Goal: Task Accomplishment & Management: Complete application form

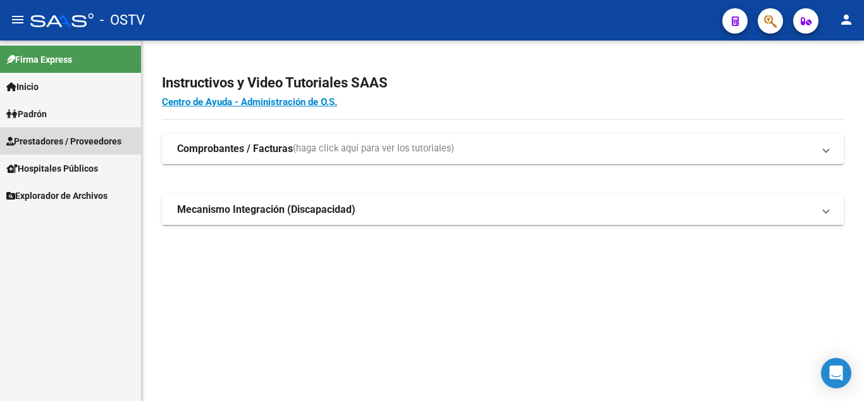
click at [53, 146] on span "Prestadores / Proveedores" at bounding box center [63, 141] width 115 height 14
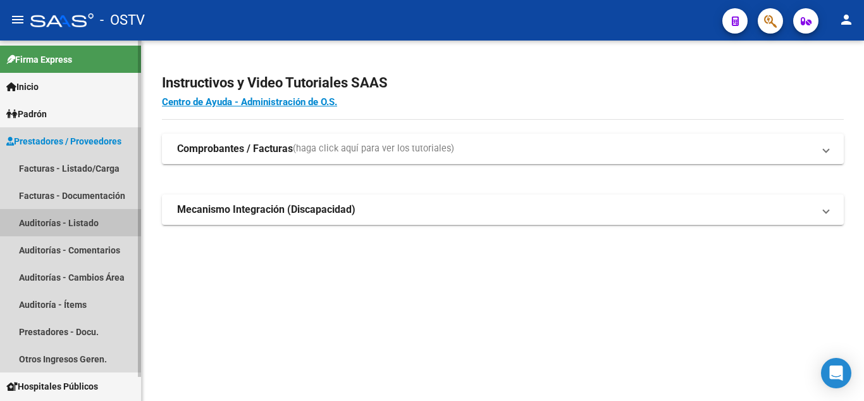
click at [63, 223] on link "Auditorías - Listado" at bounding box center [70, 222] width 141 height 27
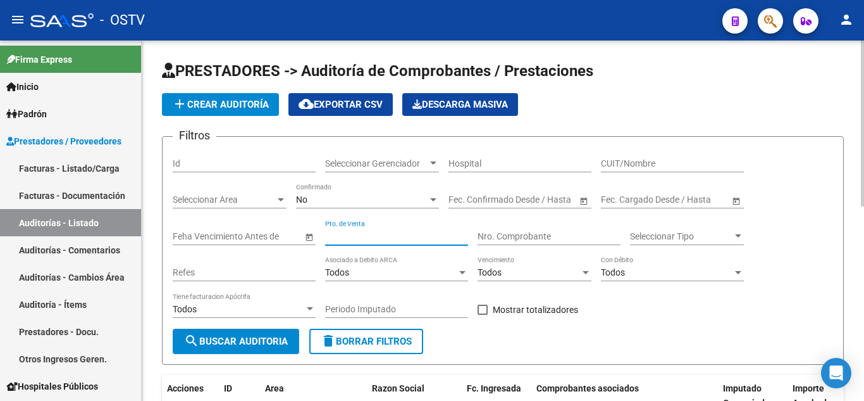
click at [371, 234] on input "Pto. de Venta" at bounding box center [396, 236] width 143 height 11
type input "4"
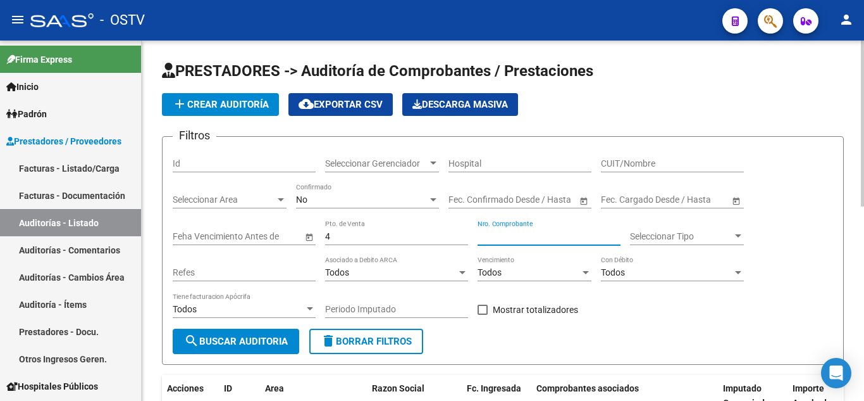
paste input "40073"
type input "40073"
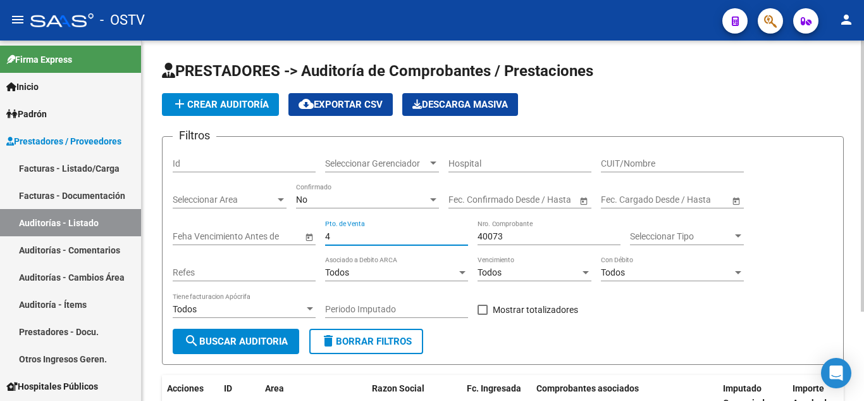
click at [370, 234] on input "4" at bounding box center [396, 236] width 143 height 11
type input "8"
click at [211, 345] on span "search Buscar Auditoria" at bounding box center [236, 340] width 104 height 11
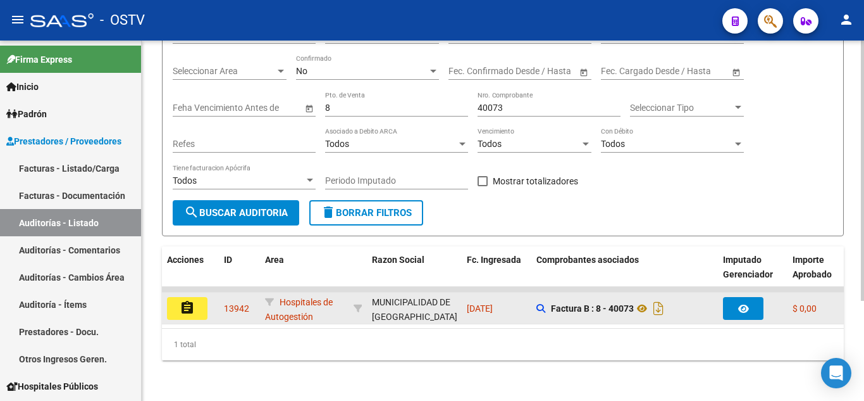
click at [196, 300] on button "assignment" at bounding box center [187, 308] width 40 height 23
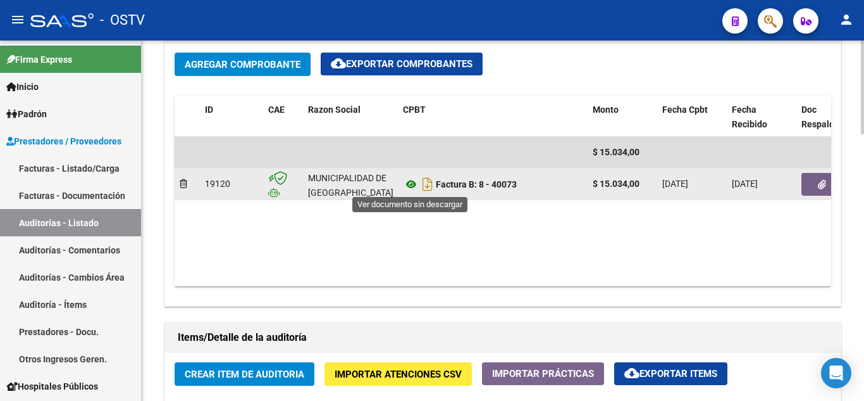
click at [413, 187] on icon at bounding box center [411, 184] width 16 height 15
click at [816, 181] on button "button" at bounding box center [822, 184] width 40 height 23
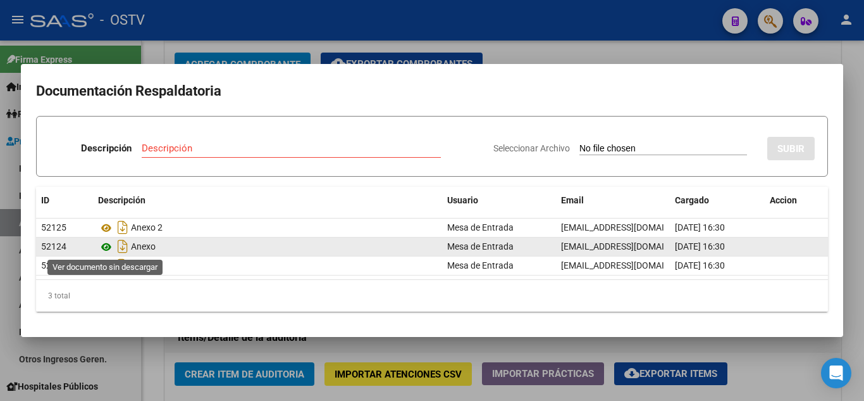
click at [106, 244] on icon at bounding box center [106, 246] width 16 height 15
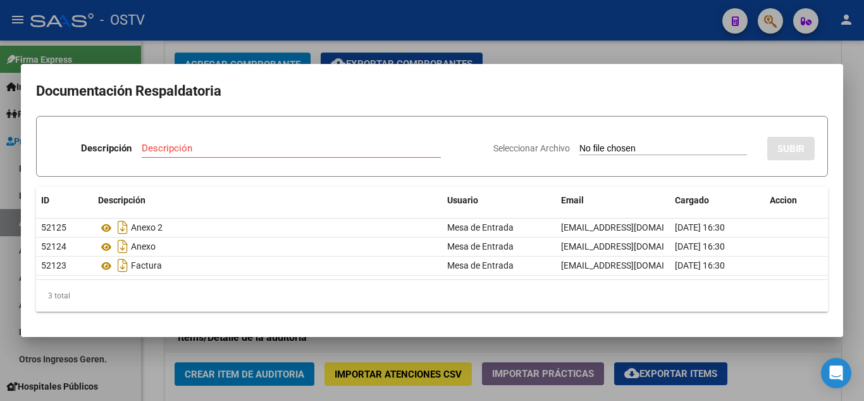
click at [230, 28] on div at bounding box center [432, 200] width 864 height 401
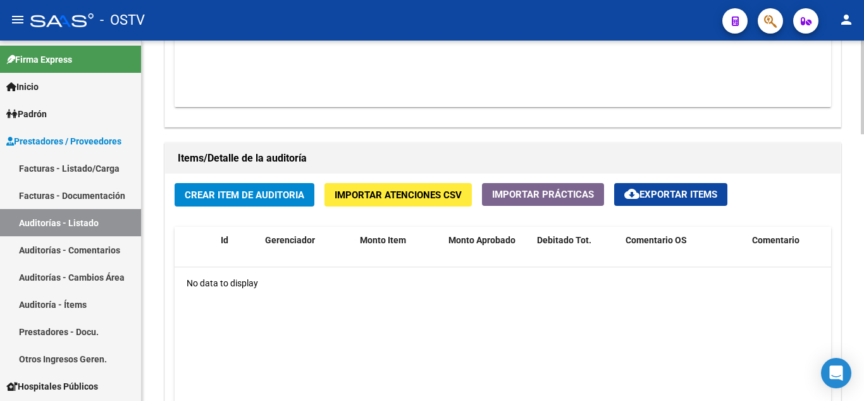
scroll to position [759, 0]
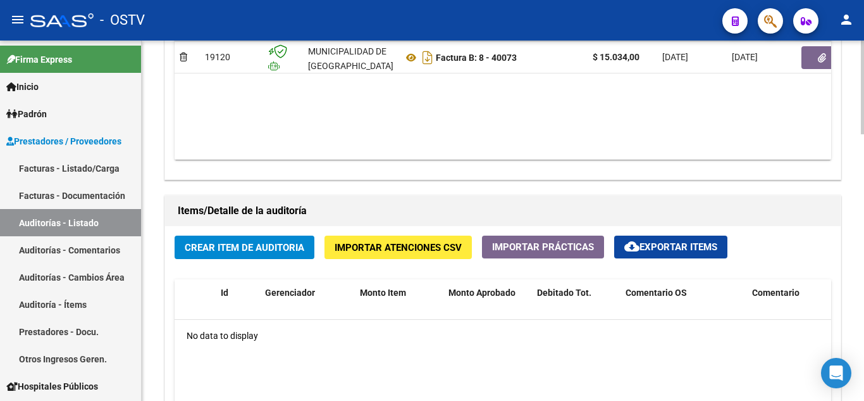
click at [232, 243] on span "Crear Item de Auditoria" at bounding box center [245, 247] width 120 height 11
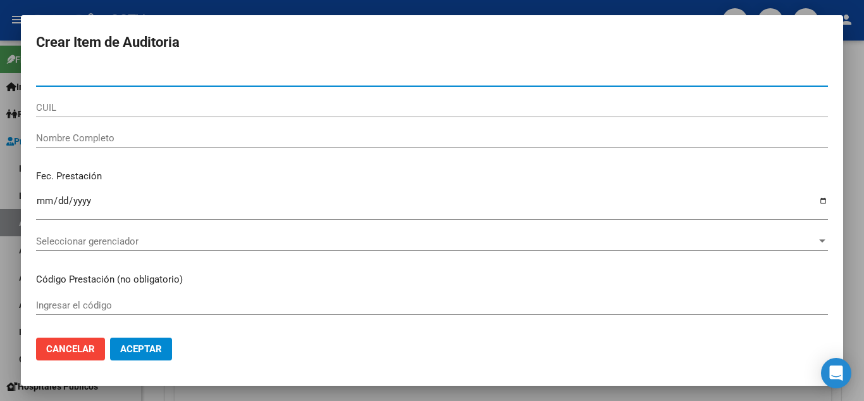
paste input "17861935"
type input "17861935"
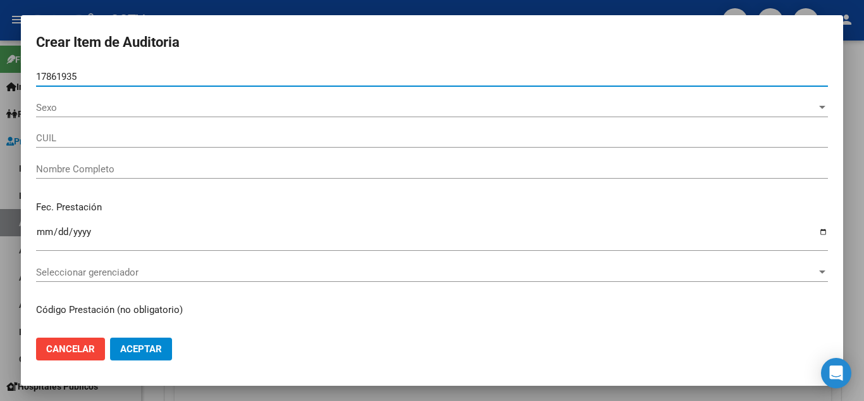
type input "27178619352"
type input "[PERSON_NAME]"
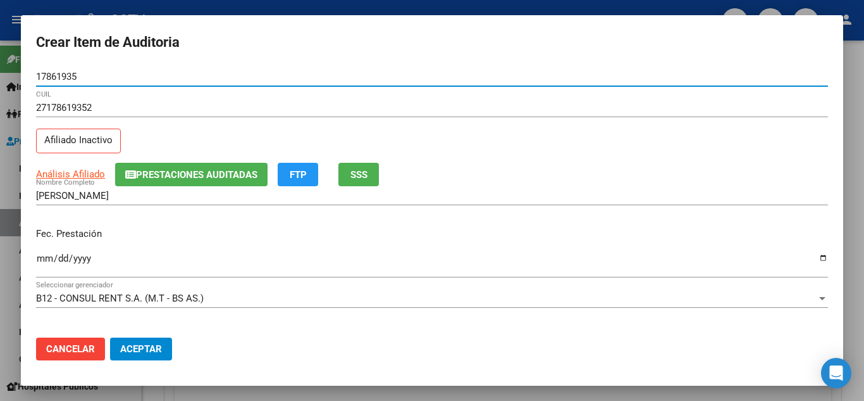
type input "17861935"
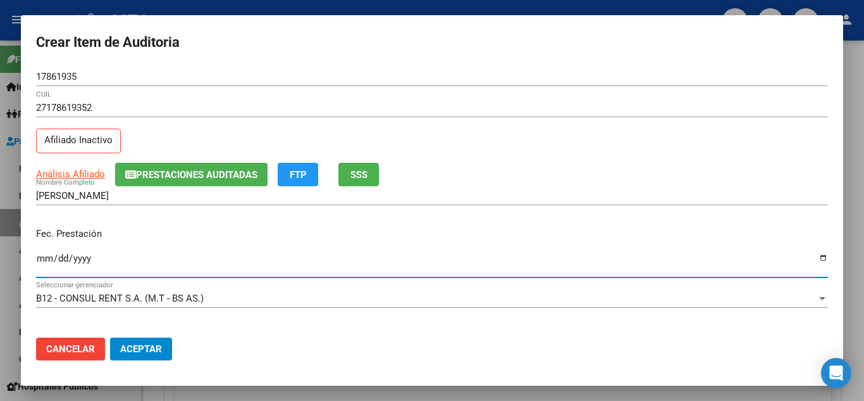
click at [41, 256] on input "Ingresar la fecha" at bounding box center [432, 263] width 792 height 20
type input "[DATE]"
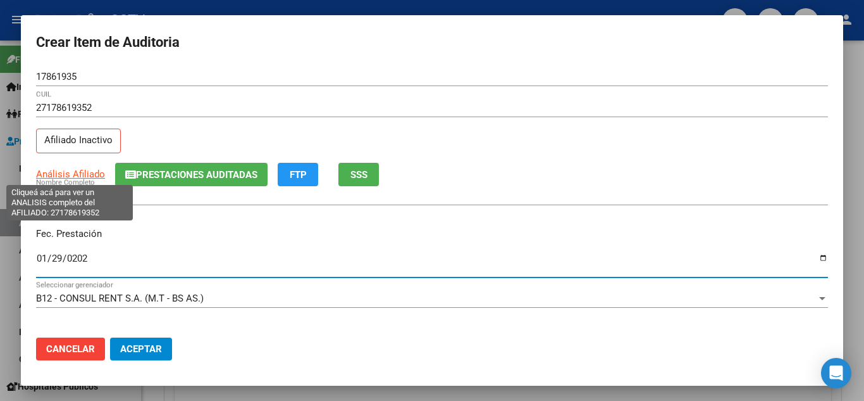
click at [73, 173] on span "Análisis Afiliado" at bounding box center [70, 173] width 69 height 11
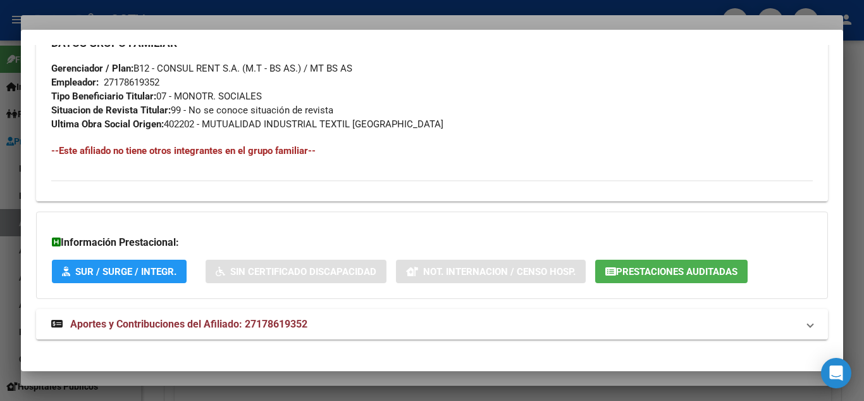
scroll to position [666, 0]
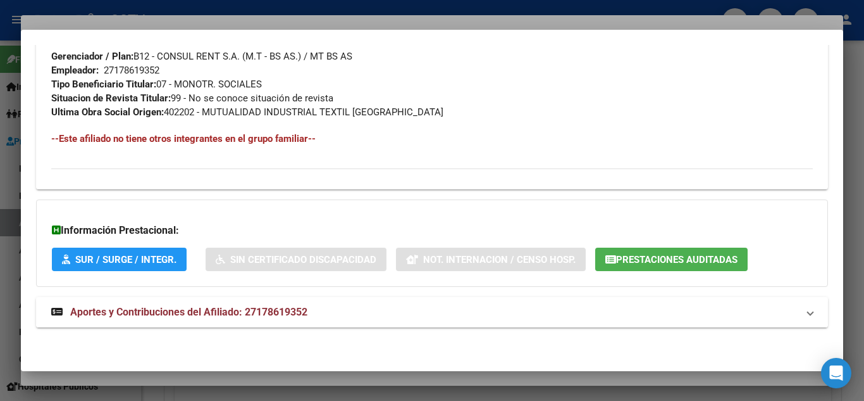
click at [110, 315] on span "Aportes y Contribuciones del Afiliado: 27178619352" at bounding box center [188, 312] width 237 height 12
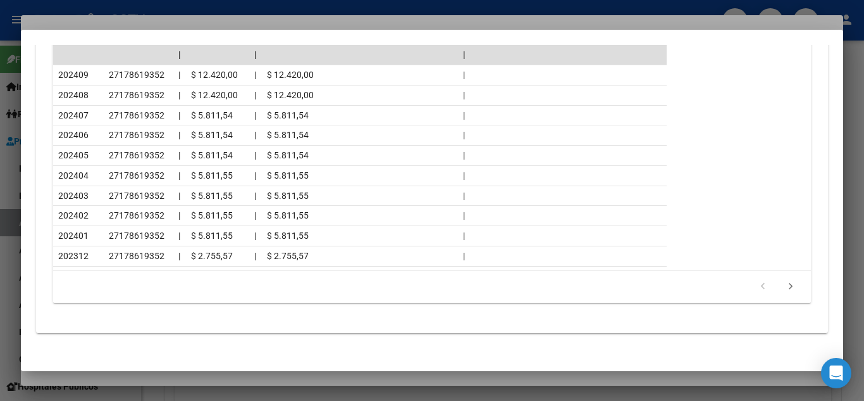
scroll to position [1235, 0]
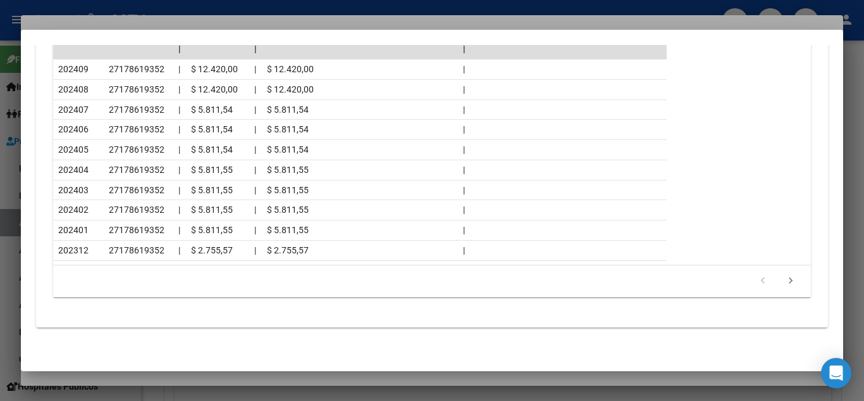
click at [364, 8] on div at bounding box center [432, 200] width 864 height 401
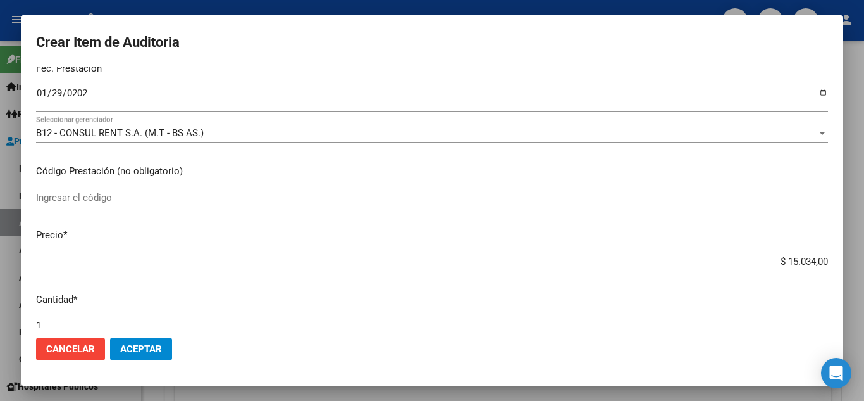
scroll to position [253, 0]
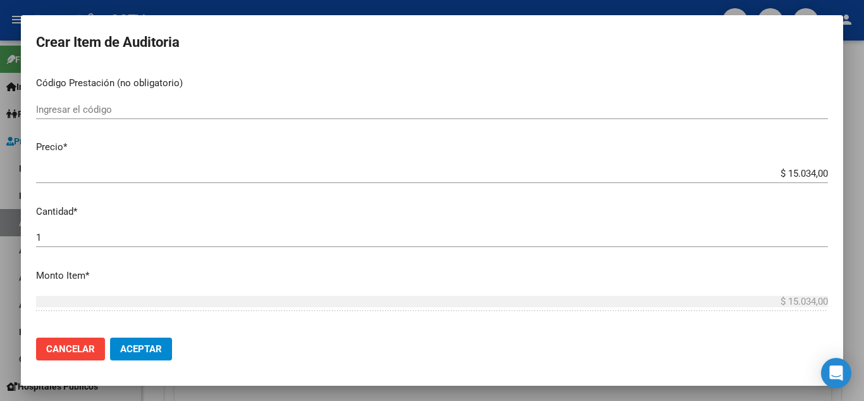
click at [766, 173] on input "$ 15.034,00" at bounding box center [432, 173] width 792 height 11
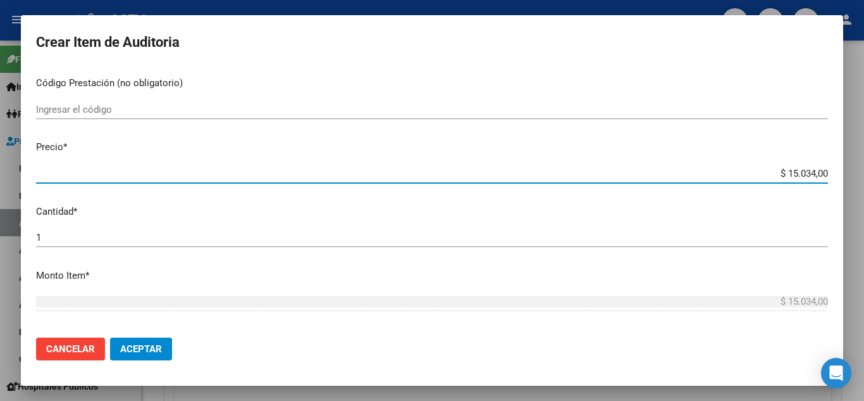
click at [766, 173] on input "$ 15.034,00" at bounding box center [432, 173] width 792 height 11
paste input ".520"
type input "$ 1.520,00"
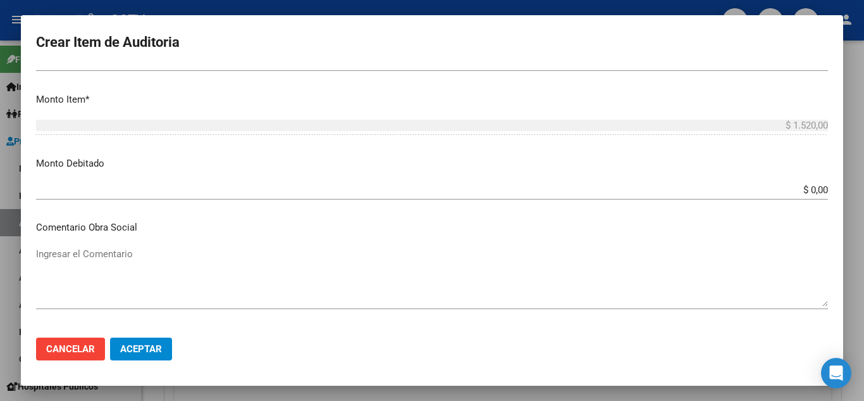
scroll to position [443, 0]
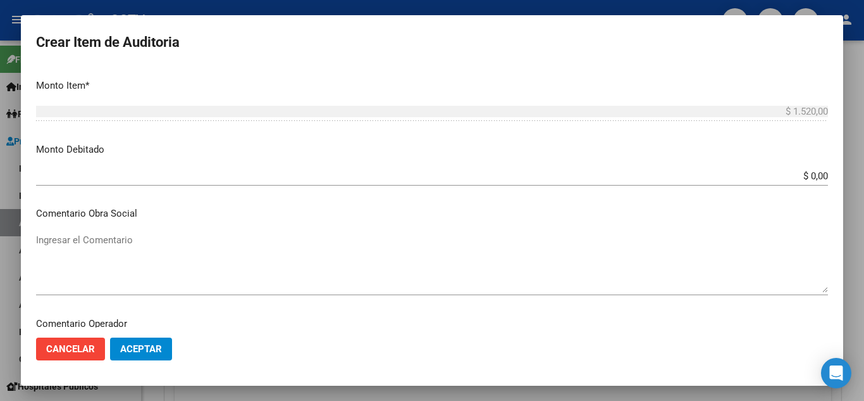
type input "$ 1.520,00"
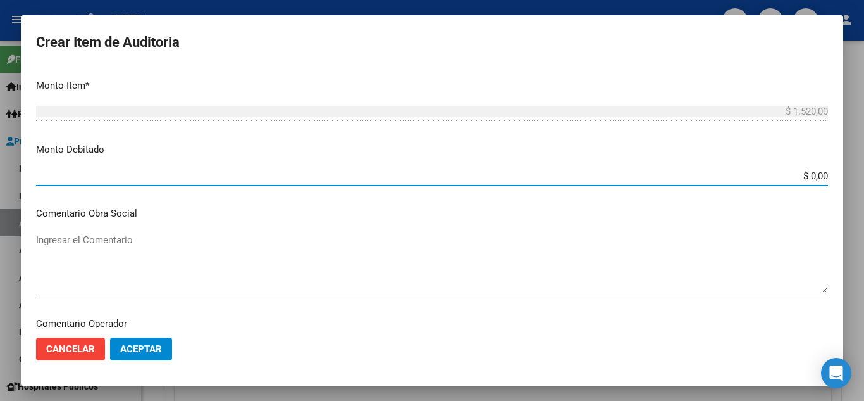
click at [791, 177] on input "$ 0,00" at bounding box center [432, 175] width 792 height 11
paste input "1.52"
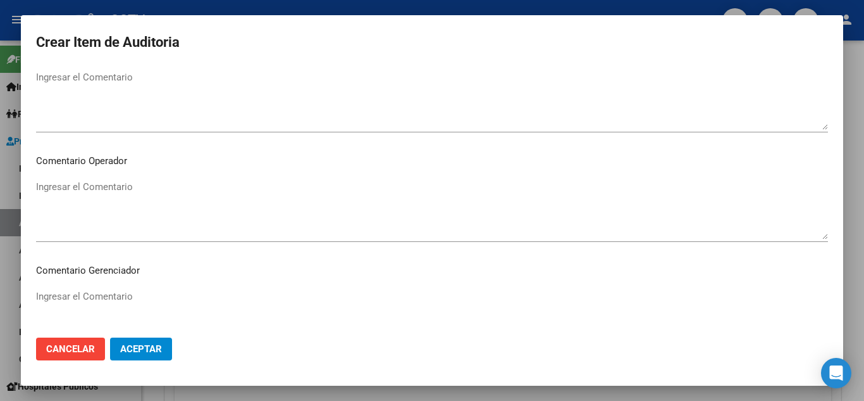
scroll to position [633, 0]
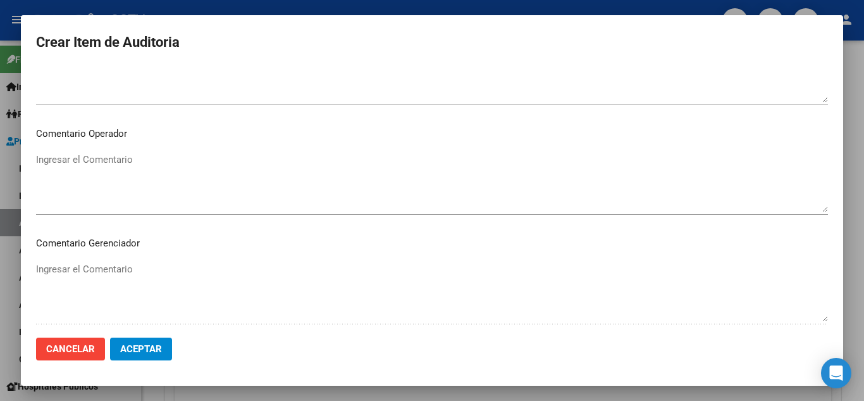
type input "$ 1.520,00"
click at [127, 204] on textarea "Ingresar el Comentario" at bounding box center [432, 181] width 792 height 59
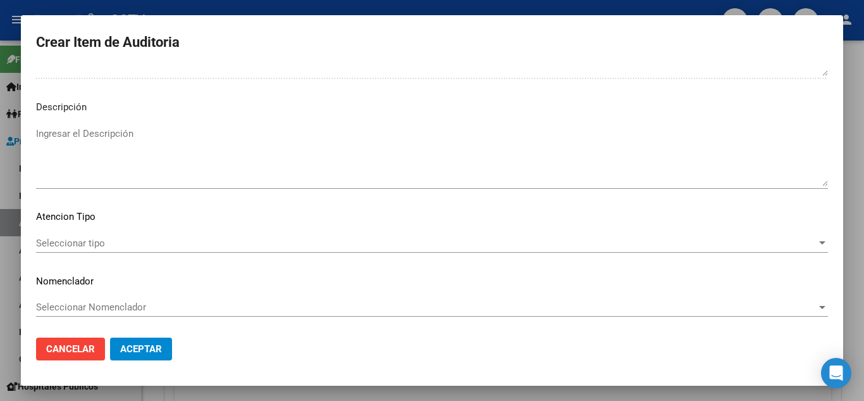
scroll to position [880, 0]
type textarea "BAJA SSSALUD [DATE]- SIN PAGOS PARA ACCEDER A LA COBERTURA-"
click at [80, 241] on span "Seleccionar tipo" at bounding box center [426, 241] width 781 height 11
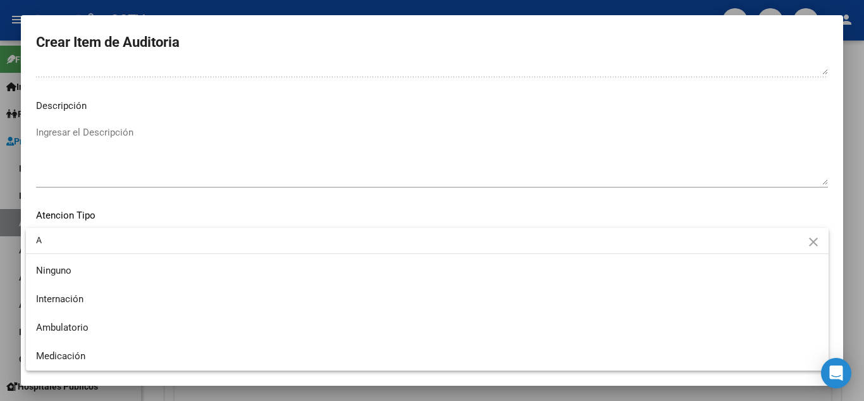
type input "A"
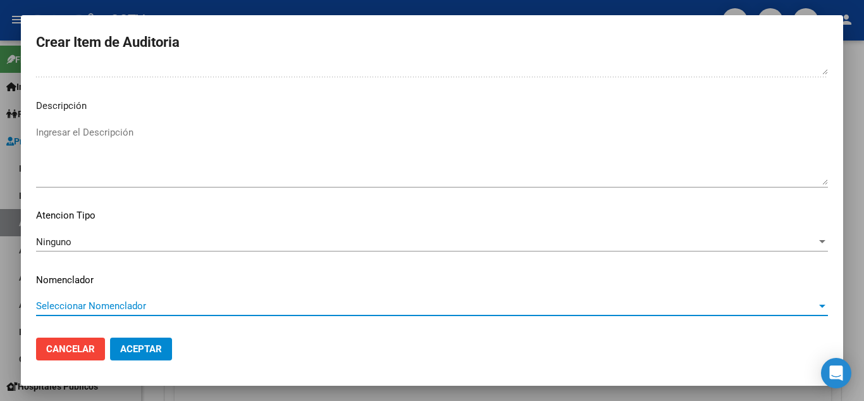
click at [81, 243] on div "Ninguno" at bounding box center [426, 241] width 781 height 11
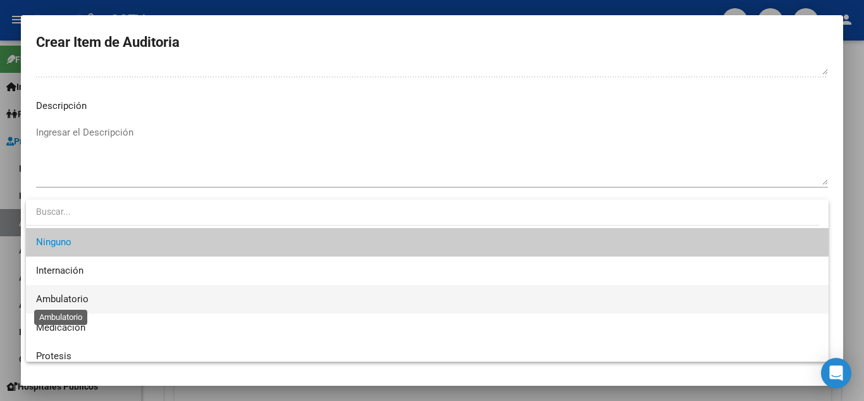
click at [69, 300] on span "Ambulatorio" at bounding box center [62, 298] width 53 height 11
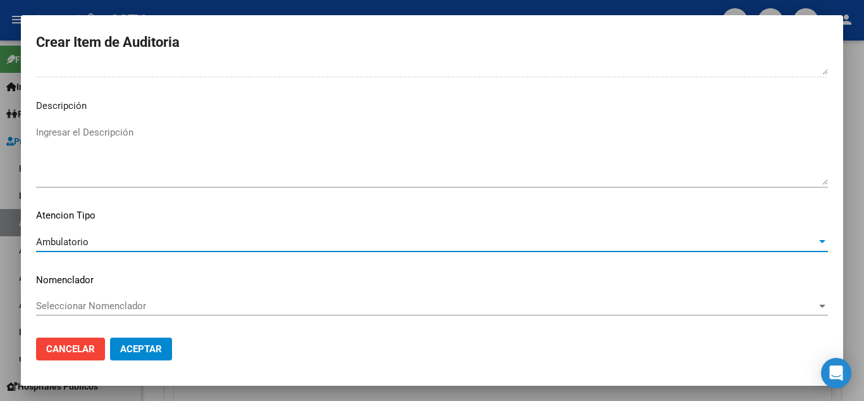
click at [135, 346] on span "Aceptar" at bounding box center [141, 348] width 42 height 11
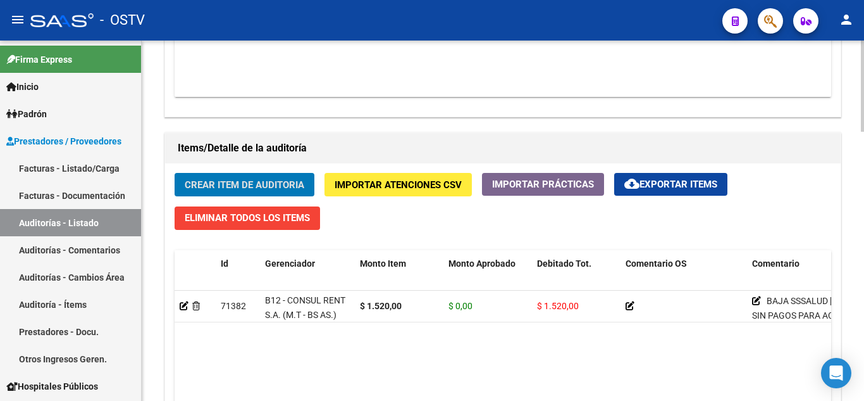
scroll to position [823, 0]
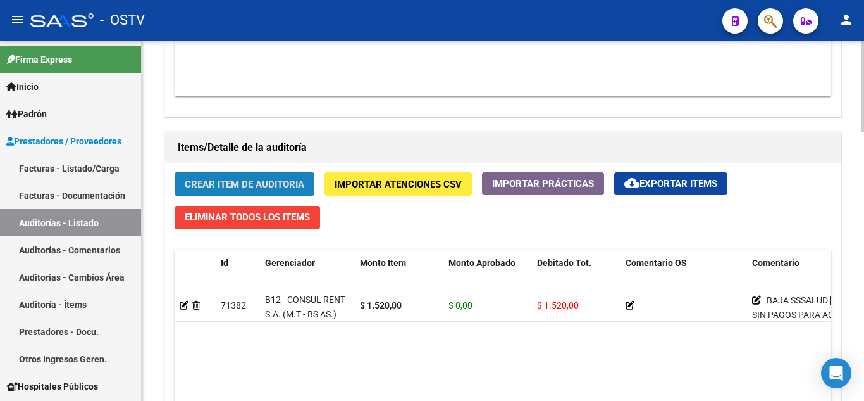
click at [223, 189] on span "Crear Item de Auditoria" at bounding box center [245, 183] width 120 height 11
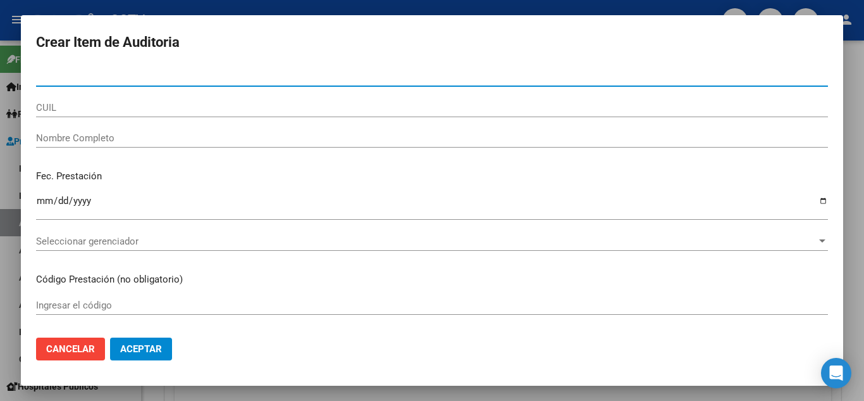
paste input "28108287"
type input "28108287"
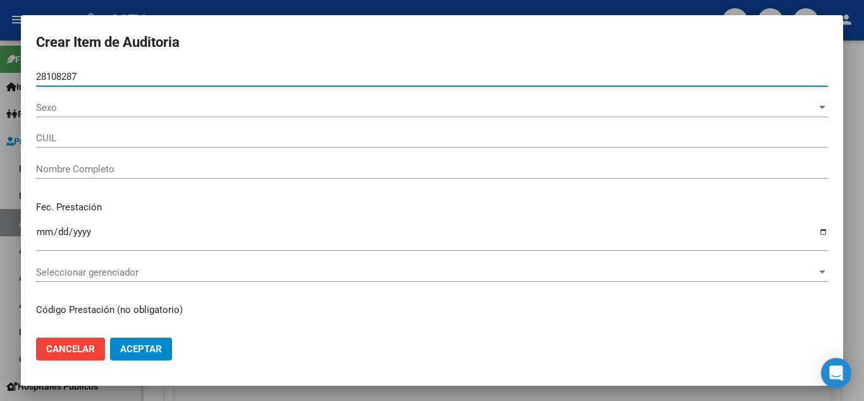
type input "20281082877"
type input "[PERSON_NAME] -"
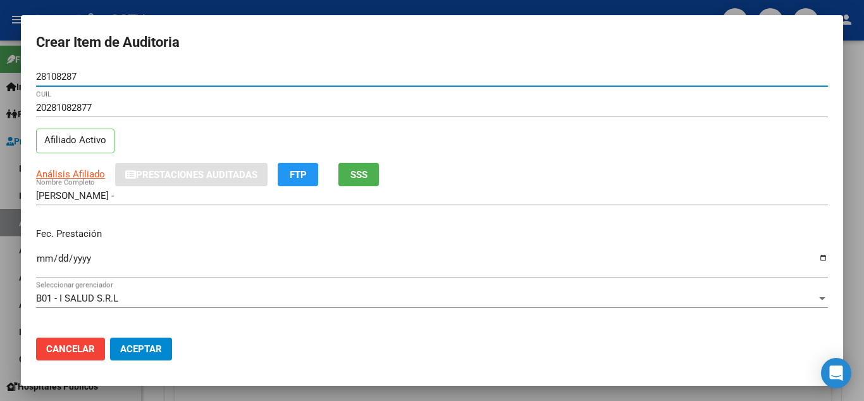
type input "28108287"
click at [48, 259] on input "Ingresar la fecha" at bounding box center [432, 263] width 792 height 20
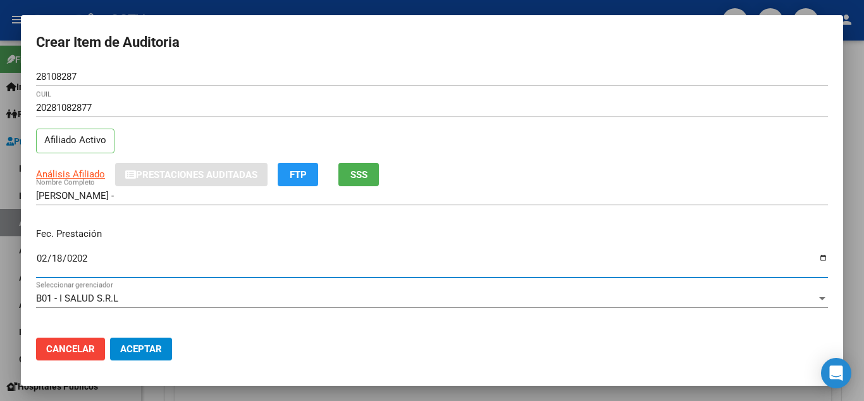
type input "[DATE]"
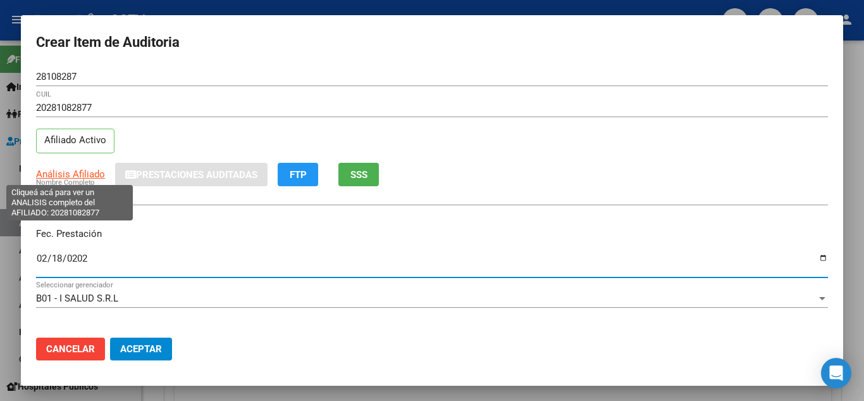
click at [59, 177] on span "Análisis Afiliado" at bounding box center [70, 173] width 69 height 11
type textarea "20281082877"
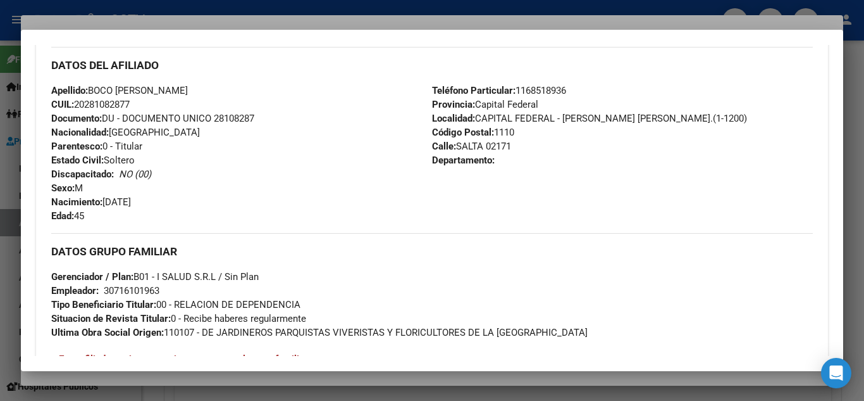
scroll to position [638, 0]
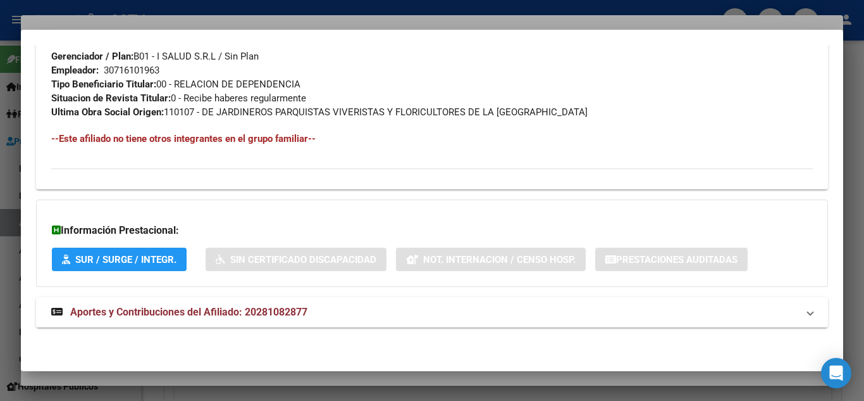
click at [103, 310] on span "Aportes y Contribuciones del Afiliado: 20281082877" at bounding box center [188, 312] width 237 height 12
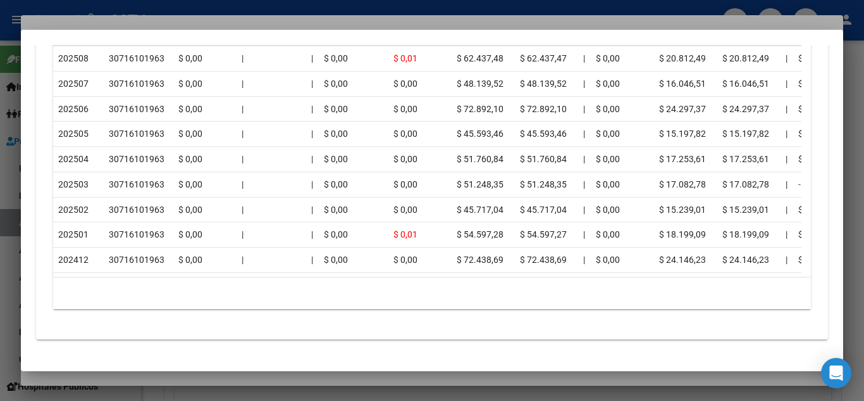
scroll to position [1238, 0]
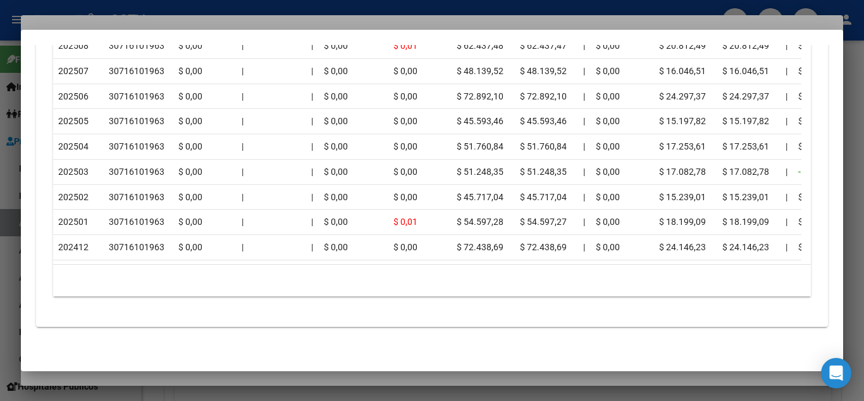
click at [313, 4] on div at bounding box center [432, 200] width 864 height 401
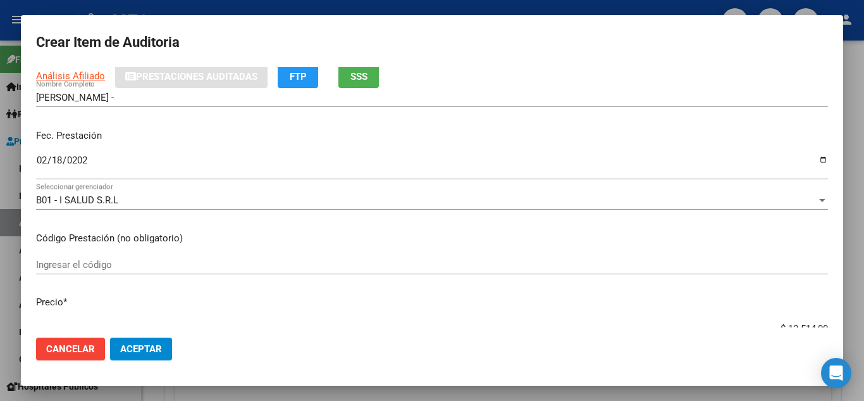
scroll to position [127, 0]
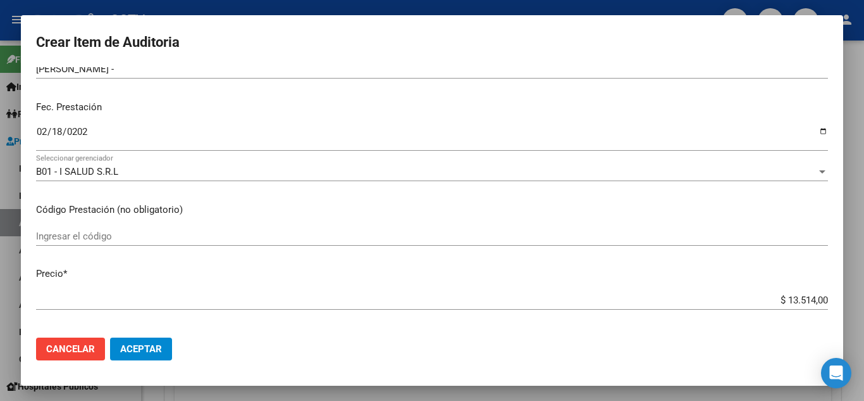
click at [761, 298] on input "$ 13.514,00" at bounding box center [432, 299] width 792 height 11
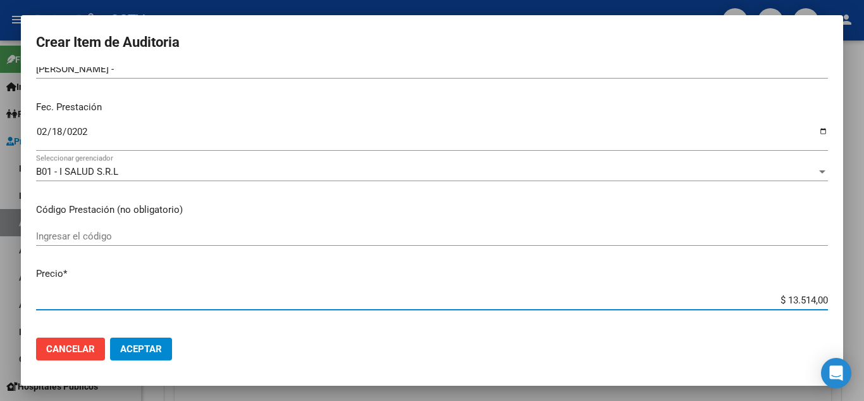
click at [761, 298] on input "$ 13.514,00" at bounding box center [432, 299] width 792 height 11
paste input "3.998"
type input "$ 3.998,00"
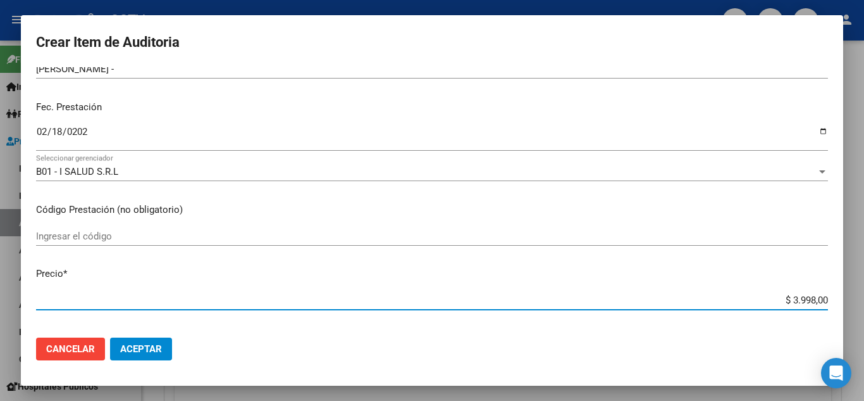
type input "$ 3.998,00"
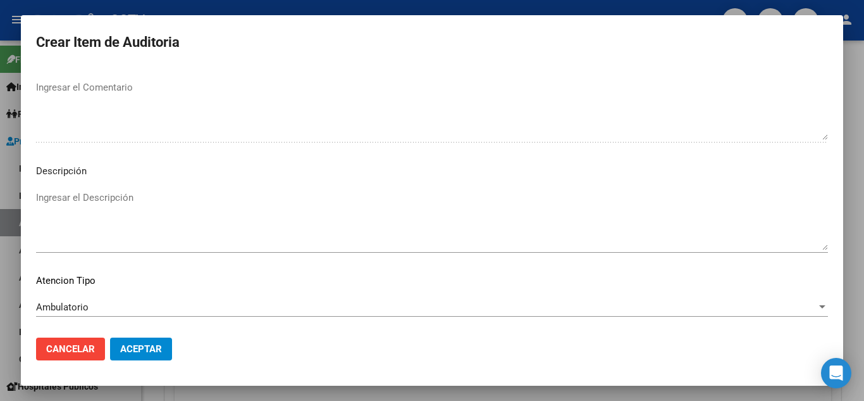
scroll to position [880, 0]
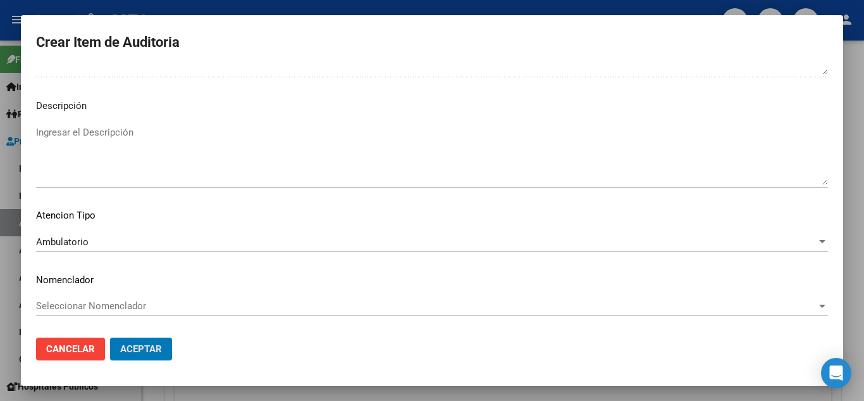
click at [110, 337] on button "Aceptar" at bounding box center [141, 348] width 62 height 23
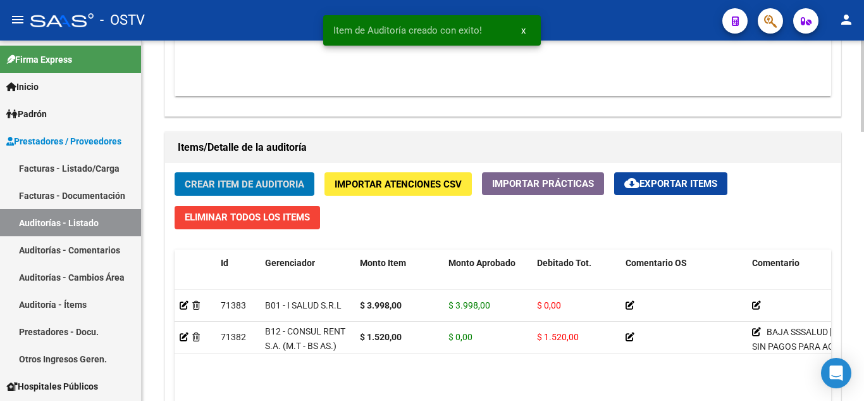
scroll to position [760, 0]
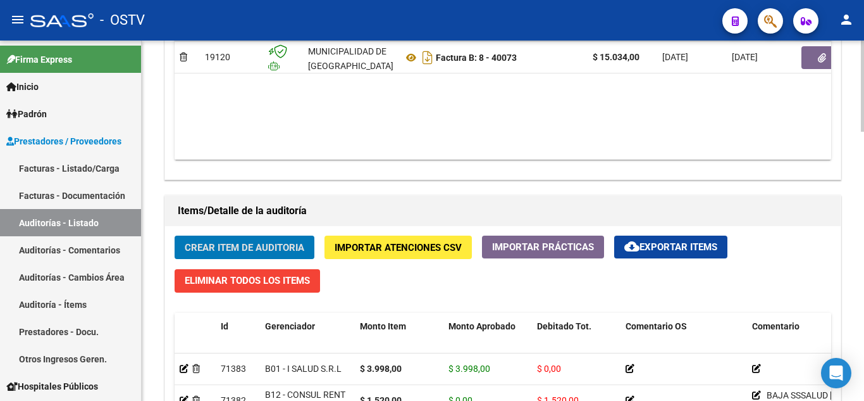
click at [213, 244] on span "Crear Item de Auditoria" at bounding box center [245, 247] width 120 height 11
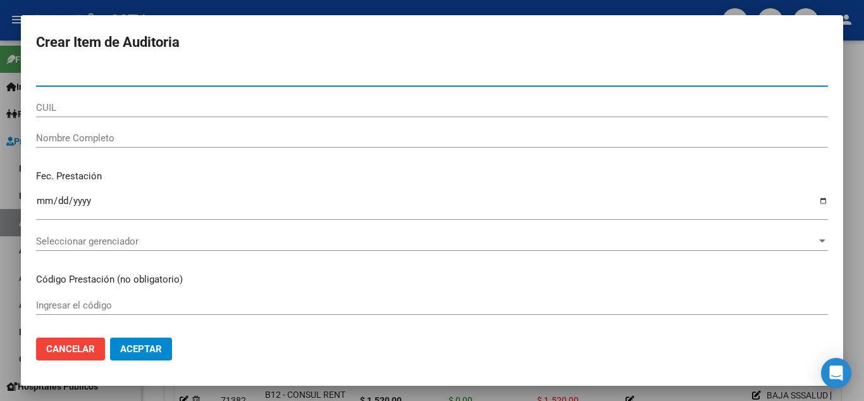
paste input "41693042"
type input "41693042"
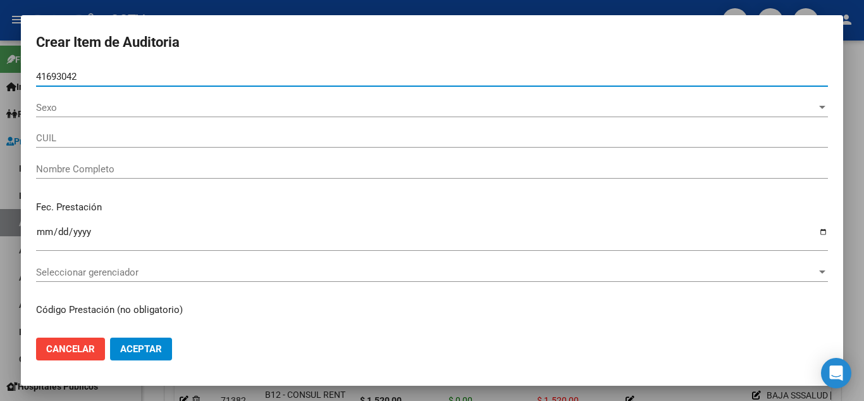
type input "27416930428"
type input "[PERSON_NAME]"
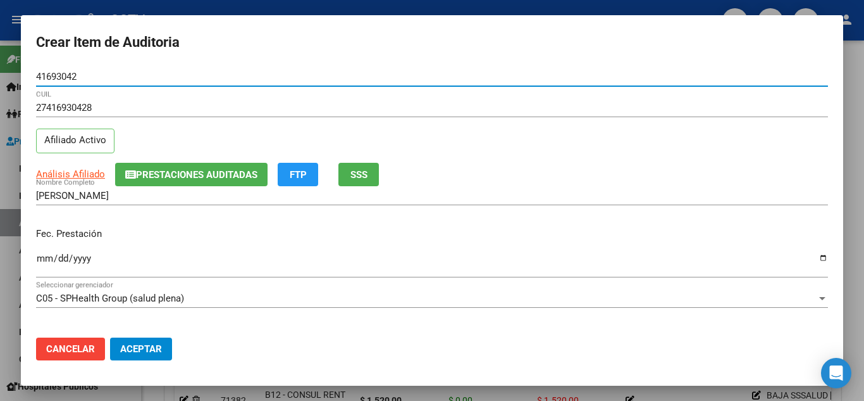
type input "41693042"
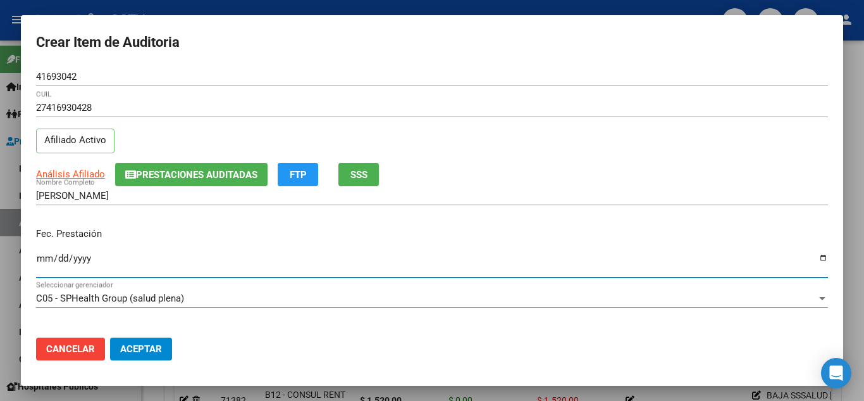
click at [43, 261] on input "Ingresar la fecha" at bounding box center [432, 263] width 792 height 20
type input "[DATE]"
click at [304, 259] on input "[DATE]" at bounding box center [432, 263] width 792 height 20
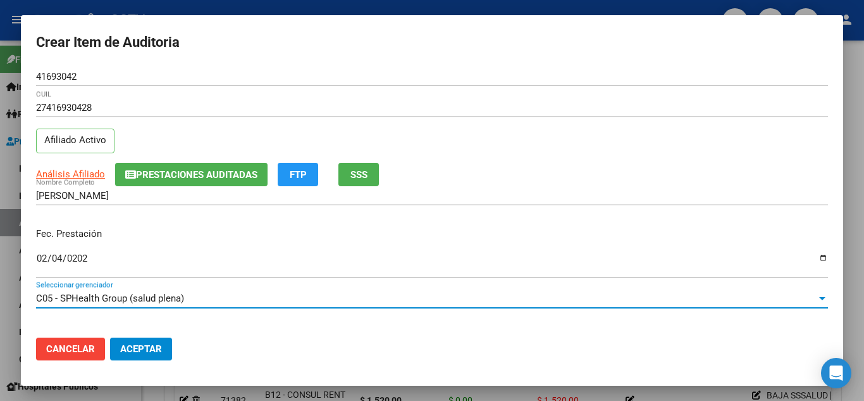
scroll to position [165, 0]
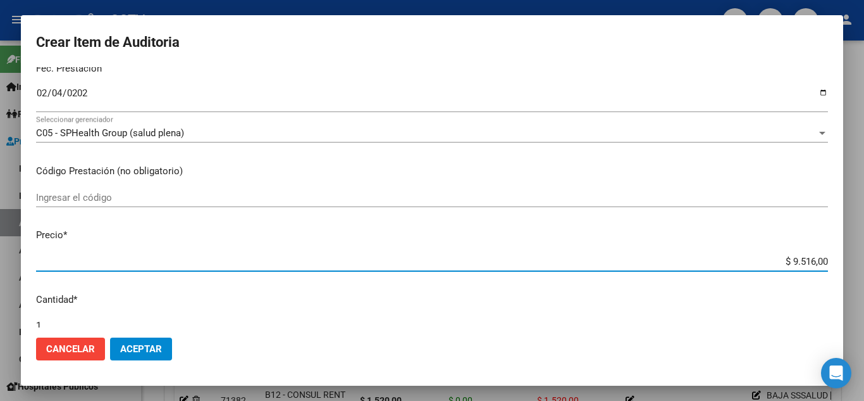
paste input "3.998"
type input "$ 3.998,00"
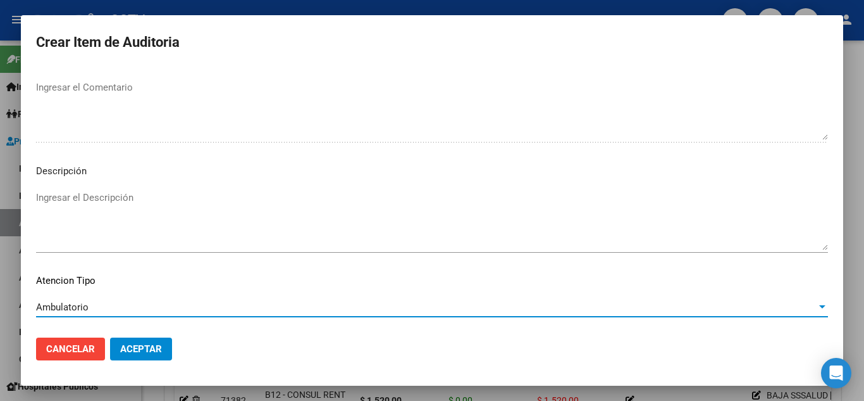
scroll to position [880, 0]
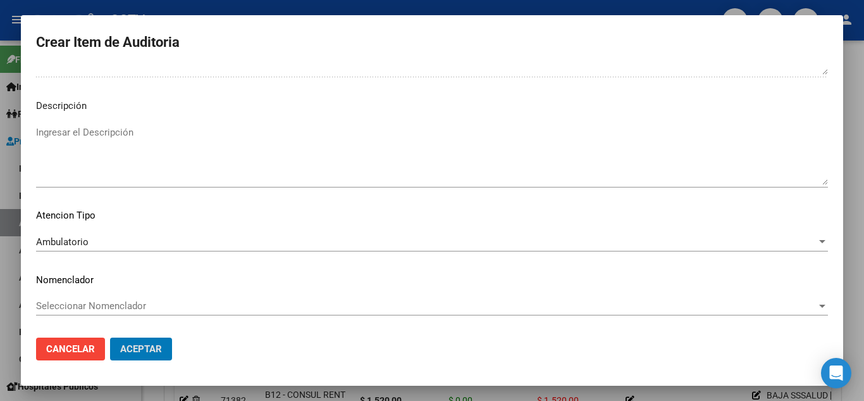
click at [110, 337] on button "Aceptar" at bounding box center [141, 348] width 62 height 23
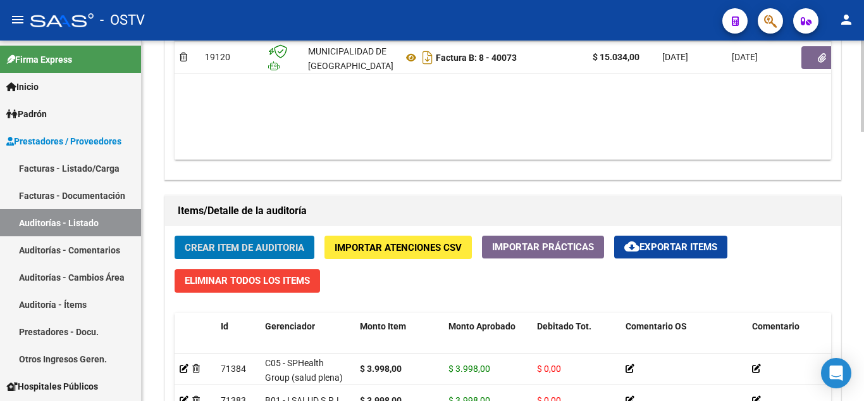
scroll to position [823, 0]
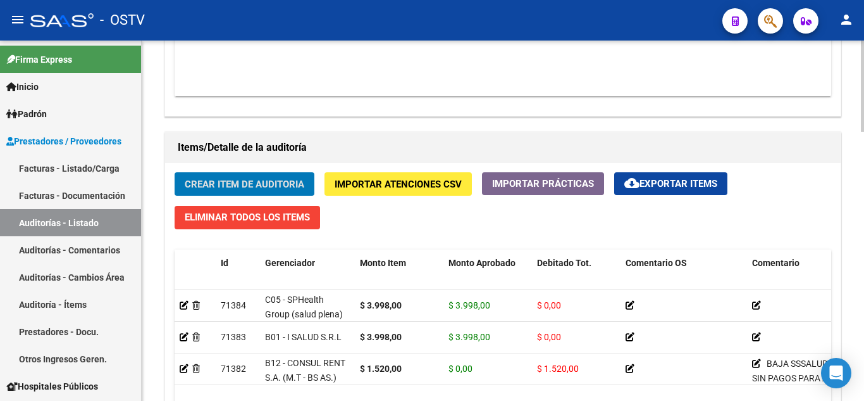
click at [256, 191] on button "Crear Item de Auditoria" at bounding box center [245, 183] width 140 height 23
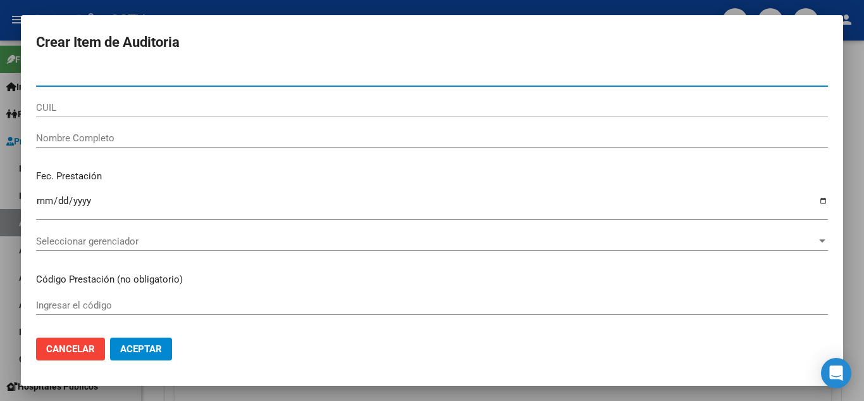
paste input "24502106"
type input "24502106"
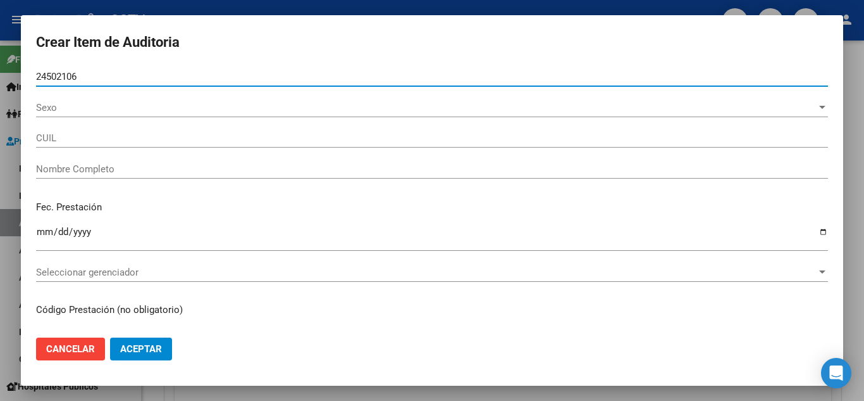
type input "27245021068"
type input "[PERSON_NAME]"
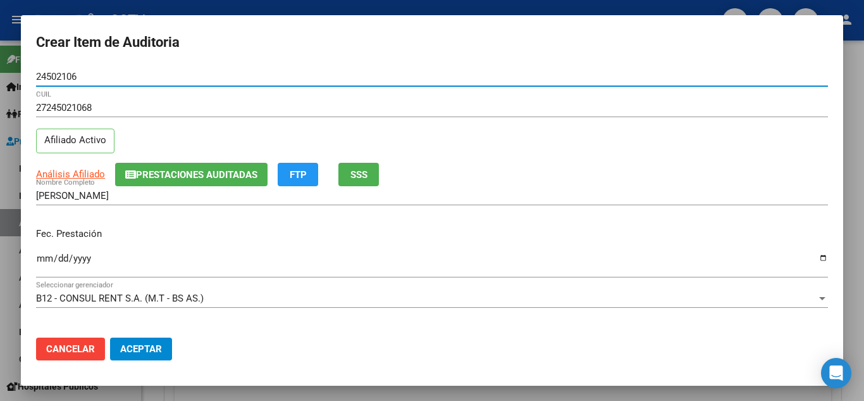
type input "24502106"
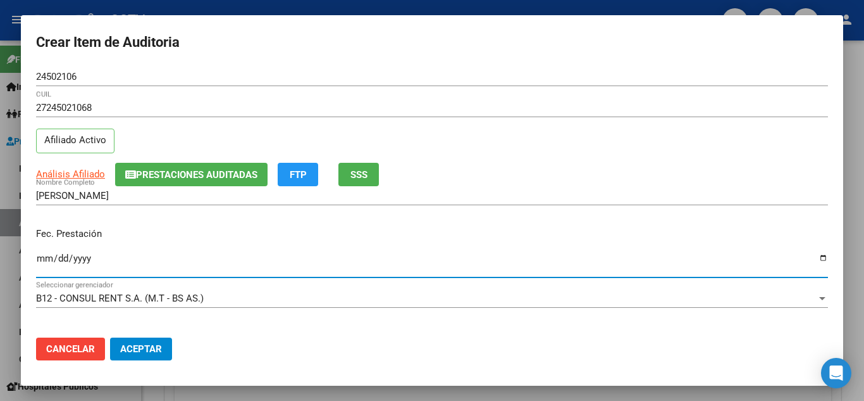
click at [44, 255] on input "Ingresar la fecha" at bounding box center [432, 263] width 792 height 20
type input "[DATE]"
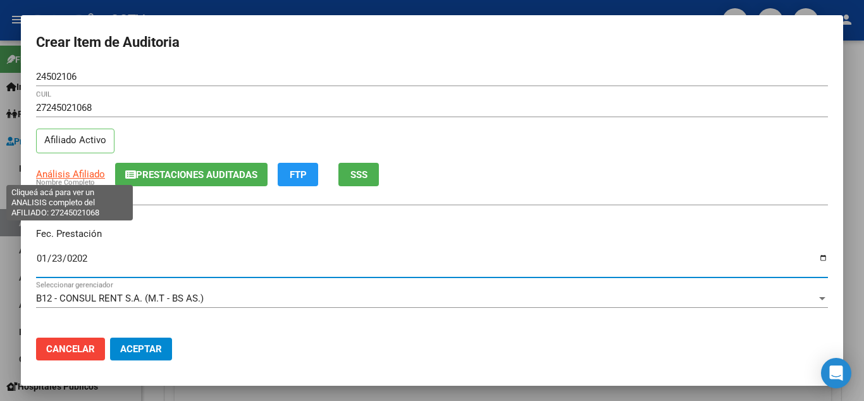
click at [61, 172] on span "Análisis Afiliado" at bounding box center [70, 173] width 69 height 11
type textarea "27245021068"
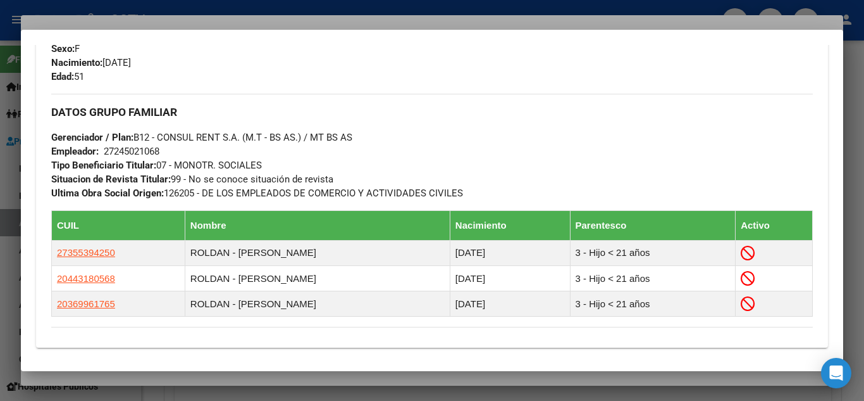
scroll to position [716, 0]
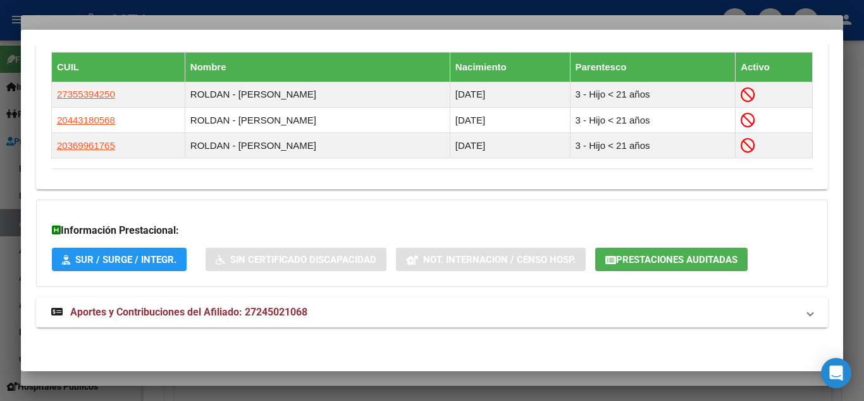
click at [169, 308] on span "Aportes y Contribuciones del Afiliado: 27245021068" at bounding box center [188, 312] width 237 height 12
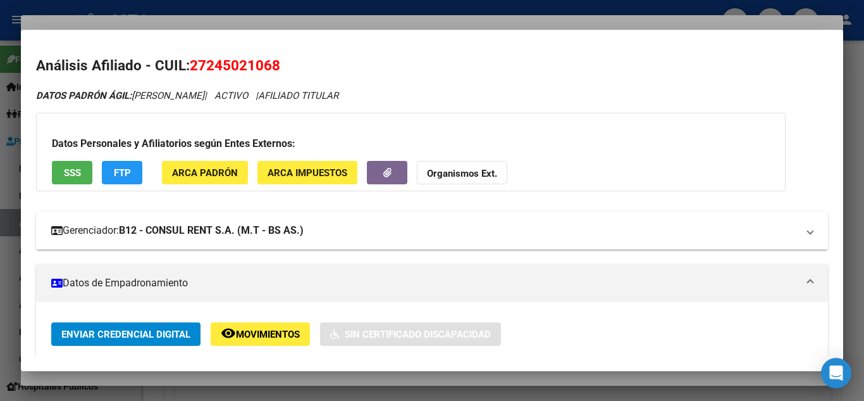
scroll to position [0, 0]
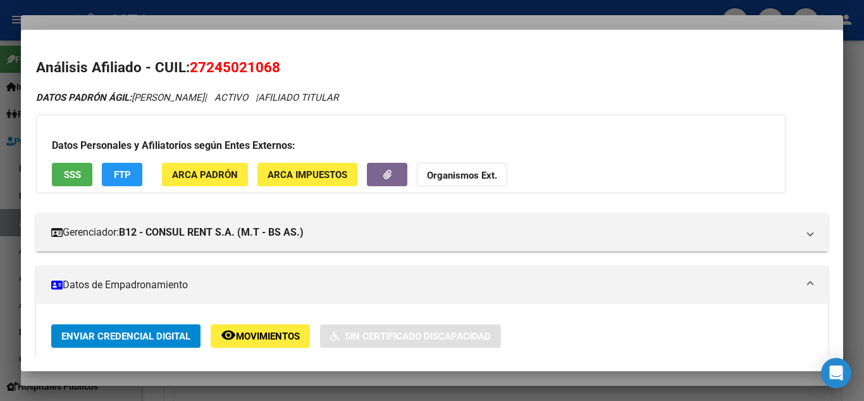
click at [215, 8] on div at bounding box center [432, 200] width 864 height 401
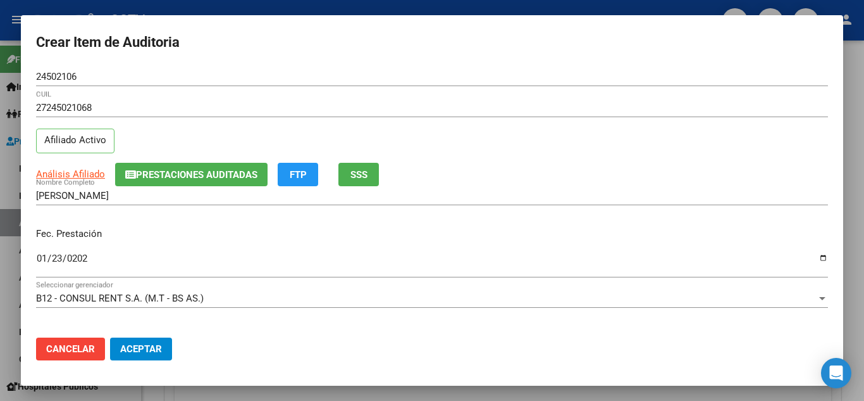
click at [181, 251] on div "[DATE] Ingresar la fecha" at bounding box center [432, 263] width 792 height 27
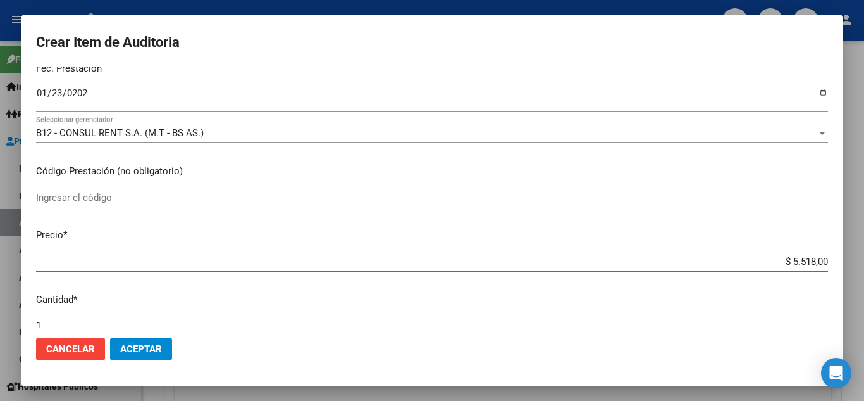
paste input "1.520"
type input "$ 1.520,00"
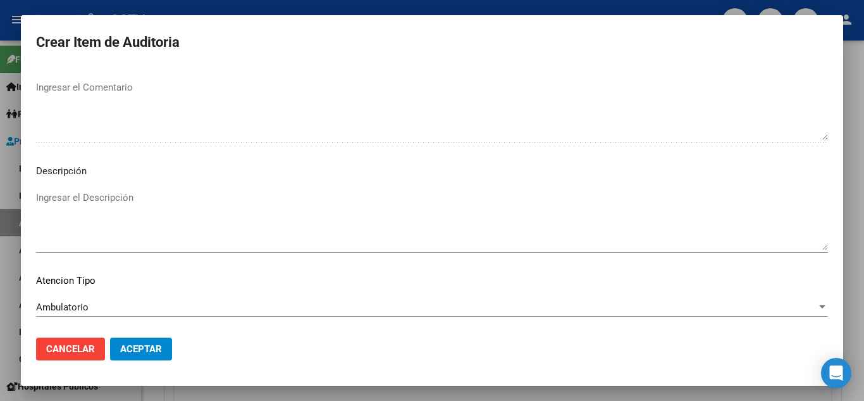
scroll to position [880, 0]
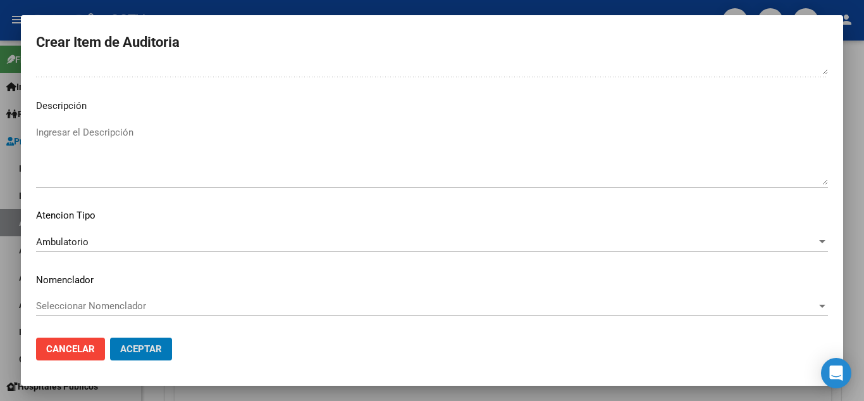
click at [110, 337] on button "Aceptar" at bounding box center [141, 348] width 62 height 23
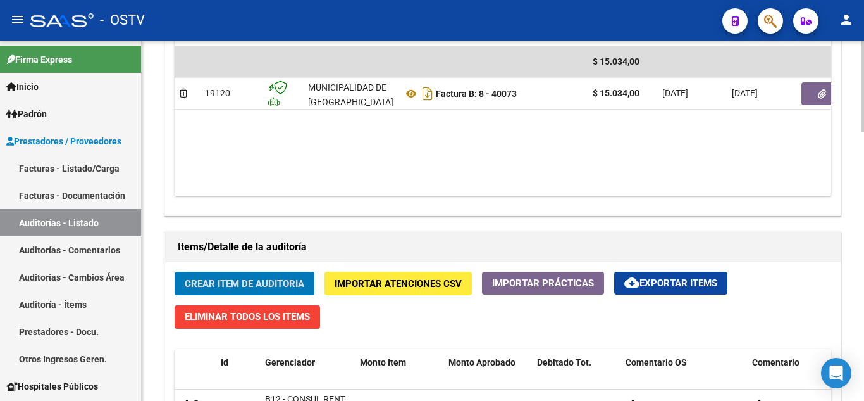
scroll to position [760, 0]
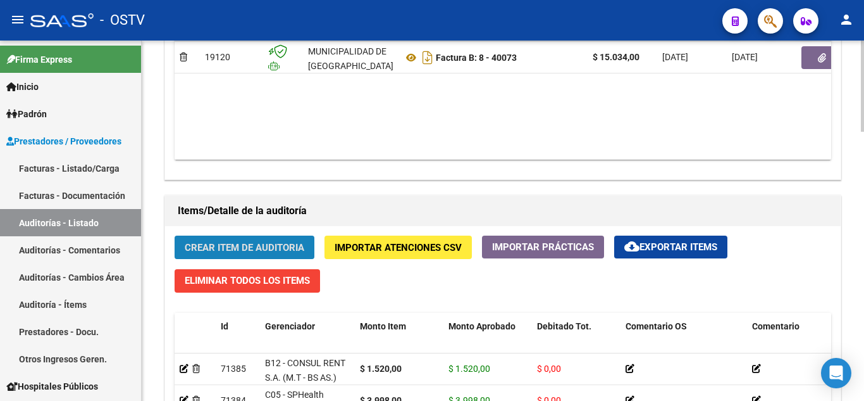
click at [221, 246] on span "Crear Item de Auditoria" at bounding box center [245, 247] width 120 height 11
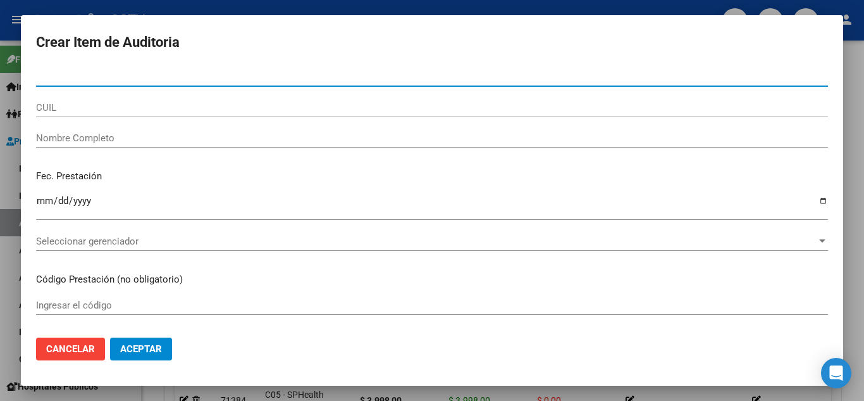
click at [72, 81] on input "Nro Documento" at bounding box center [432, 76] width 792 height 11
paste input "27686977"
type input "27686977"
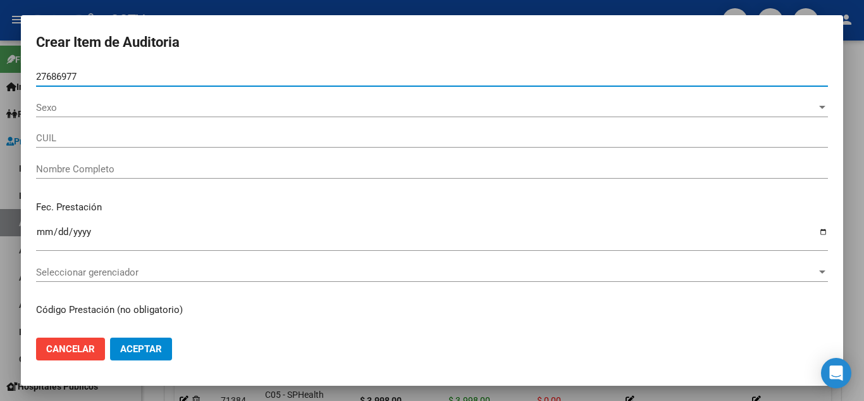
type input "23276869779"
type input "SEGOVIA [PERSON_NAME]"
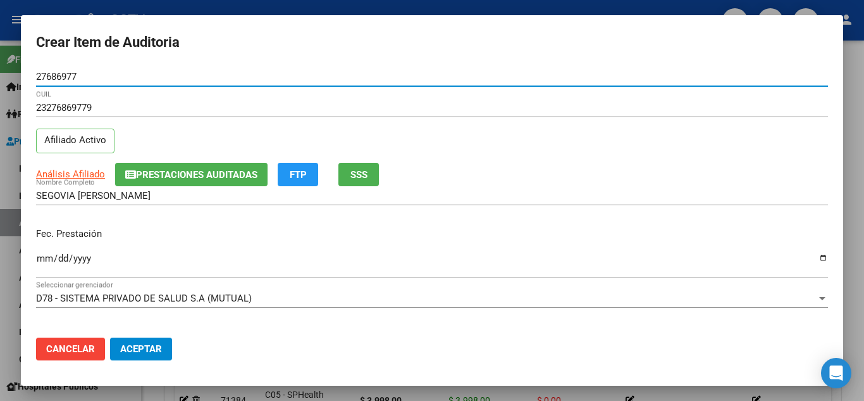
type input "27686977"
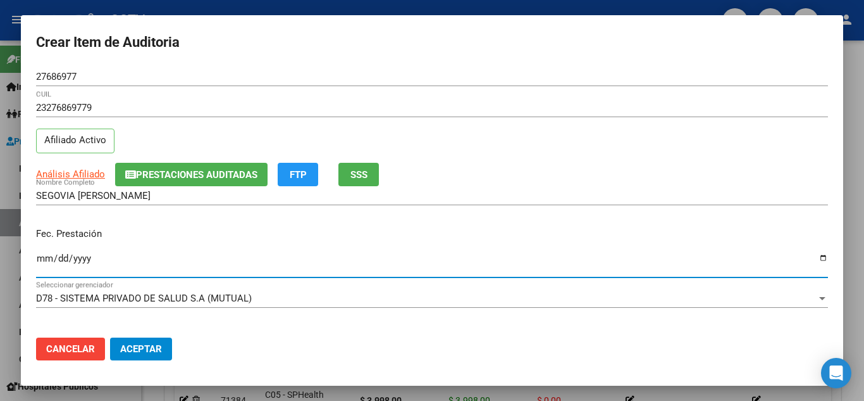
click at [41, 260] on input "Ingresar la fecha" at bounding box center [432, 263] width 792 height 20
type input "[DATE]"
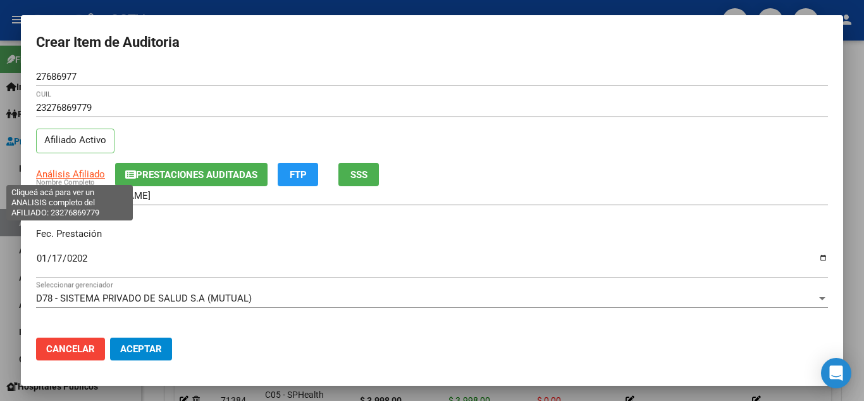
click at [72, 169] on span "Análisis Afiliado" at bounding box center [70, 173] width 69 height 11
type textarea "23276869779"
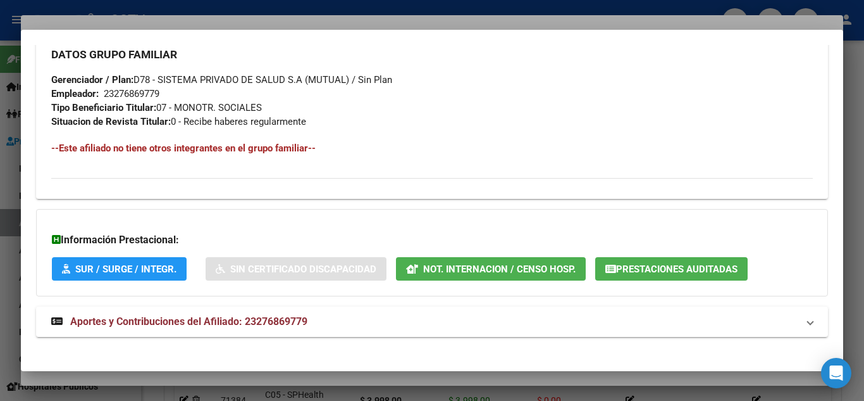
scroll to position [625, 0]
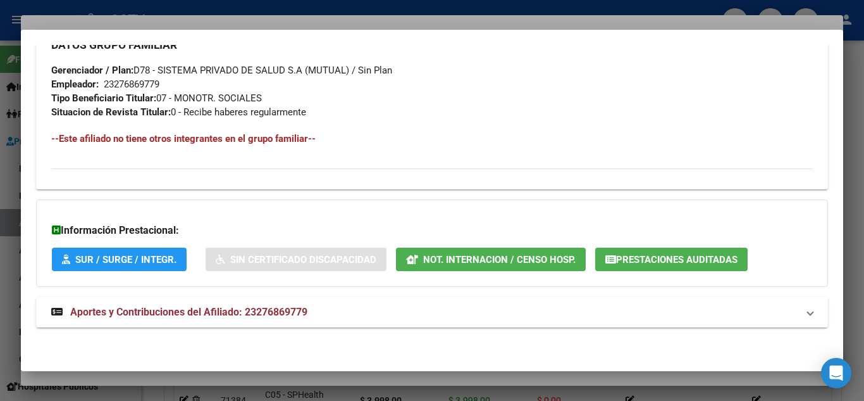
click at [126, 308] on span "Aportes y Contribuciones del Afiliado: 23276869779" at bounding box center [188, 312] width 237 height 12
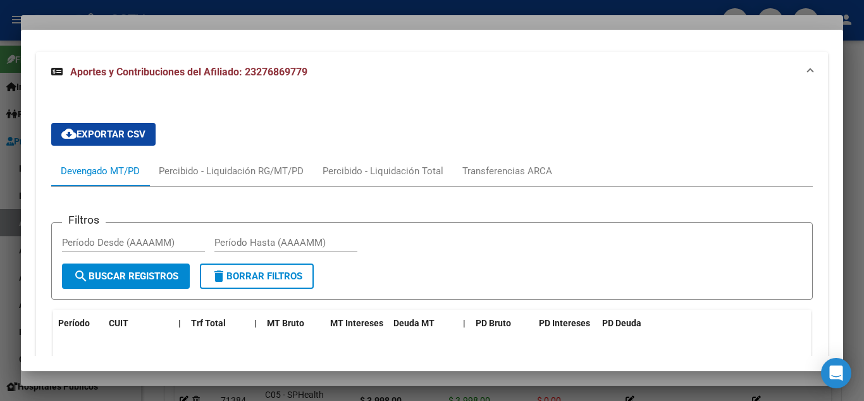
scroll to position [868, 0]
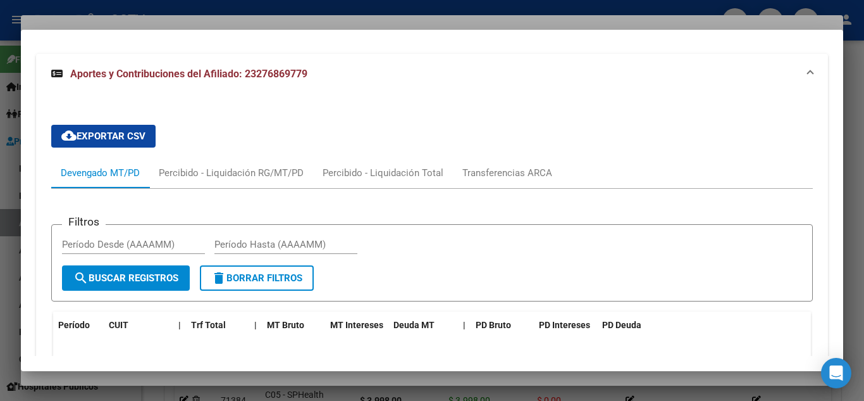
click at [239, 11] on div at bounding box center [432, 200] width 864 height 401
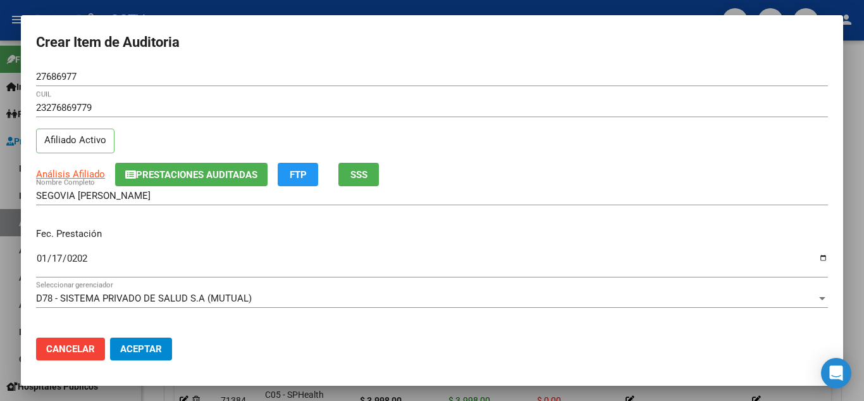
click at [241, 36] on h2 "Crear Item de Auditoria" at bounding box center [432, 42] width 792 height 24
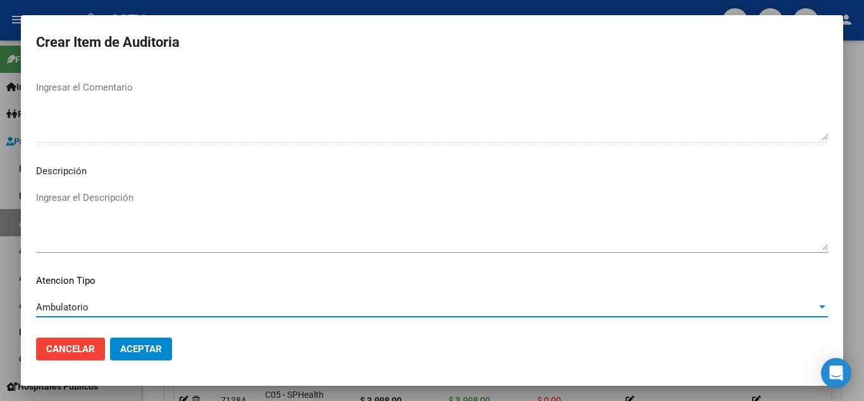
scroll to position [880, 0]
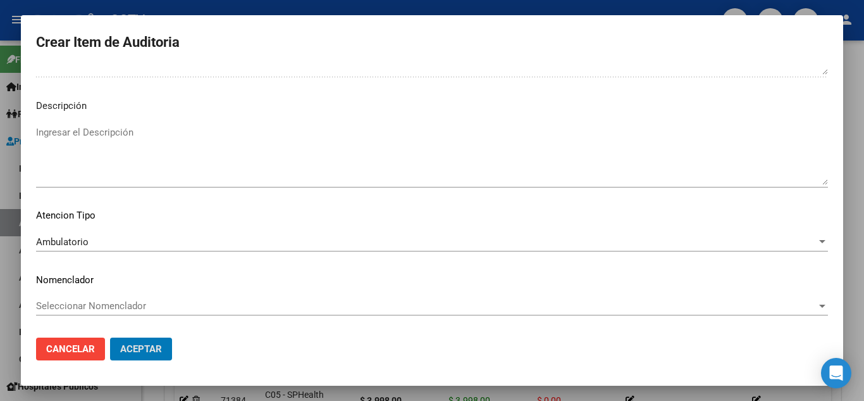
click at [110, 337] on button "Aceptar" at bounding box center [141, 348] width 62 height 23
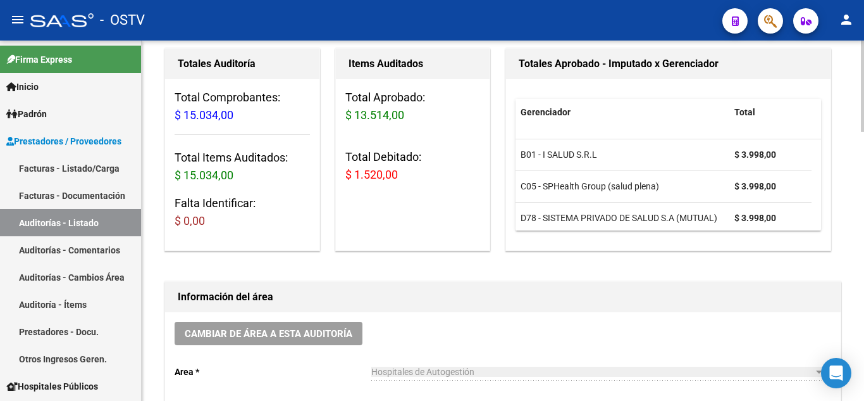
scroll to position [0, 0]
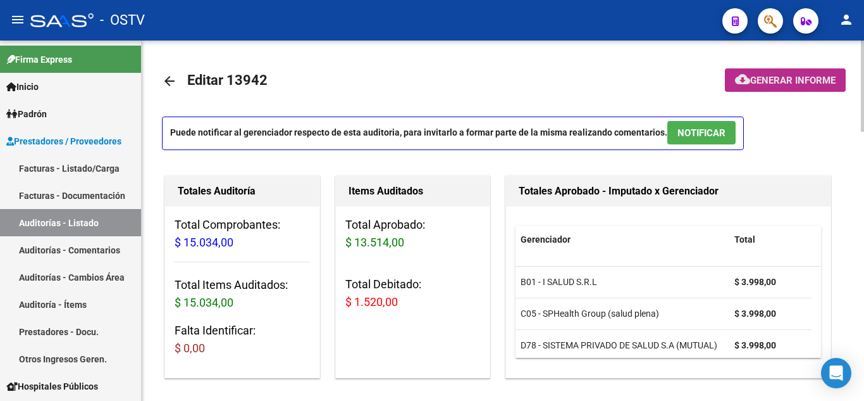
click at [766, 80] on span "Generar informe" at bounding box center [792, 80] width 85 height 11
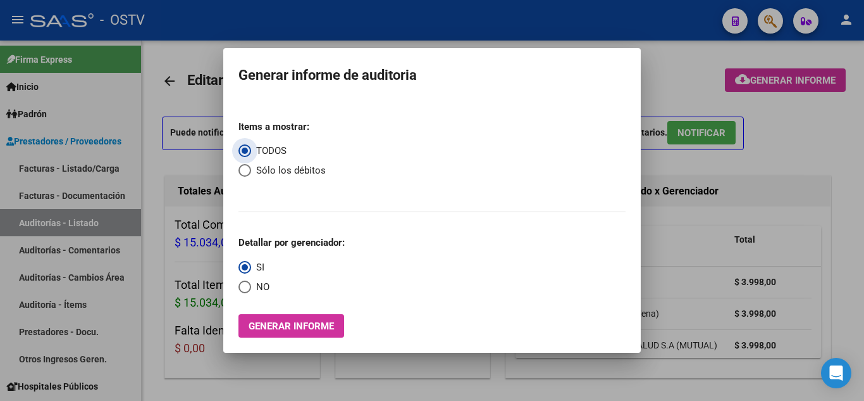
click at [245, 168] on span "Select an option" at bounding box center [245, 170] width 13 height 13
click at [245, 168] on input "Sólo los débitos" at bounding box center [245, 170] width 13 height 13
radio input "true"
click at [248, 288] on span "Select an option" at bounding box center [245, 286] width 13 height 13
click at [248, 288] on input "NO" at bounding box center [245, 286] width 13 height 13
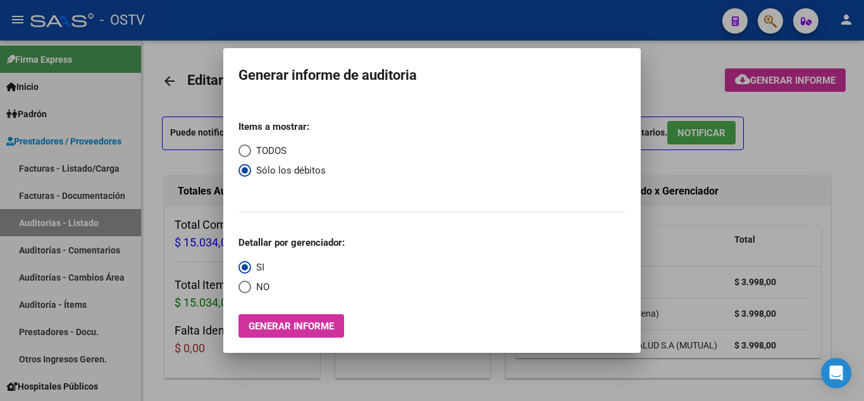
radio input "true"
click at [271, 332] on button "Generar informe" at bounding box center [292, 325] width 106 height 23
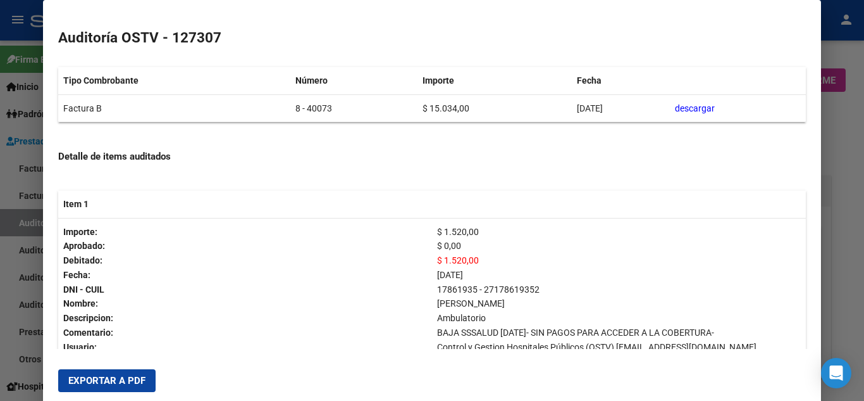
scroll to position [214, 0]
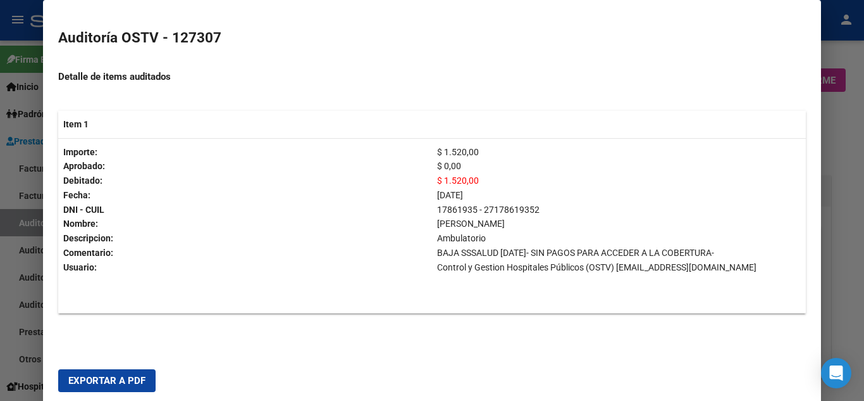
click at [85, 385] on span "Exportar a PDF" at bounding box center [106, 380] width 77 height 11
click at [855, 46] on div at bounding box center [432, 200] width 864 height 401
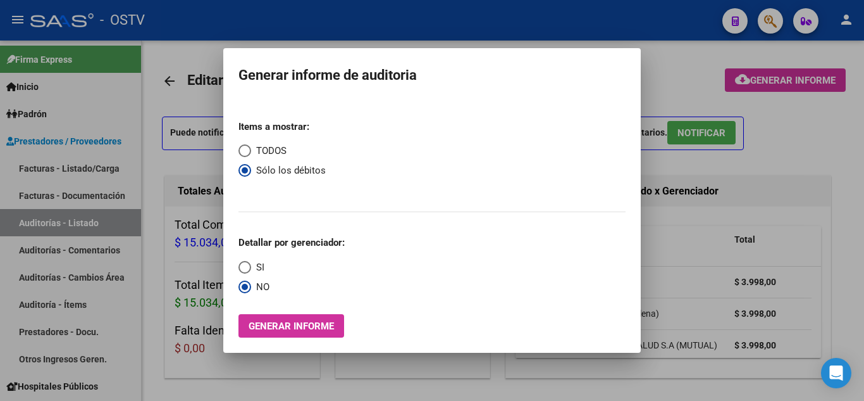
click at [687, 78] on div at bounding box center [432, 200] width 864 height 401
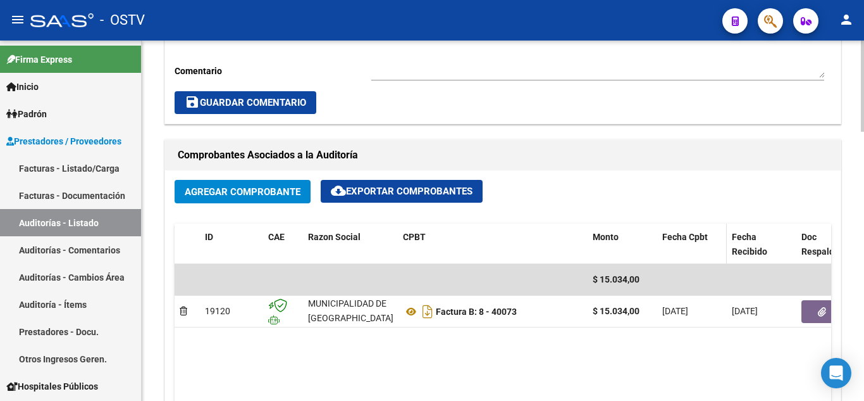
scroll to position [759, 0]
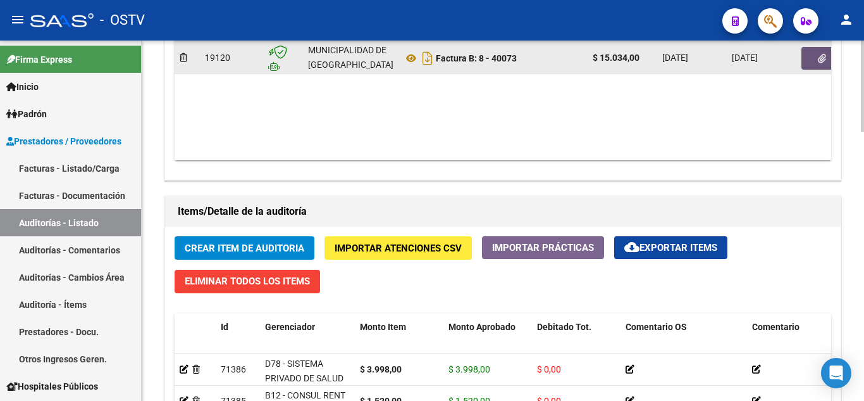
click at [826, 61] on button "button" at bounding box center [822, 58] width 40 height 23
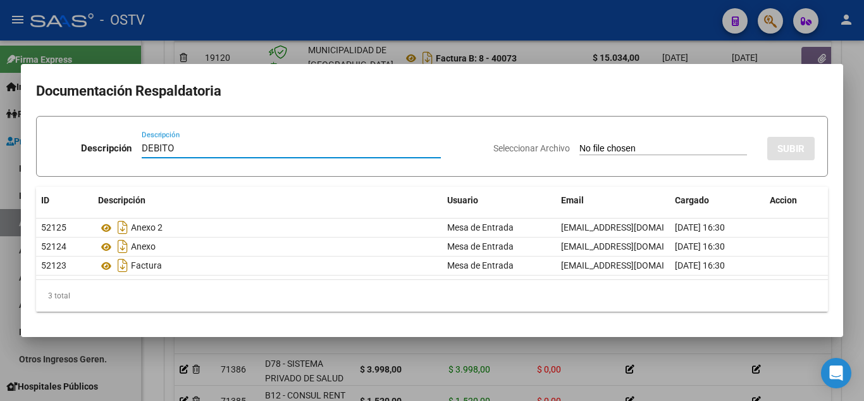
type input "DEBITO"
click at [580, 149] on input "Seleccionar Archivo" at bounding box center [664, 149] width 168 height 12
type input "C:\fakepath\DEBITO.pdf"
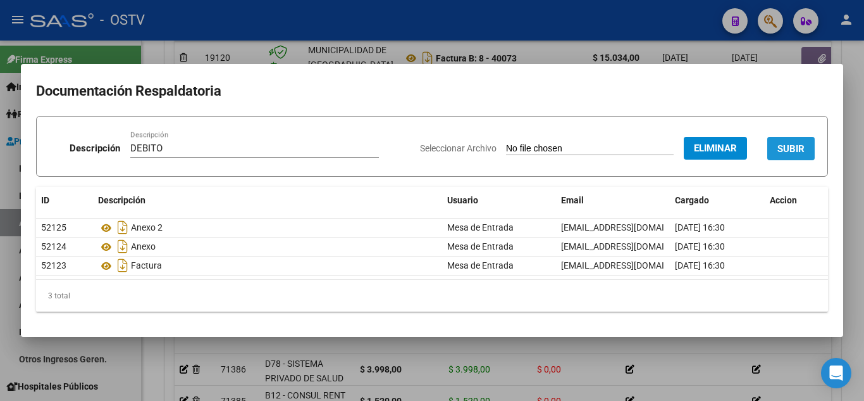
drag, startPoint x: 786, startPoint y: 153, endPoint x: 778, endPoint y: 155, distance: 8.4
click at [785, 153] on span "SUBIR" at bounding box center [791, 148] width 27 height 11
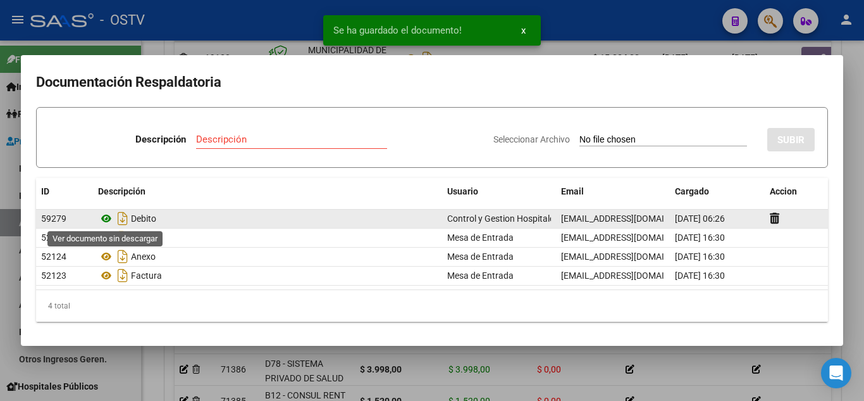
click at [108, 221] on icon at bounding box center [106, 218] width 16 height 15
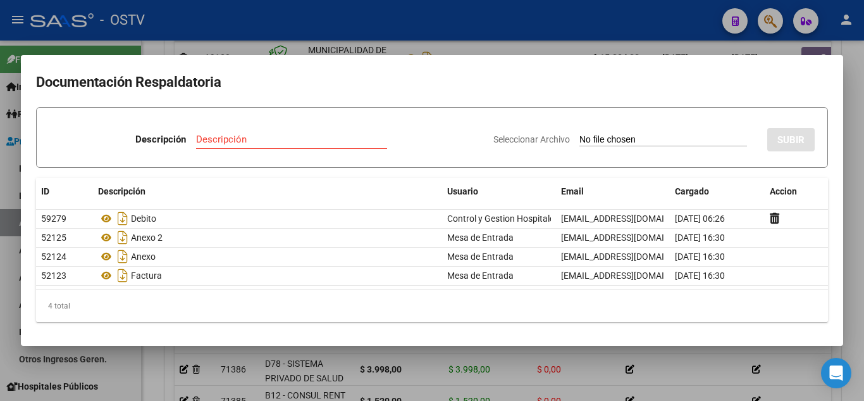
click at [696, 43] on div at bounding box center [432, 200] width 864 height 401
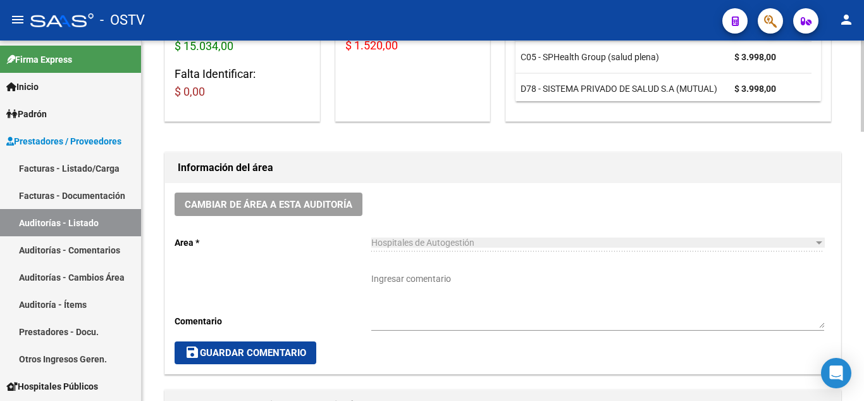
scroll to position [253, 0]
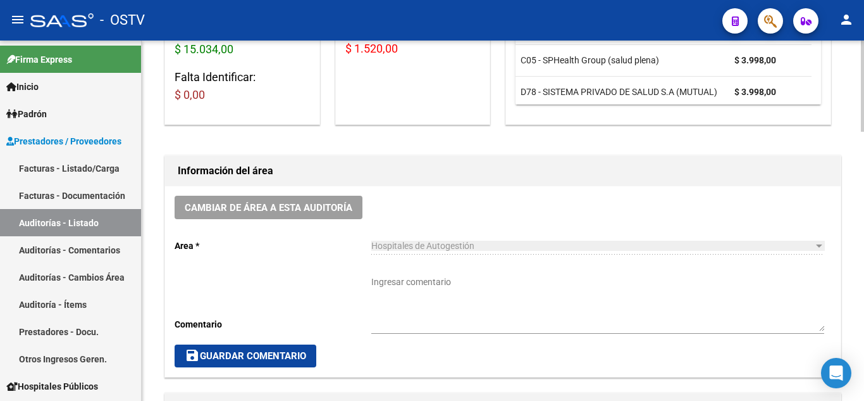
click at [395, 297] on textarea "Ingresar comentario" at bounding box center [597, 303] width 453 height 56
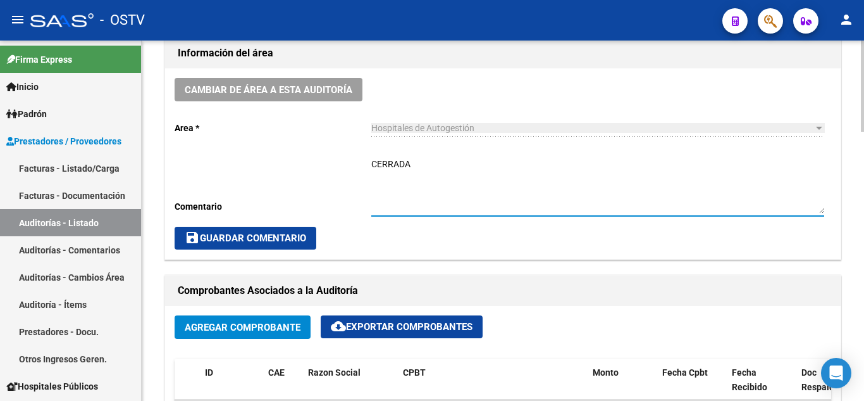
scroll to position [380, 0]
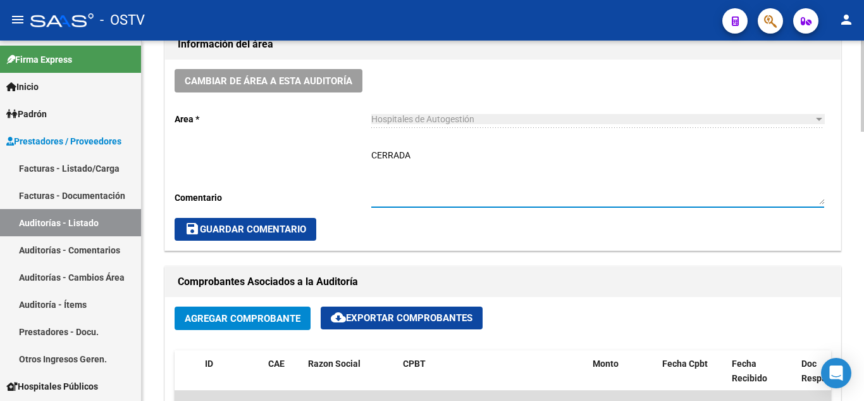
type textarea "CERRADA"
click at [263, 228] on span "save Guardar Comentario" at bounding box center [245, 228] width 121 height 11
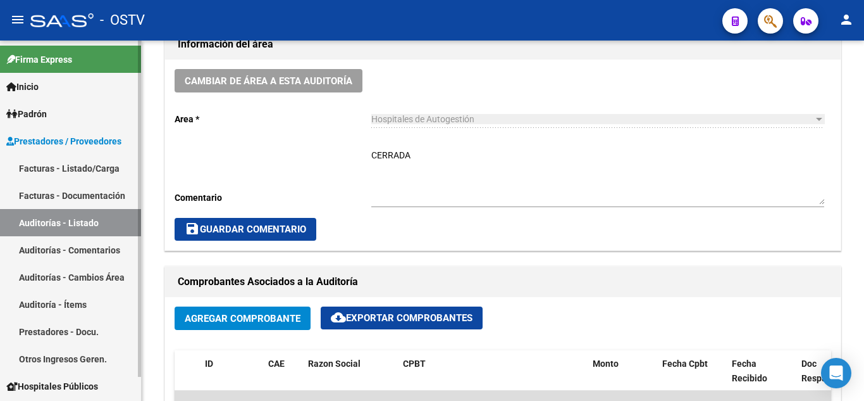
click at [49, 223] on link "Auditorías - Listado" at bounding box center [70, 222] width 141 height 27
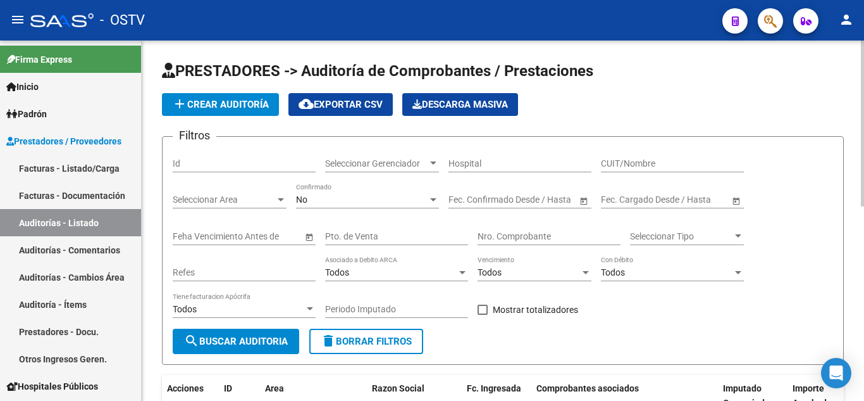
click at [371, 235] on input "Pto. de Venta" at bounding box center [396, 236] width 143 height 11
type input "8"
paste input "40073"
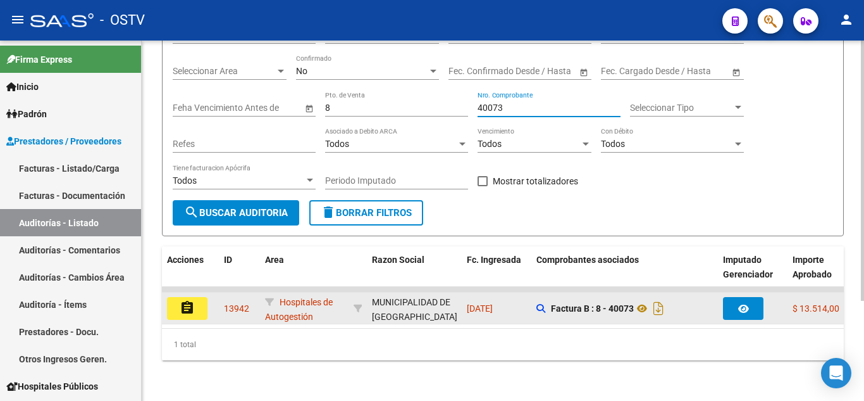
type input "40073"
click at [189, 300] on mat-icon "assignment" at bounding box center [187, 307] width 15 height 15
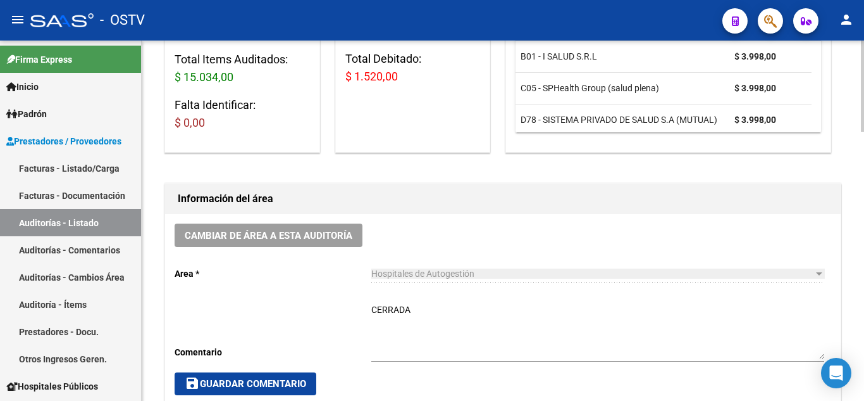
scroll to position [253, 0]
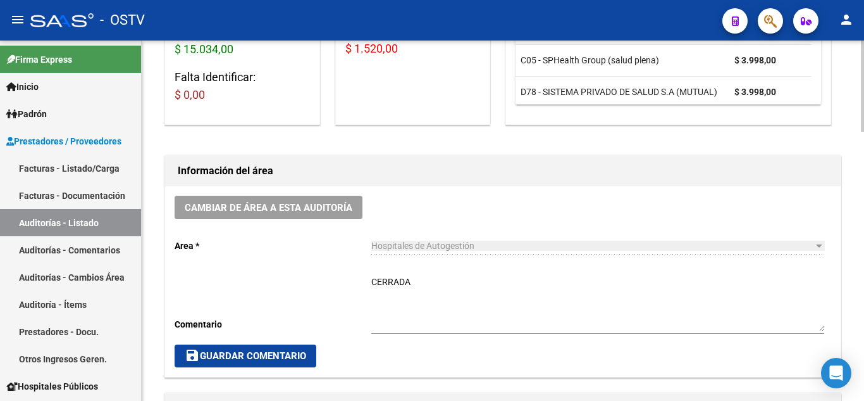
click at [442, 285] on textarea "CERRADA" at bounding box center [597, 303] width 453 height 56
type textarea "CERRADA CON DEBITO"
click at [242, 352] on span "save Guardar Comentario" at bounding box center [245, 355] width 121 height 11
click at [292, 25] on div "- OSTV" at bounding box center [371, 20] width 682 height 28
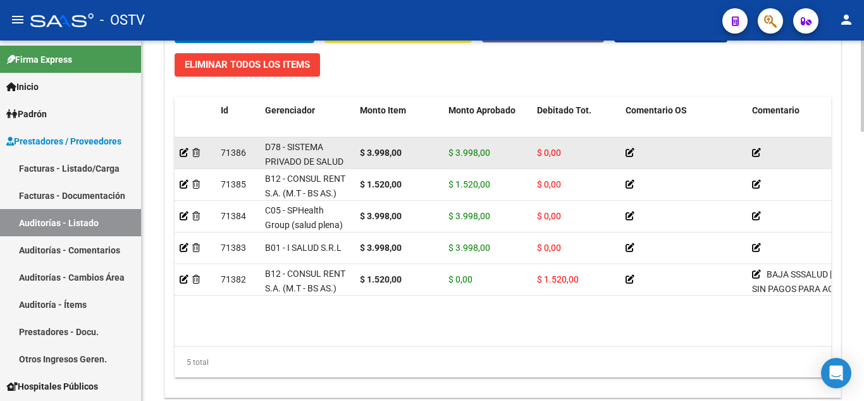
scroll to position [683, 0]
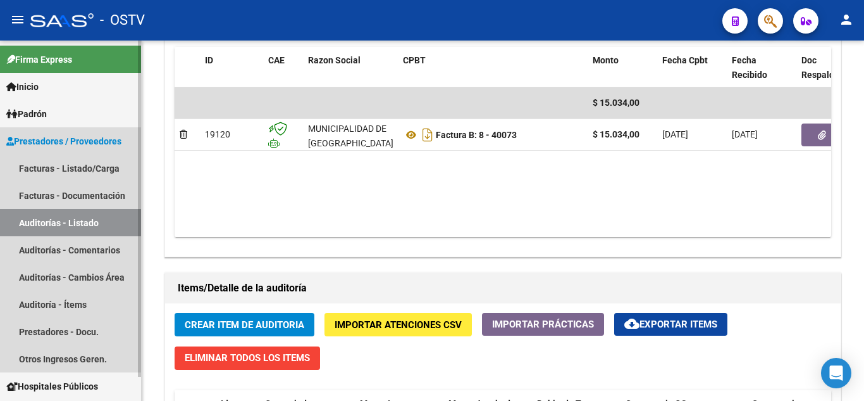
click at [68, 146] on span "Prestadores / Proveedores" at bounding box center [63, 141] width 115 height 14
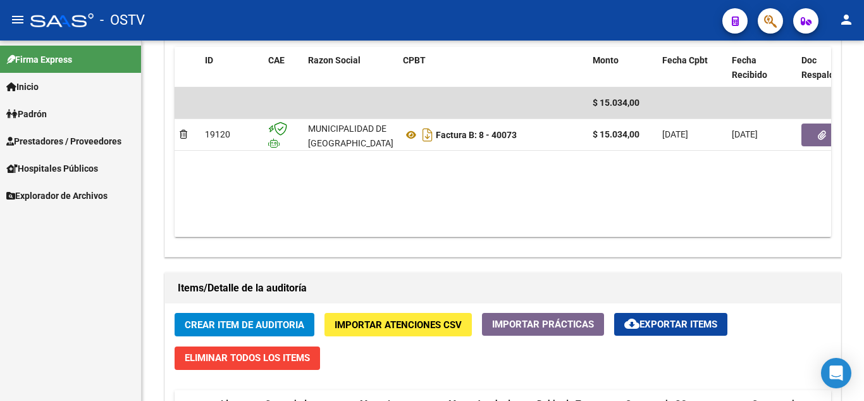
click at [68, 146] on span "Prestadores / Proveedores" at bounding box center [63, 141] width 115 height 14
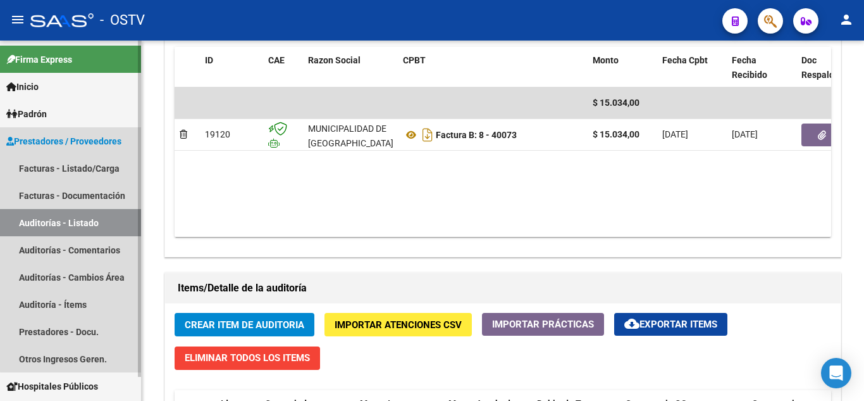
click at [73, 219] on link "Auditorías - Listado" at bounding box center [70, 222] width 141 height 27
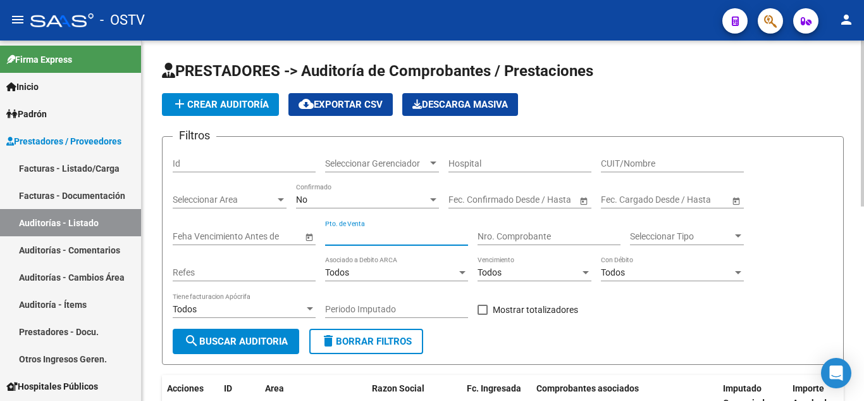
click at [347, 236] on input "Pto. de Venta" at bounding box center [396, 236] width 143 height 11
type input "8"
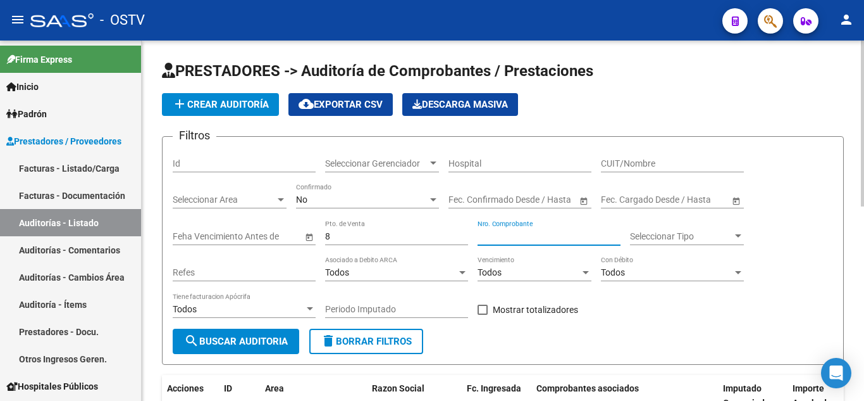
paste input "40073"
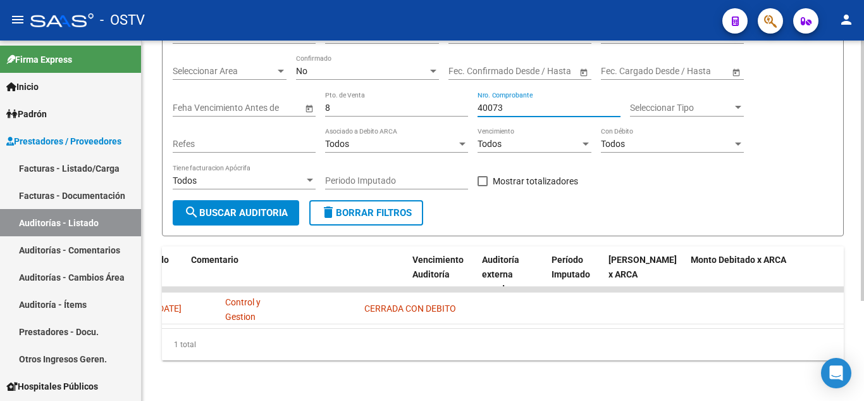
scroll to position [0, 1089]
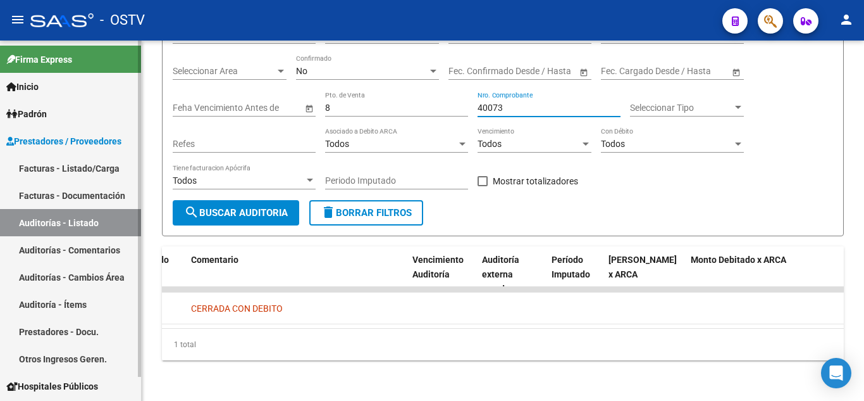
type input "40073"
click at [58, 220] on link "Auditorías - Listado" at bounding box center [70, 222] width 141 height 27
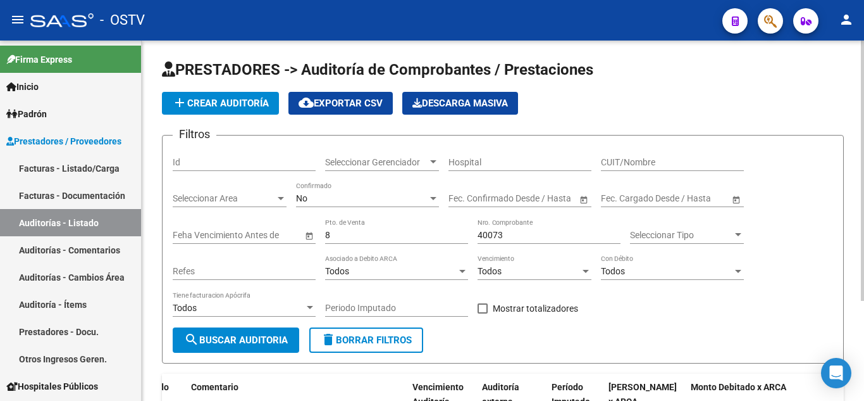
scroll to position [0, 0]
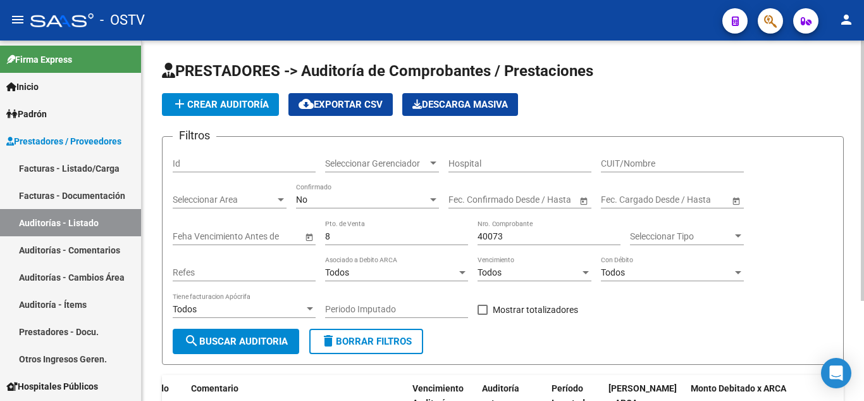
click at [213, 101] on span "add Crear Auditoría" at bounding box center [220, 104] width 97 height 11
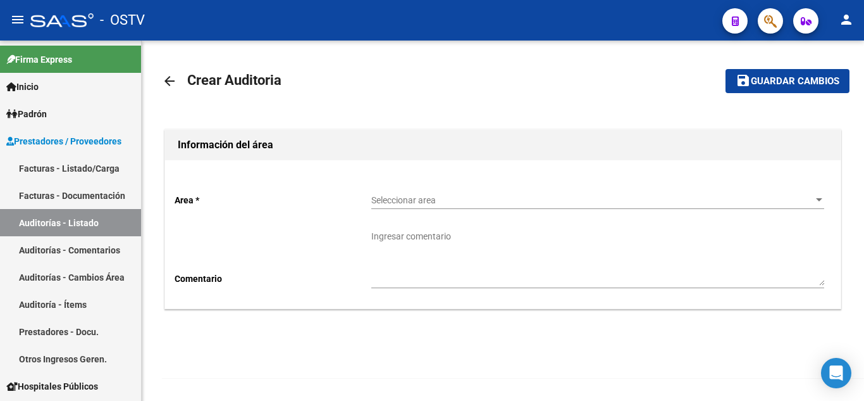
click at [457, 195] on div "Seleccionar area Seleccionar area" at bounding box center [597, 195] width 453 height 25
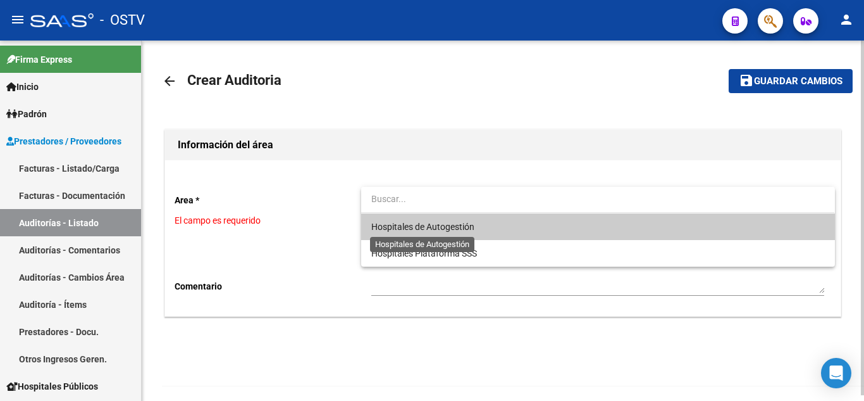
click at [431, 221] on span "Hospitales de Autogestión" at bounding box center [422, 226] width 103 height 10
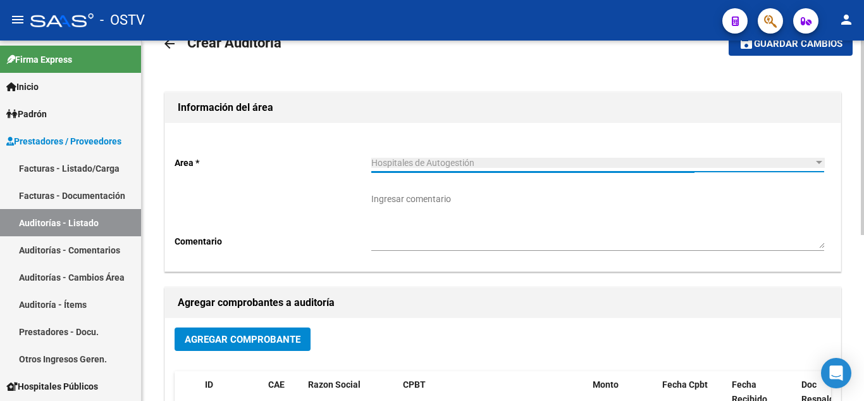
scroll to position [127, 0]
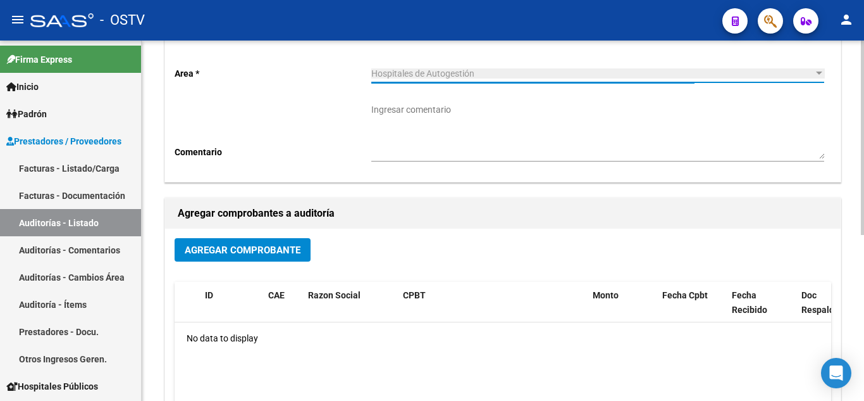
click at [275, 252] on span "Agregar Comprobante" at bounding box center [243, 249] width 116 height 11
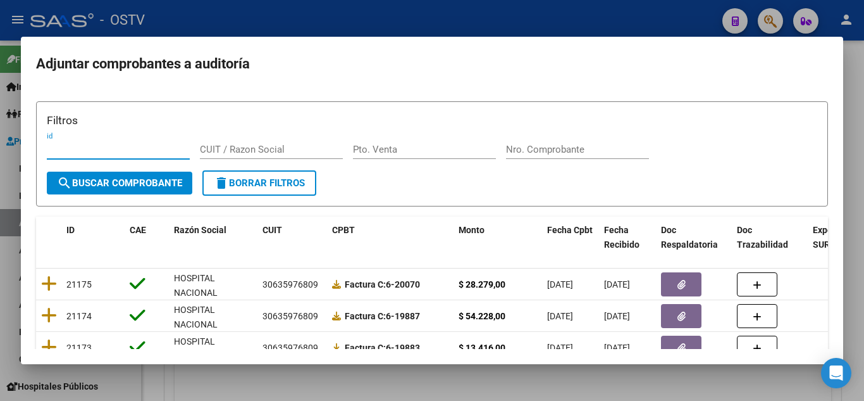
click at [385, 153] on input "Pto. Venta" at bounding box center [424, 149] width 143 height 11
type input "1608"
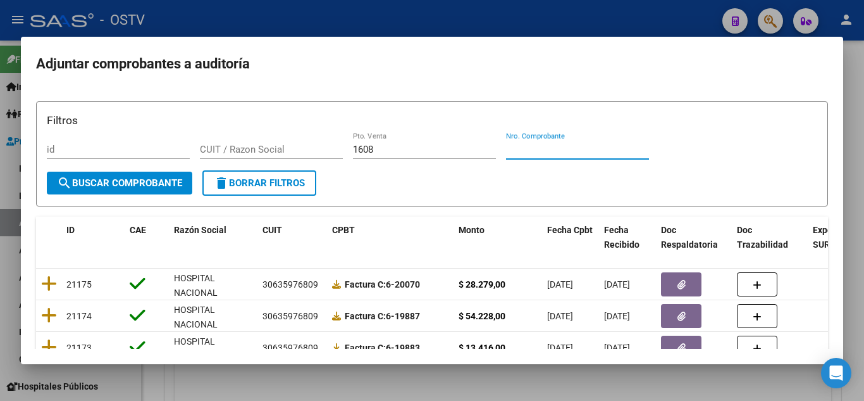
paste input "48759"
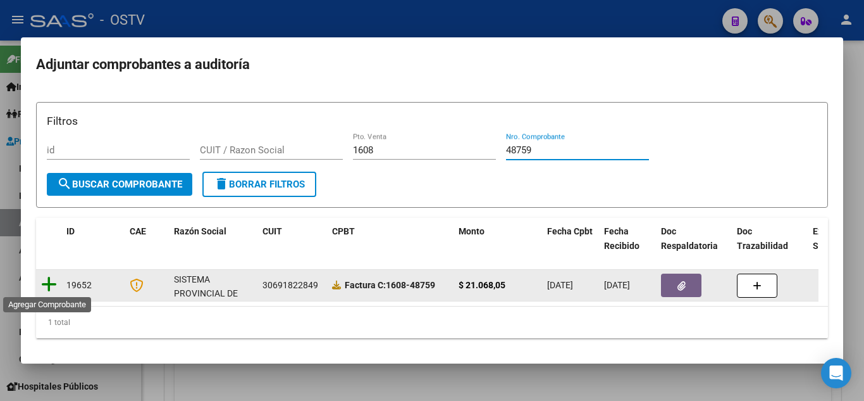
type input "48759"
click at [49, 279] on icon at bounding box center [49, 284] width 16 height 18
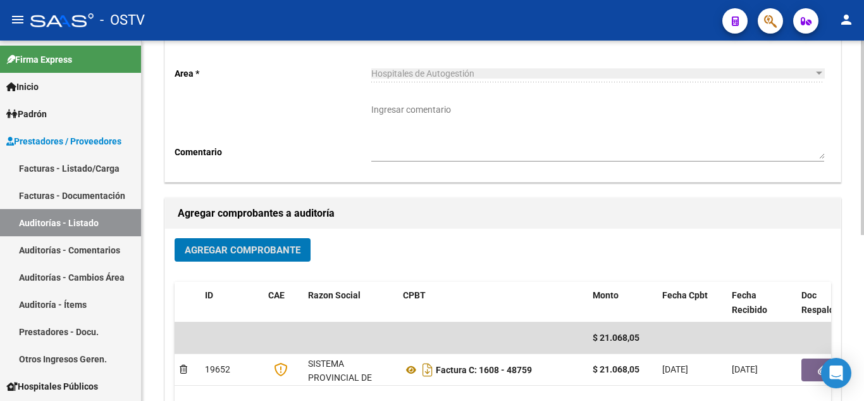
scroll to position [0, 0]
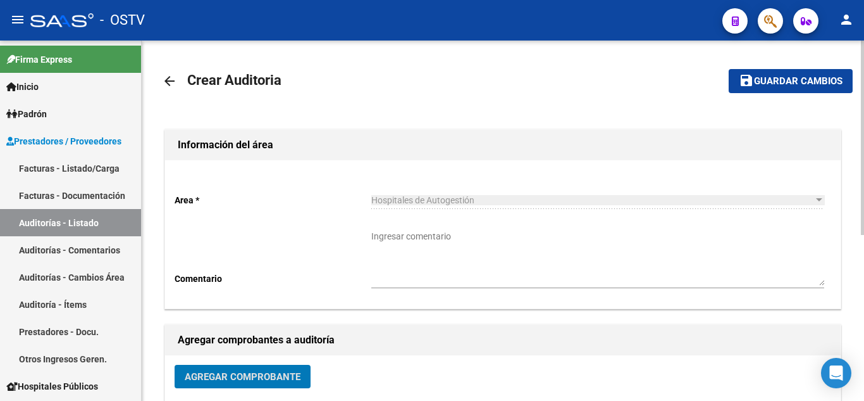
click at [755, 84] on span "Guardar cambios" at bounding box center [798, 81] width 89 height 11
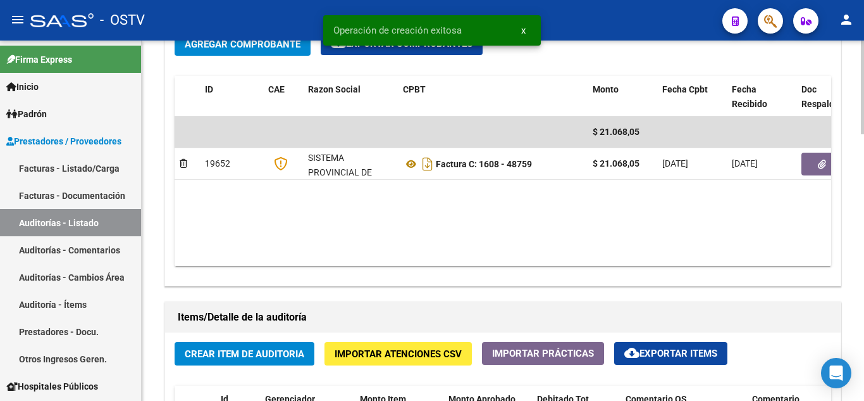
scroll to position [633, 0]
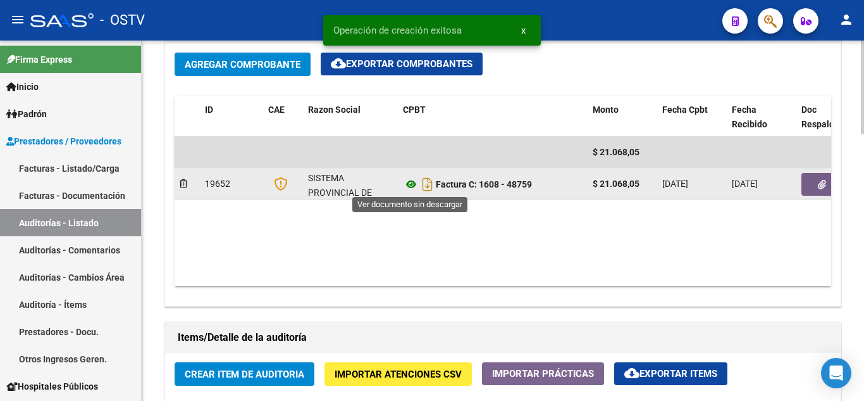
click at [411, 183] on icon at bounding box center [411, 184] width 16 height 15
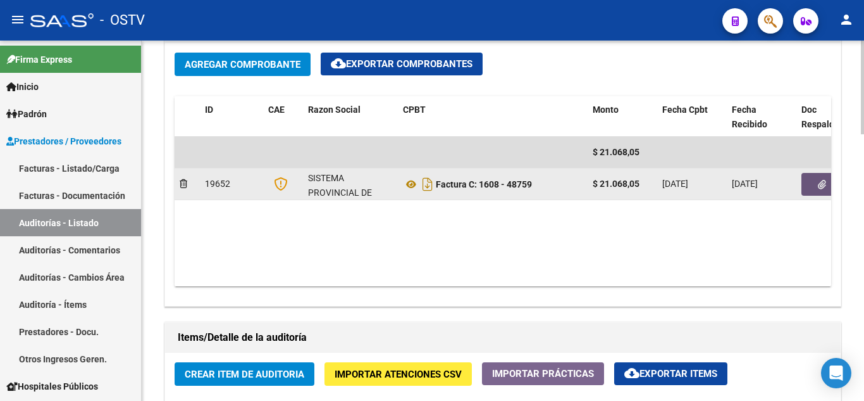
click at [809, 185] on button "button" at bounding box center [822, 184] width 40 height 23
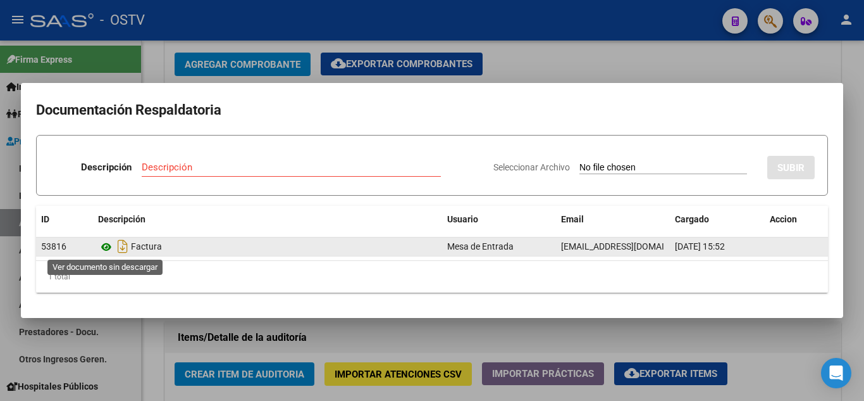
click at [107, 249] on icon at bounding box center [106, 246] width 16 height 15
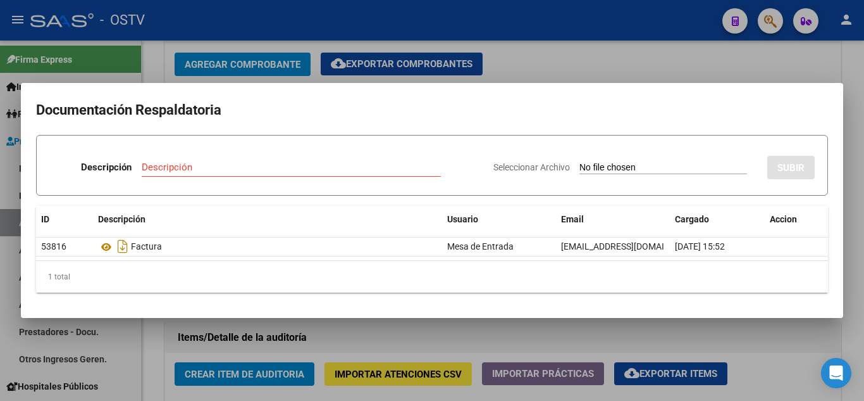
click at [258, 32] on div at bounding box center [432, 200] width 864 height 401
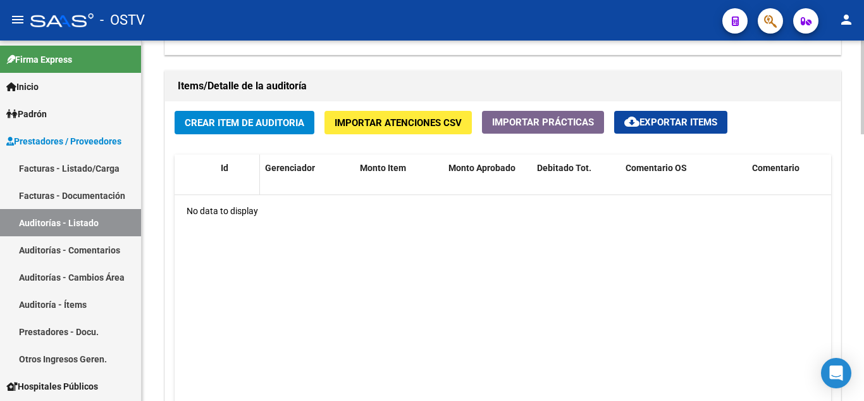
scroll to position [886, 0]
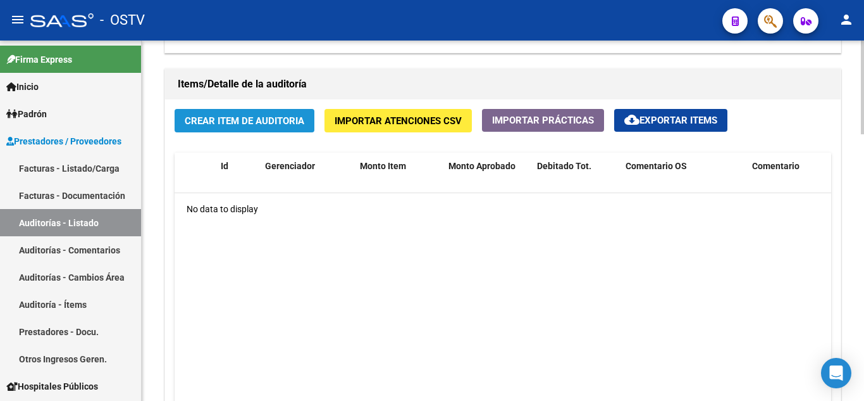
click at [241, 123] on span "Crear Item de Auditoria" at bounding box center [245, 120] width 120 height 11
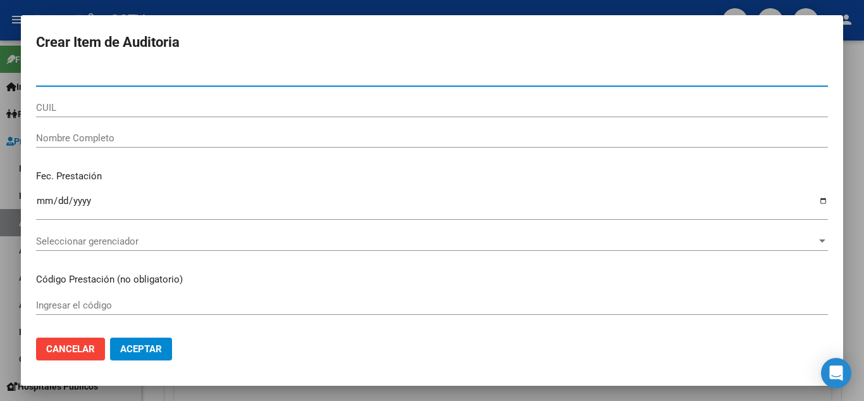
type input "29430222"
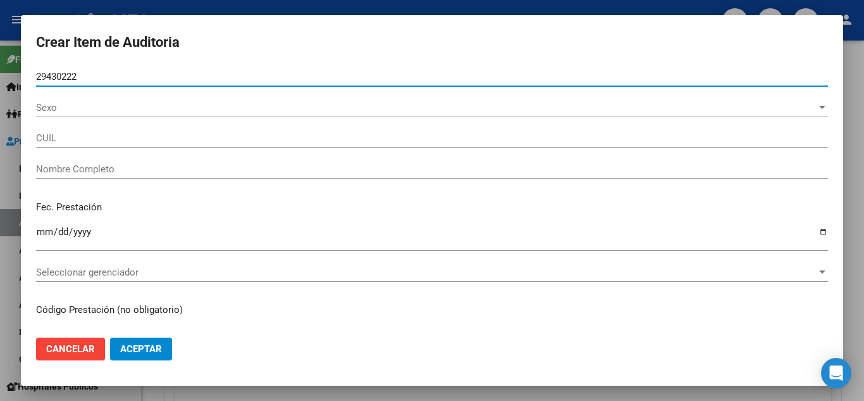
type input "27294302226"
type input "[PERSON_NAME][US_STATE]"
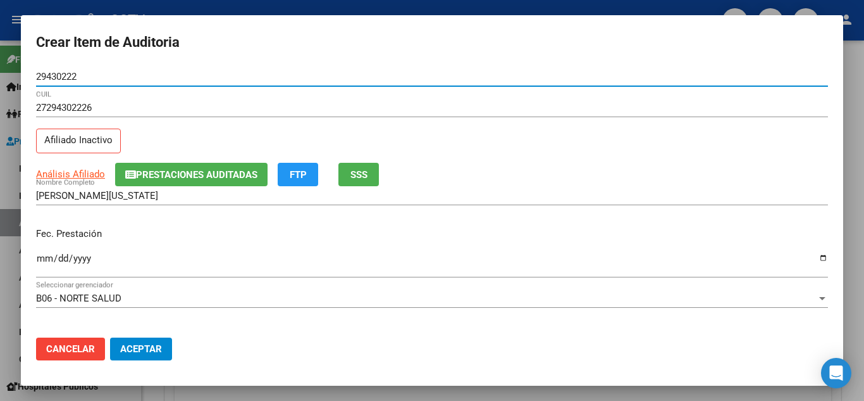
type input "29430222"
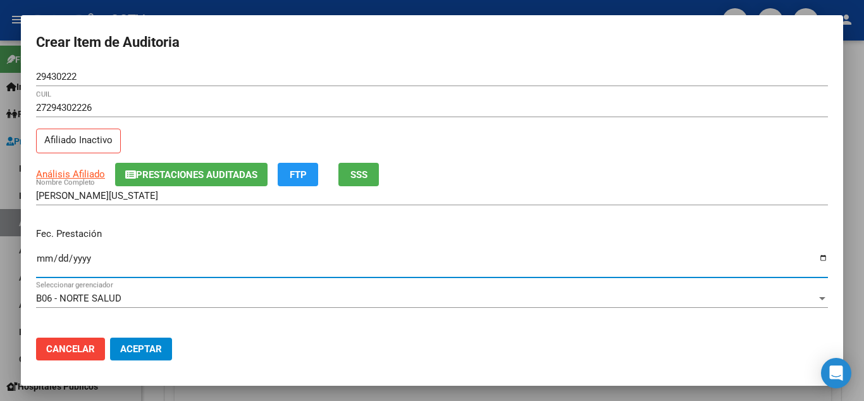
click at [44, 261] on input "Ingresar la fecha" at bounding box center [432, 263] width 792 height 20
type input "[DATE]"
click at [180, 247] on div "Fec. Prestación [DATE] Ingresar la fecha" at bounding box center [432, 253] width 792 height 72
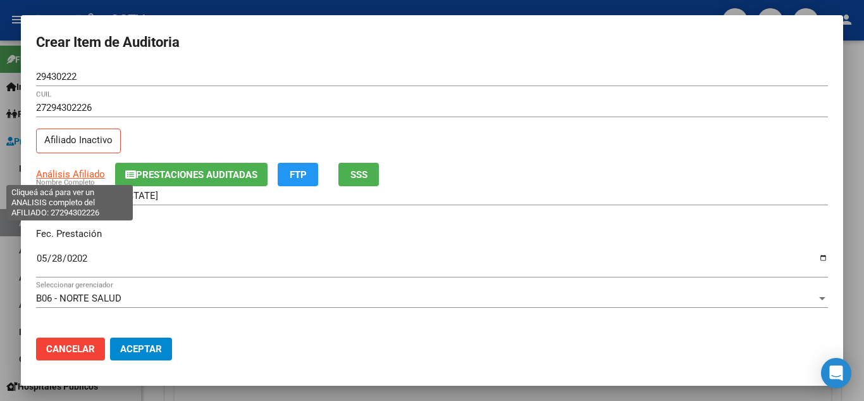
click at [61, 173] on span "Análisis Afiliado" at bounding box center [70, 173] width 69 height 11
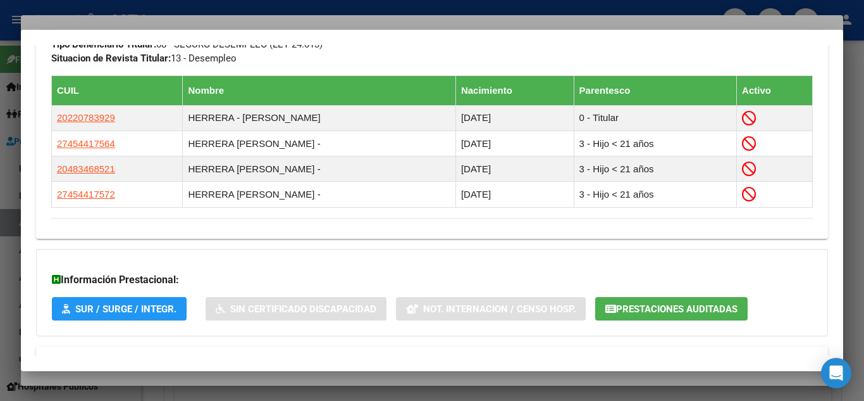
scroll to position [786, 0]
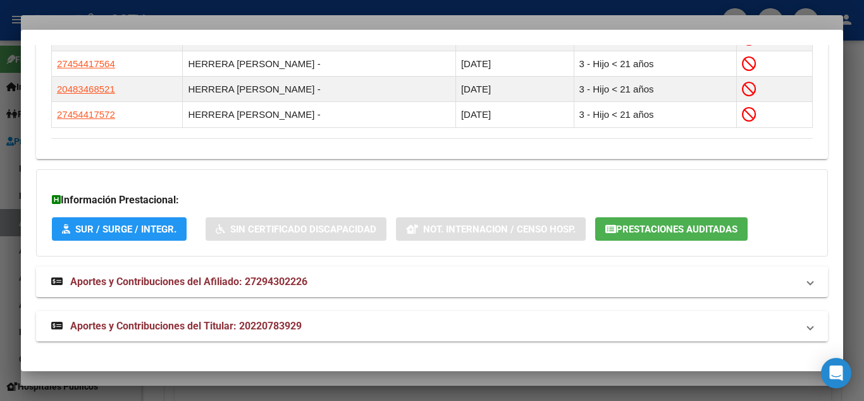
click at [130, 332] on span "Aportes y Contribuciones del Titular: 20220783929" at bounding box center [186, 326] width 232 height 12
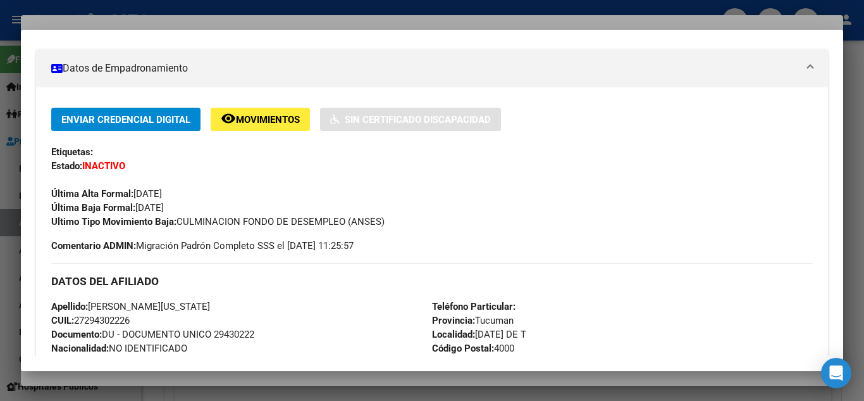
scroll to position [0, 0]
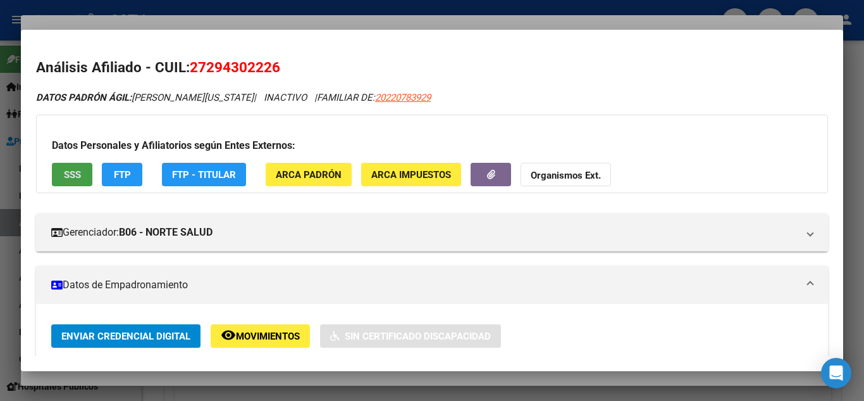
click at [59, 172] on button "SSS" at bounding box center [72, 174] width 40 height 23
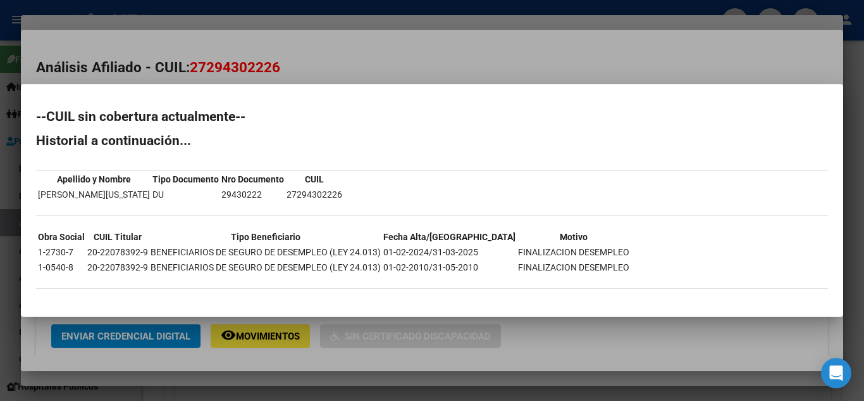
click at [376, 19] on div at bounding box center [432, 200] width 864 height 401
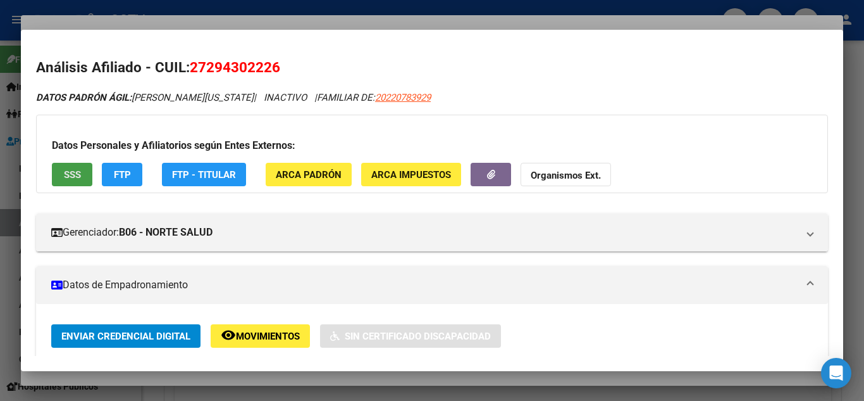
click at [84, 169] on button "SSS" at bounding box center [72, 174] width 40 height 23
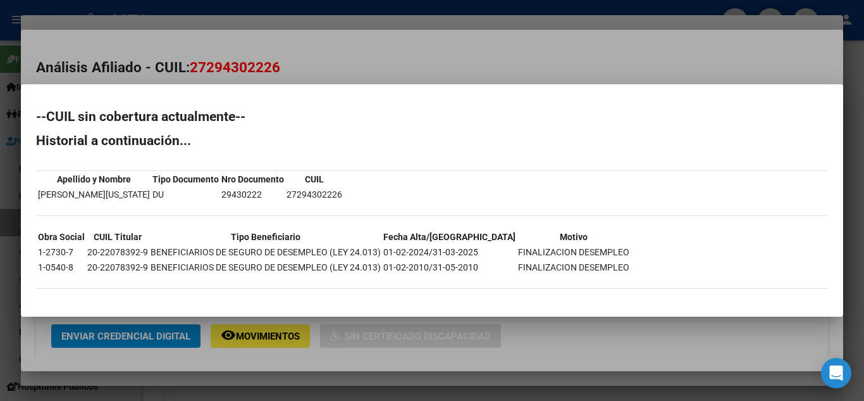
click at [320, 8] on div at bounding box center [432, 200] width 864 height 401
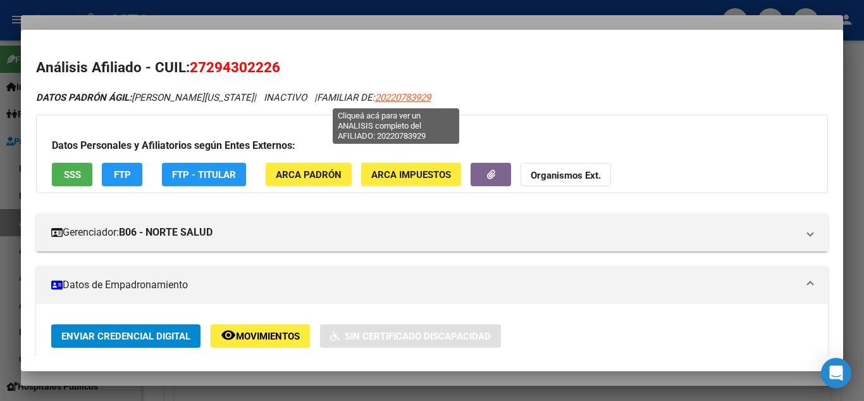
click at [406, 101] on span "20220783929" at bounding box center [403, 97] width 56 height 11
type textarea "20220783929"
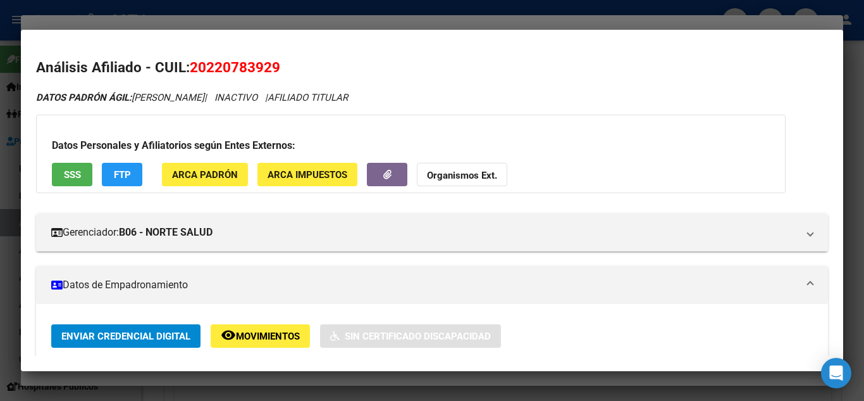
click at [75, 187] on div "Datos Personales y Afiliatorios según Entes Externos: SSS FTP ARCA Padrón ARCA …" at bounding box center [411, 154] width 750 height 78
click at [78, 180] on span "SSS" at bounding box center [72, 174] width 17 height 11
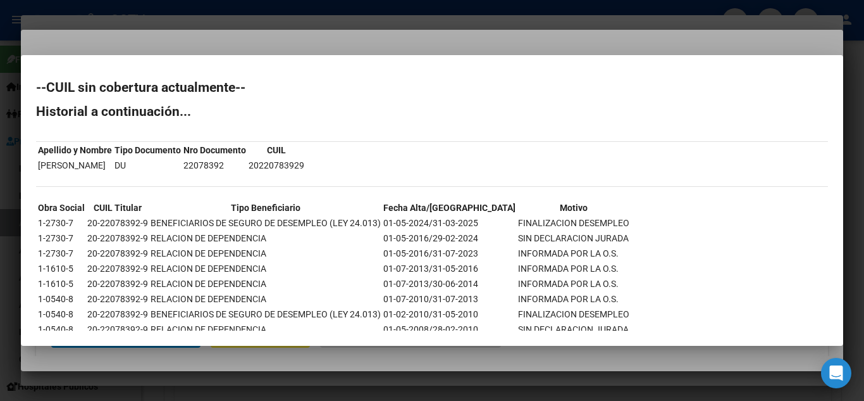
click at [266, 8] on div at bounding box center [432, 200] width 864 height 401
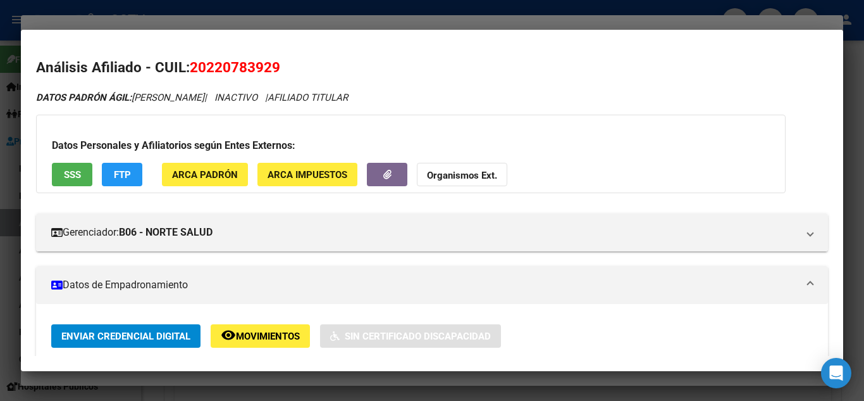
click at [259, 9] on div at bounding box center [432, 200] width 864 height 401
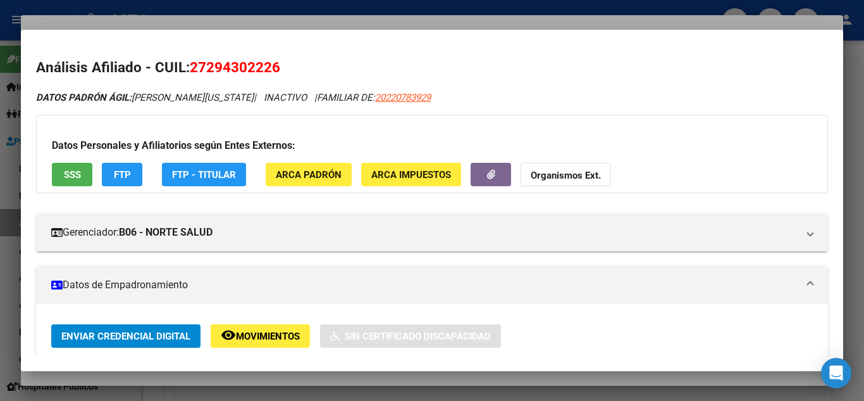
click at [259, 9] on div at bounding box center [432, 200] width 864 height 401
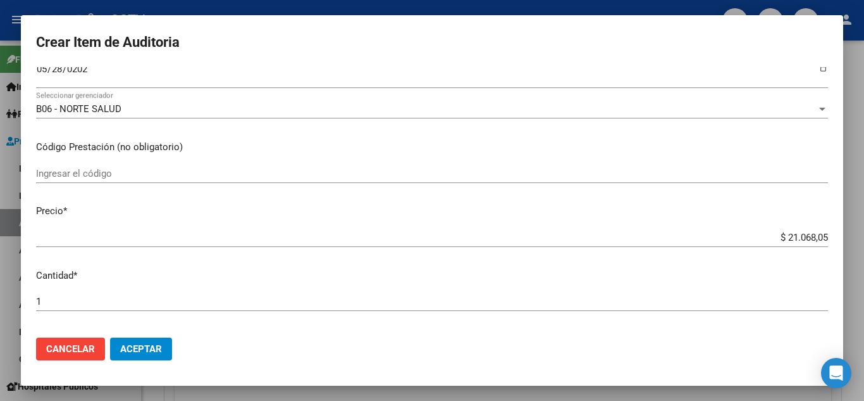
scroll to position [190, 0]
click at [774, 240] on input "$ 21.068,05" at bounding box center [432, 236] width 792 height 11
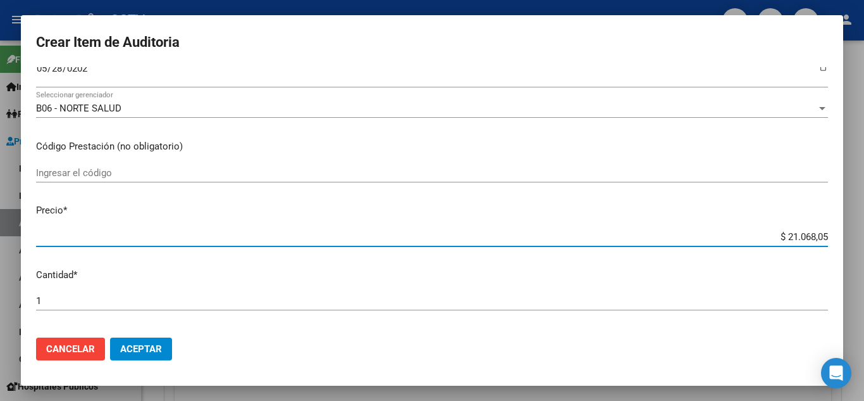
click at [771, 239] on input "$ 21.068,05" at bounding box center [432, 236] width 792 height 11
click at [773, 242] on div "$ 21.068,05 Ingresar el precio" at bounding box center [432, 236] width 792 height 19
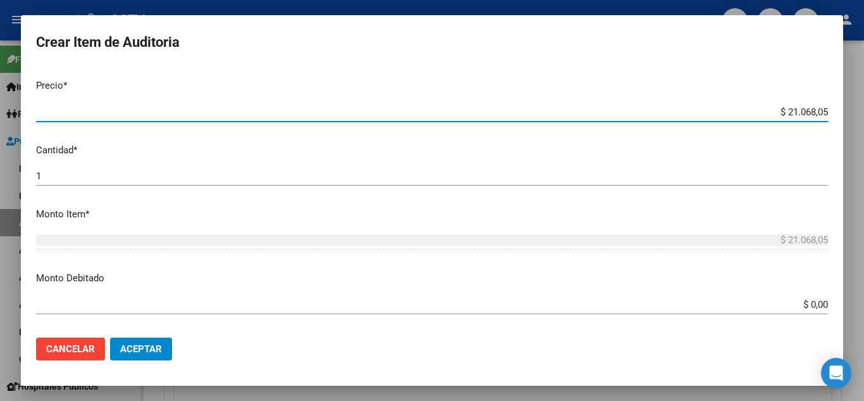
scroll to position [316, 0]
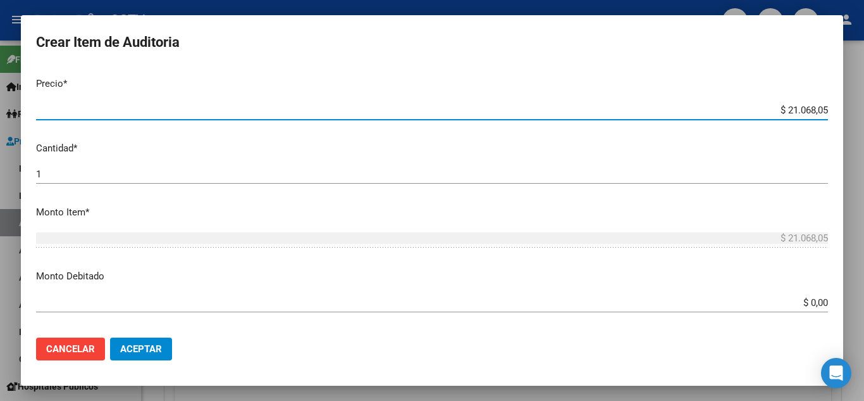
click at [807, 305] on input "$ 0,00" at bounding box center [432, 302] width 792 height 11
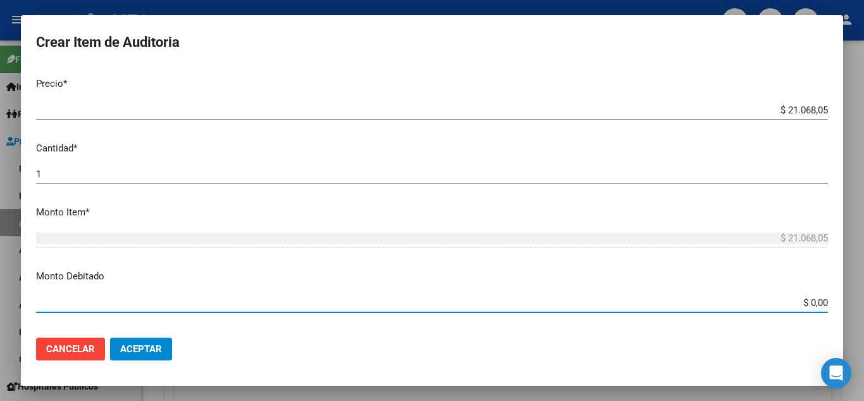
click at [807, 305] on input "$ 0,00" at bounding box center [432, 302] width 792 height 11
paste input "$ 21.068,05"
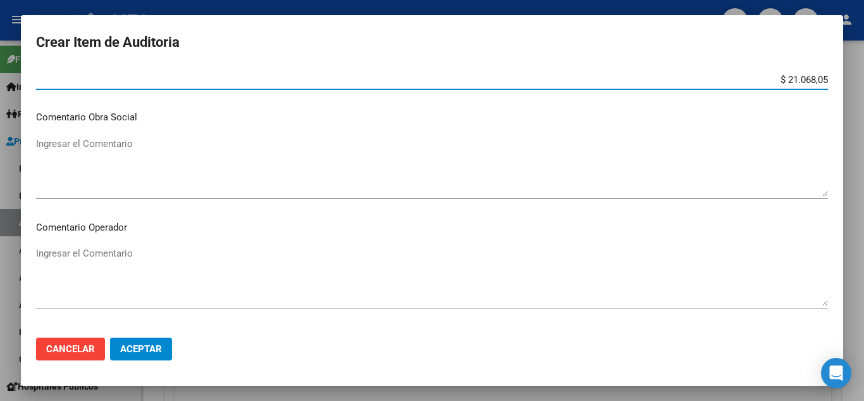
scroll to position [569, 0]
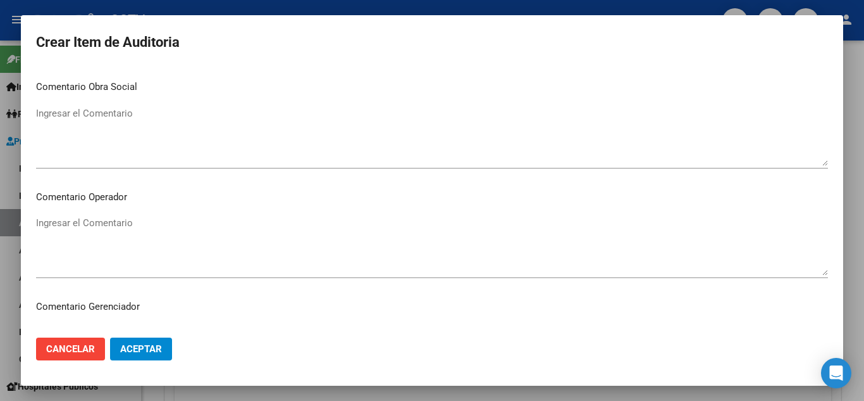
type input "$ 21.068,05"
click at [132, 264] on textarea "Ingresar el Comentario" at bounding box center [432, 245] width 792 height 59
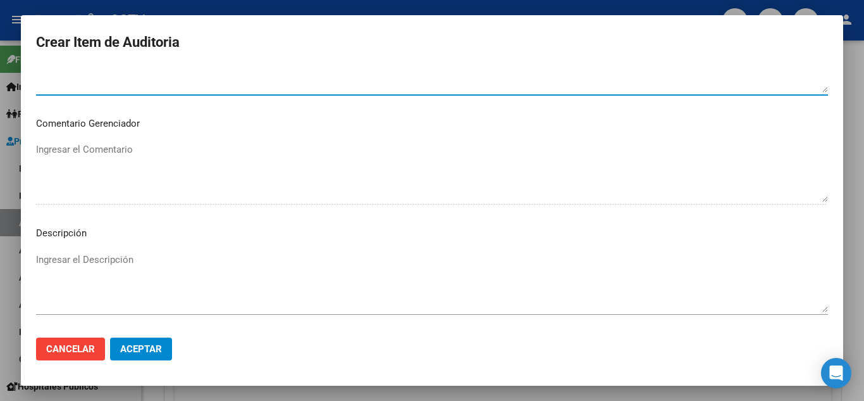
scroll to position [759, 0]
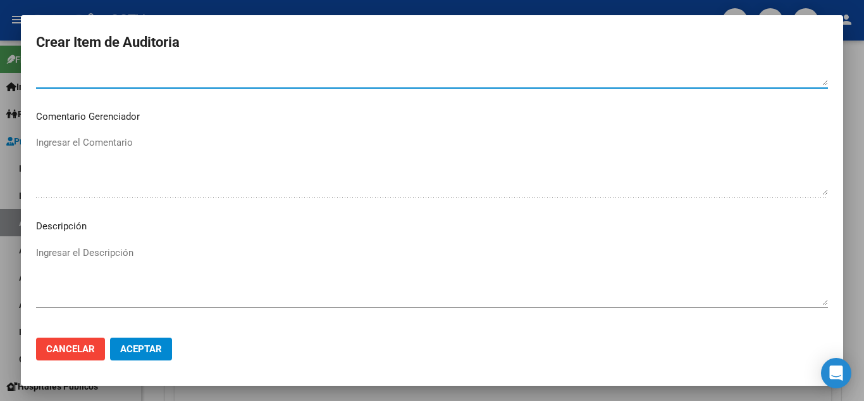
type textarea "FINALIZACION FONDO DE DESEMPLEO [DATE]- SIN APORTES PARA ACCEDER A LA COBERTURA"
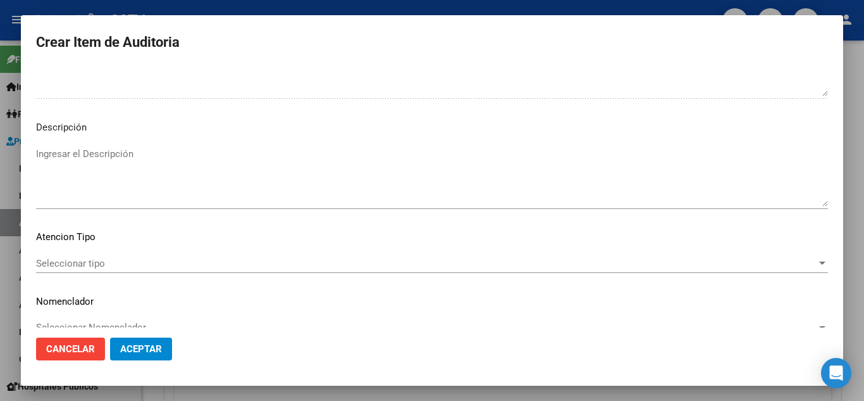
scroll to position [880, 0]
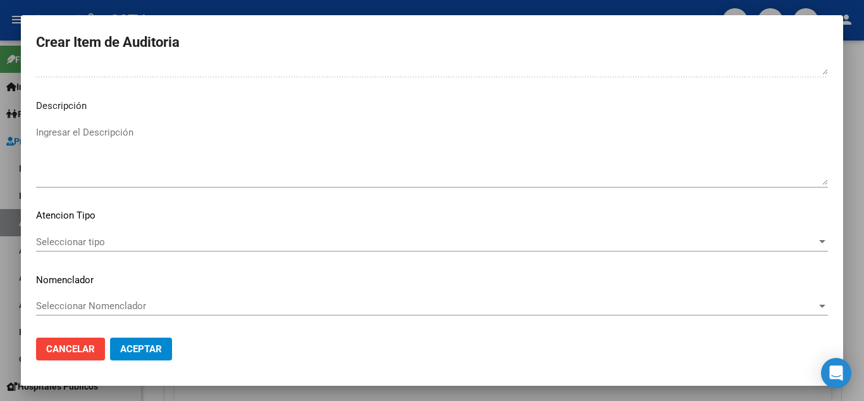
click at [112, 239] on span "Seleccionar tipo" at bounding box center [426, 241] width 781 height 11
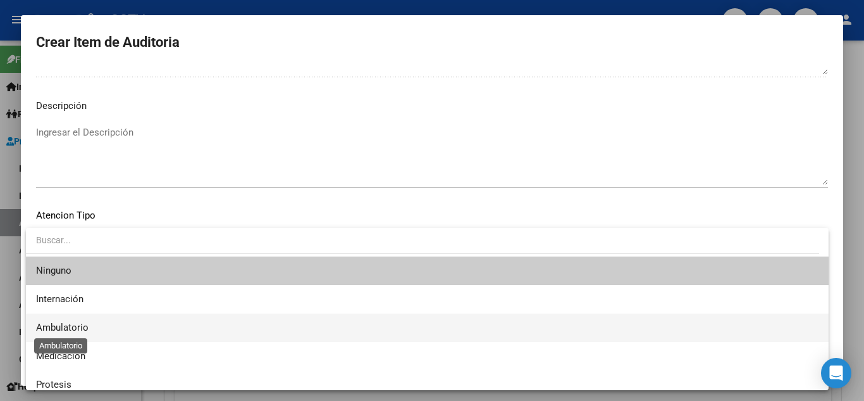
click at [68, 323] on span "Ambulatorio" at bounding box center [62, 326] width 53 height 11
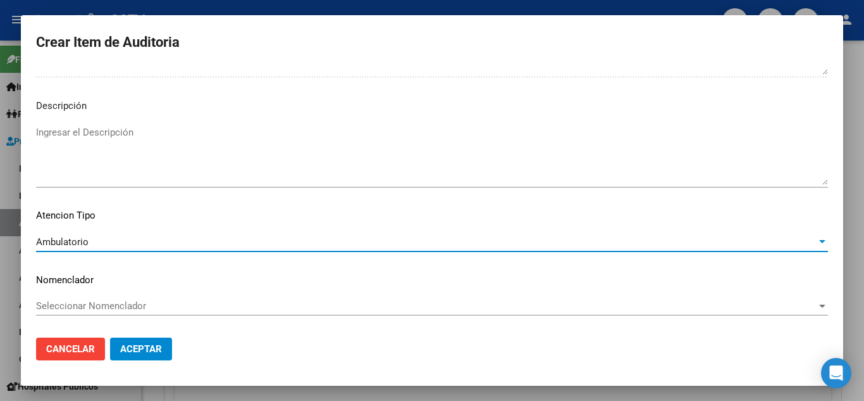
click at [148, 351] on span "Aceptar" at bounding box center [141, 348] width 42 height 11
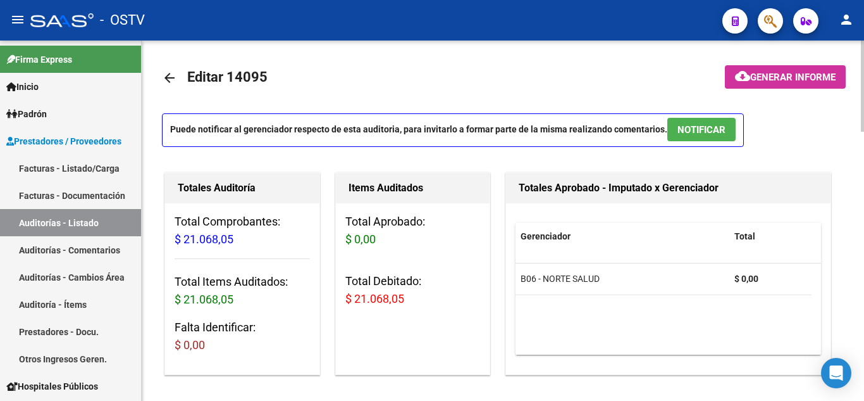
scroll to position [0, 0]
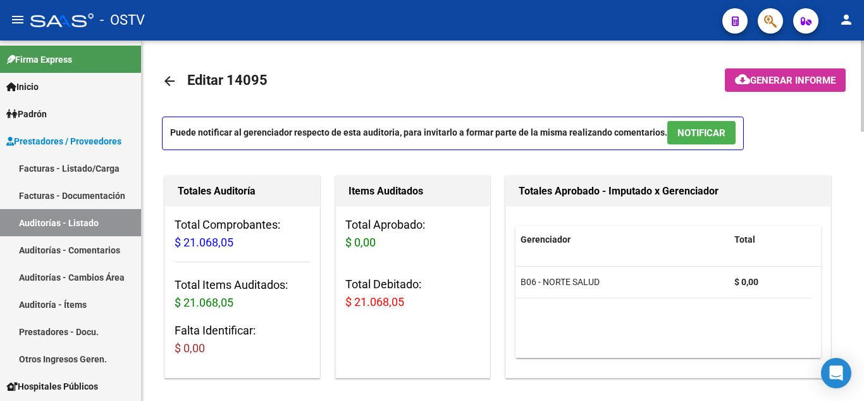
click at [735, 82] on mat-icon "cloud_download" at bounding box center [742, 79] width 15 height 15
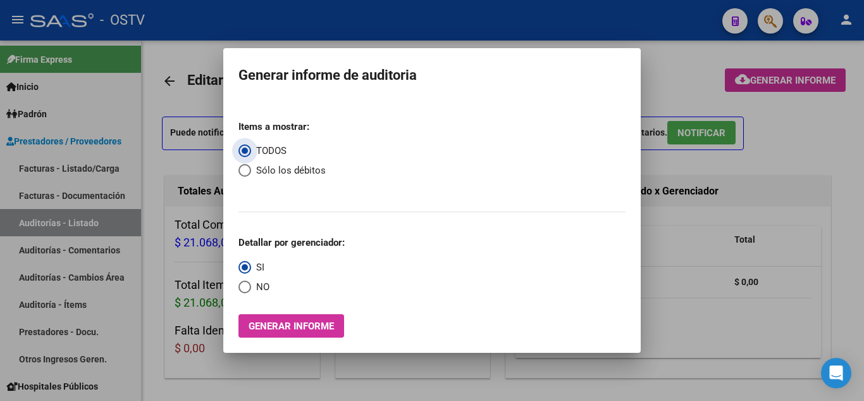
click at [246, 171] on span "Select an option" at bounding box center [245, 170] width 13 height 13
click at [246, 171] on input "Sólo los débitos" at bounding box center [245, 170] width 13 height 13
radio input "true"
click at [248, 281] on span "Select an option" at bounding box center [245, 286] width 13 height 13
click at [248, 281] on input "NO" at bounding box center [245, 286] width 13 height 13
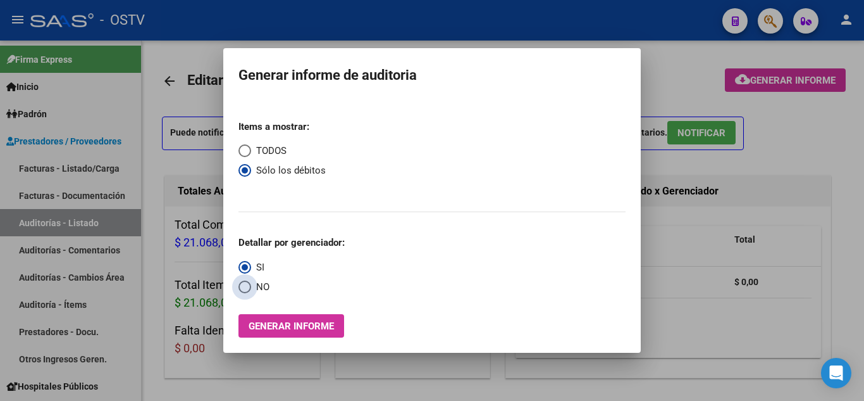
radio input "true"
click at [273, 320] on span "Generar informe" at bounding box center [291, 325] width 85 height 11
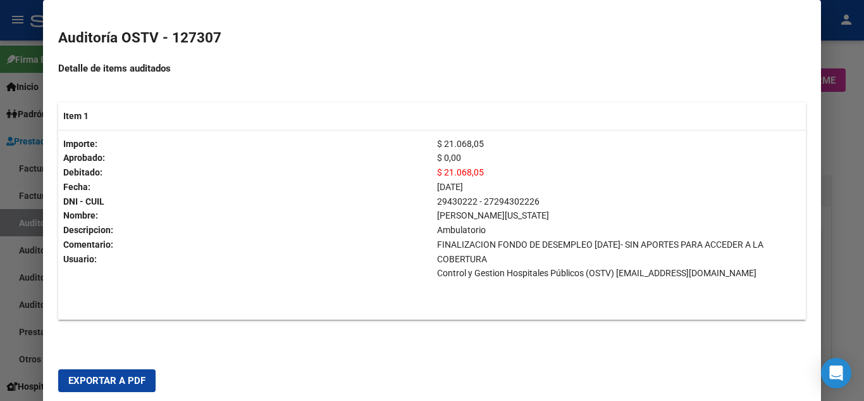
scroll to position [228, 0]
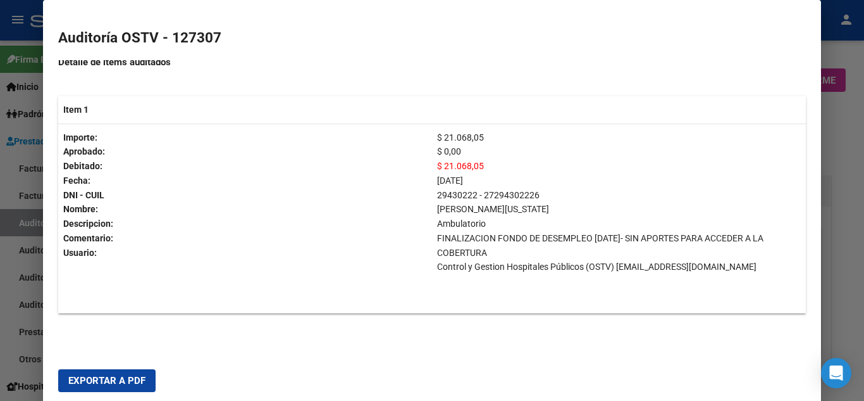
click at [137, 380] on span "Exportar a PDF" at bounding box center [106, 380] width 77 height 11
click at [852, 116] on div at bounding box center [432, 200] width 864 height 401
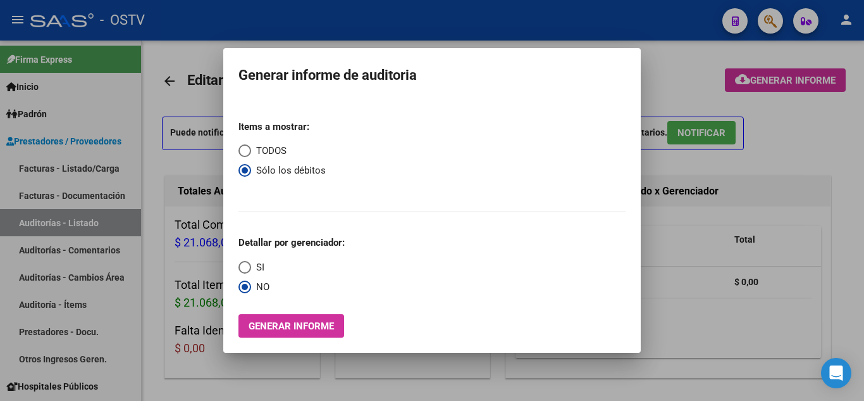
click at [811, 153] on div at bounding box center [432, 200] width 864 height 401
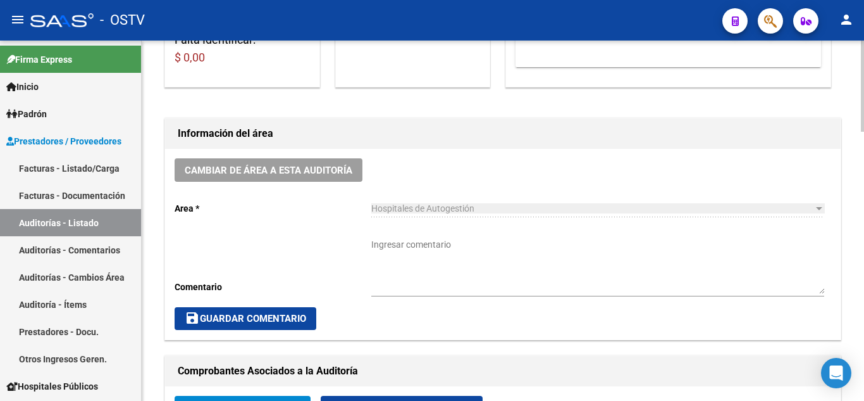
scroll to position [506, 0]
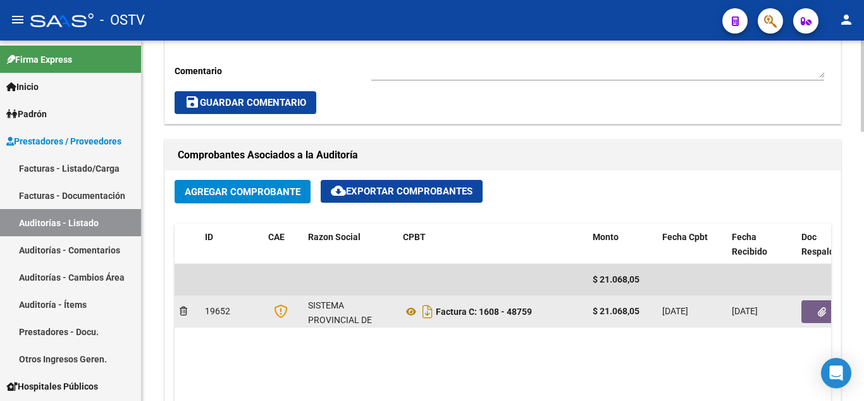
click at [820, 316] on icon "button" at bounding box center [822, 311] width 8 height 9
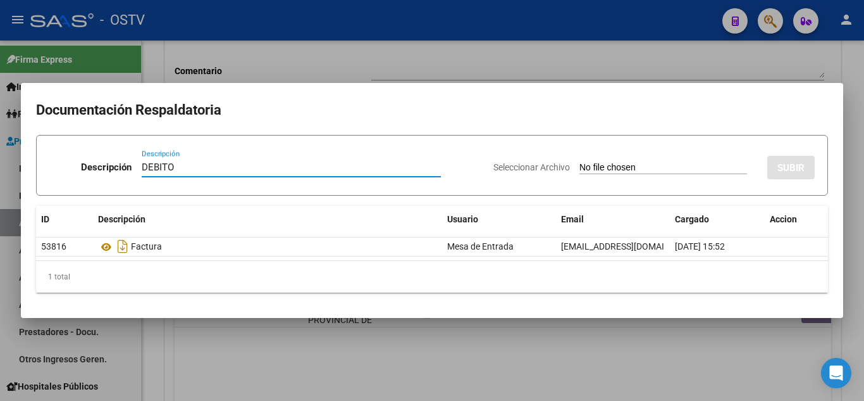
type input "DEBITO"
click at [580, 166] on input "Seleccionar Archivo" at bounding box center [664, 168] width 168 height 12
click at [640, 165] on input "Seleccionar Archivo" at bounding box center [664, 168] width 168 height 12
type input "C:\fakepath\DEBITO FC 1608-48759.pdf"
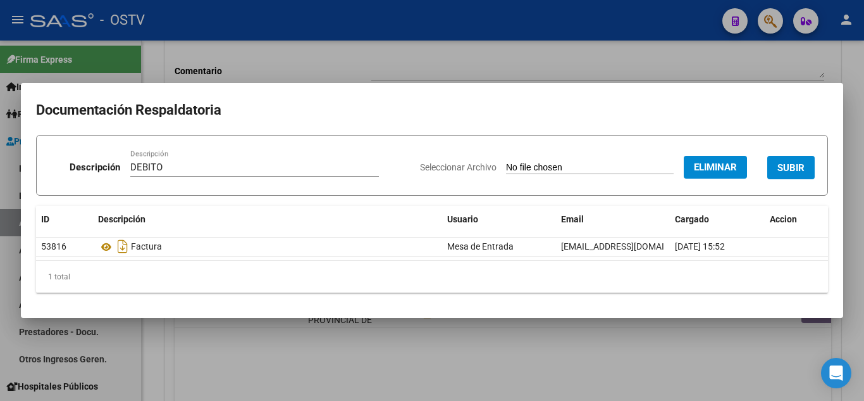
click at [781, 169] on span "SUBIR" at bounding box center [791, 167] width 27 height 11
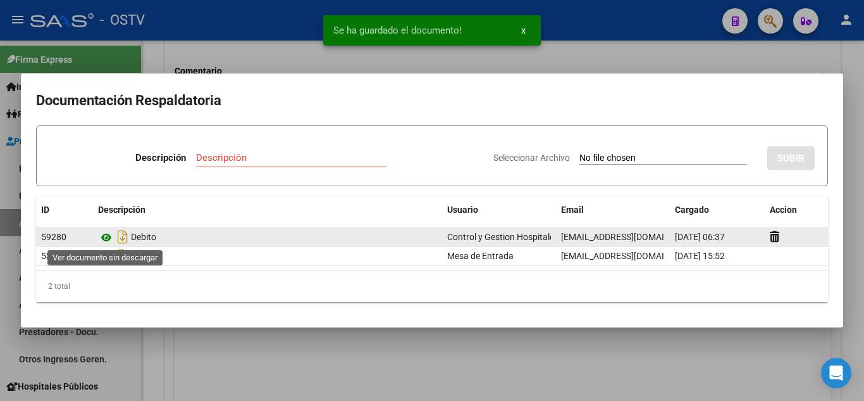
click at [106, 240] on icon at bounding box center [106, 237] width 16 height 15
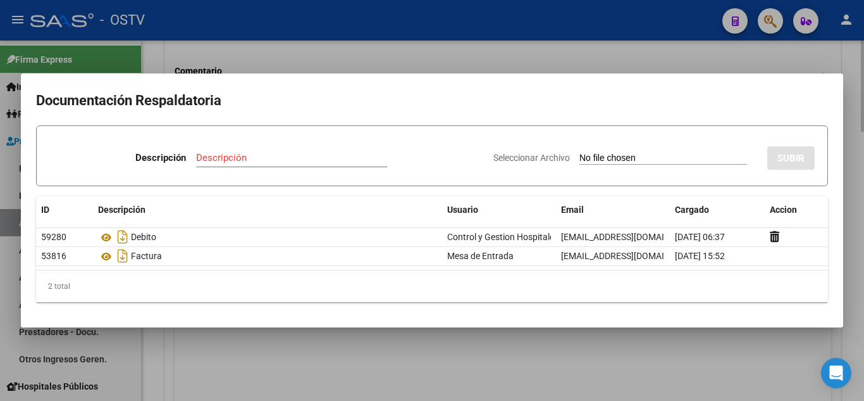
click at [419, 56] on div at bounding box center [432, 200] width 864 height 401
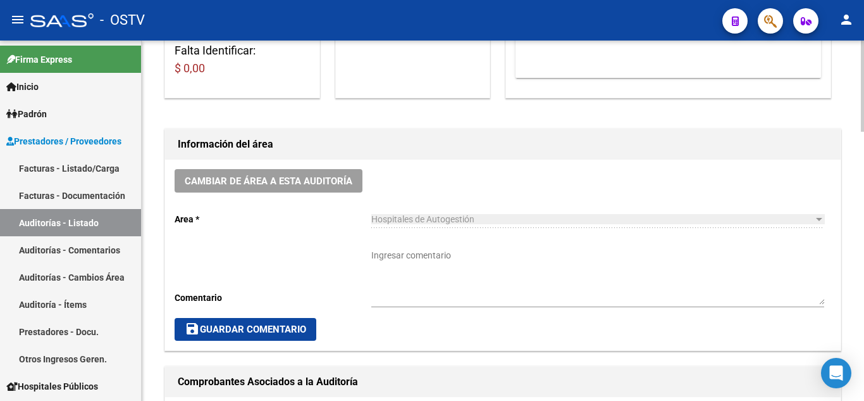
scroll to position [253, 0]
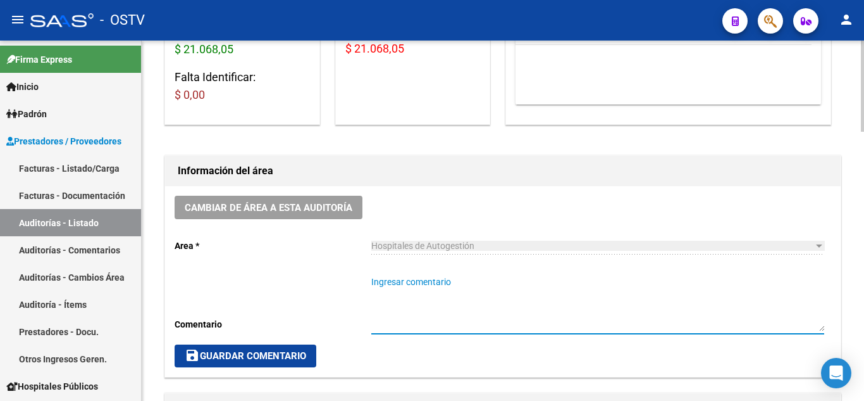
click at [412, 289] on textarea "Ingresar comentario" at bounding box center [597, 303] width 453 height 56
type textarea "CERRADA CON DEBITO"
click at [243, 358] on span "save Guardar Comentario" at bounding box center [245, 355] width 121 height 11
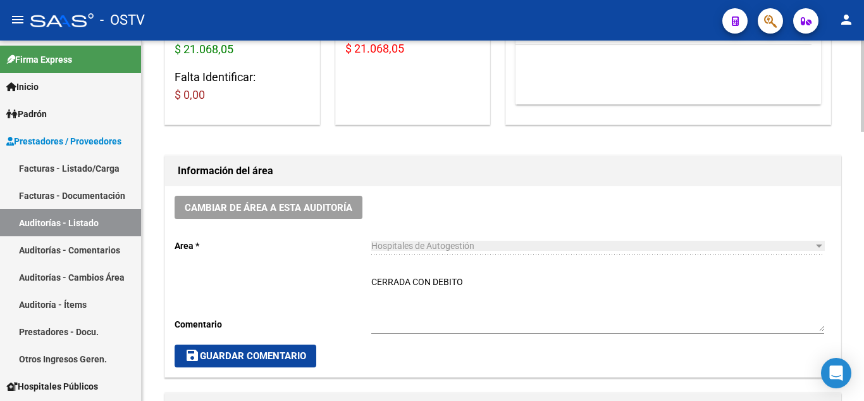
click at [221, 359] on span "save Guardar Comentario" at bounding box center [245, 355] width 121 height 11
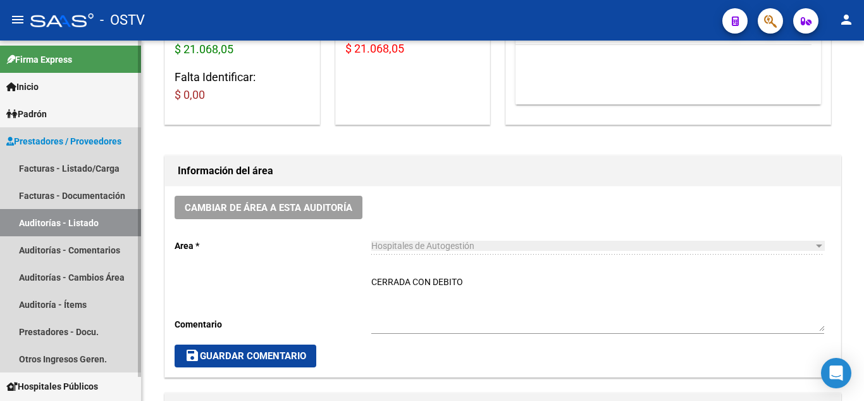
click at [82, 225] on link "Auditorías - Listado" at bounding box center [70, 222] width 141 height 27
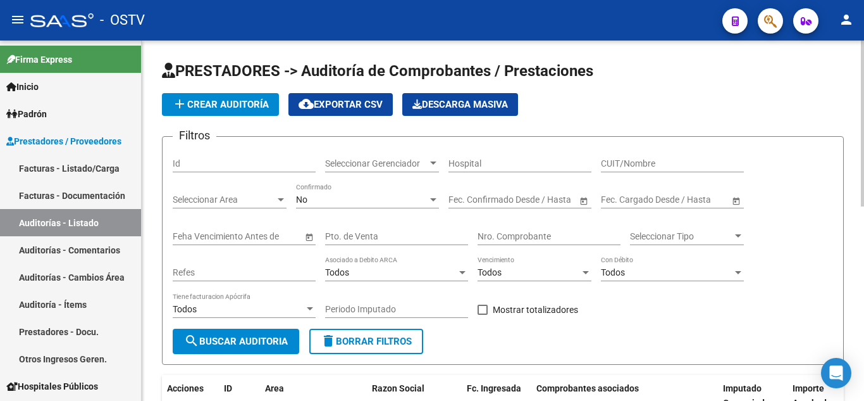
click at [227, 103] on span "add Crear Auditoría" at bounding box center [220, 104] width 97 height 11
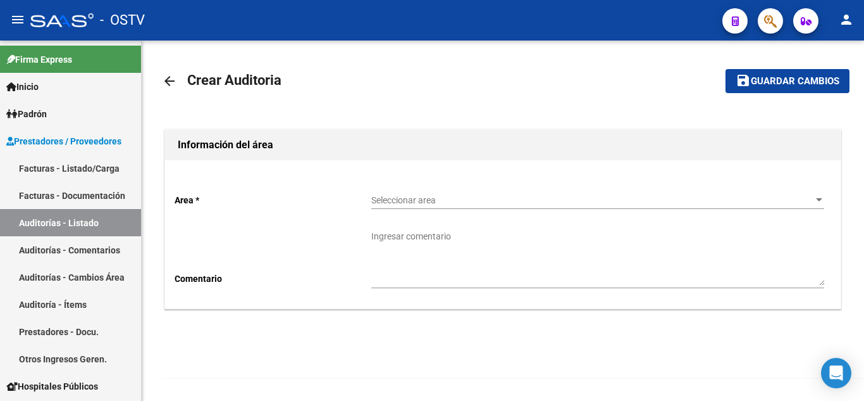
click at [383, 197] on span "Seleccionar area" at bounding box center [592, 200] width 442 height 11
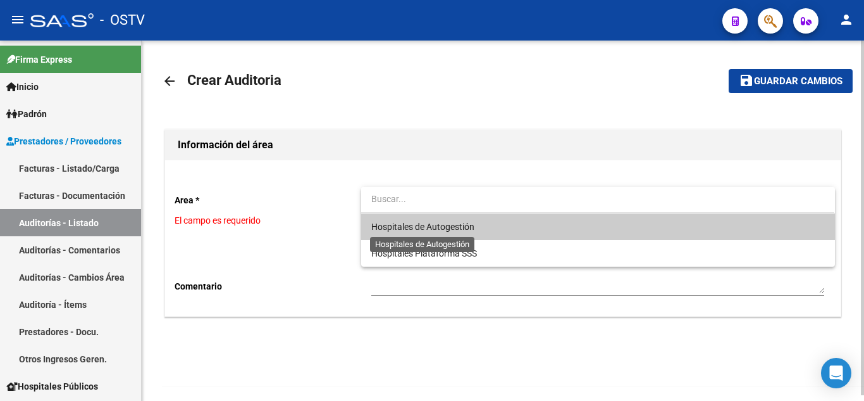
click at [394, 229] on span "Hospitales de Autogestión" at bounding box center [422, 226] width 103 height 10
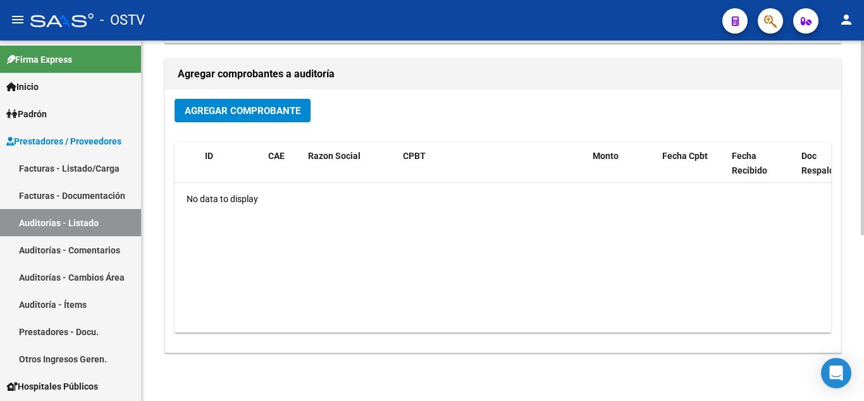
scroll to position [244, 0]
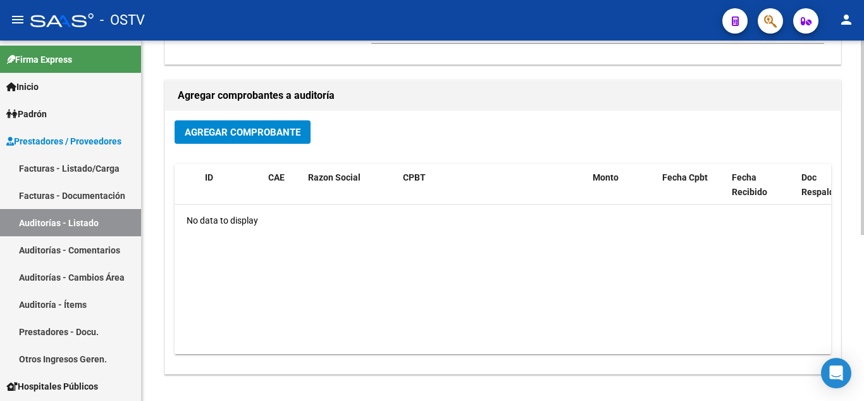
click at [246, 128] on span "Agregar Comprobante" at bounding box center [243, 132] width 116 height 11
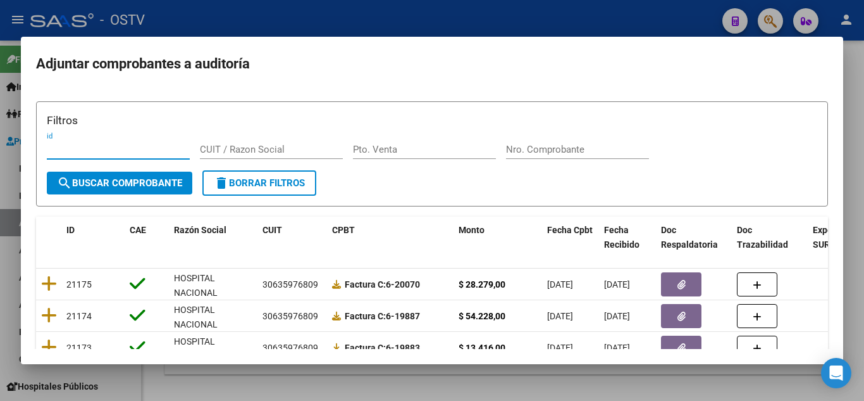
click at [384, 153] on input "Pto. Venta" at bounding box center [424, 149] width 143 height 11
type input "2"
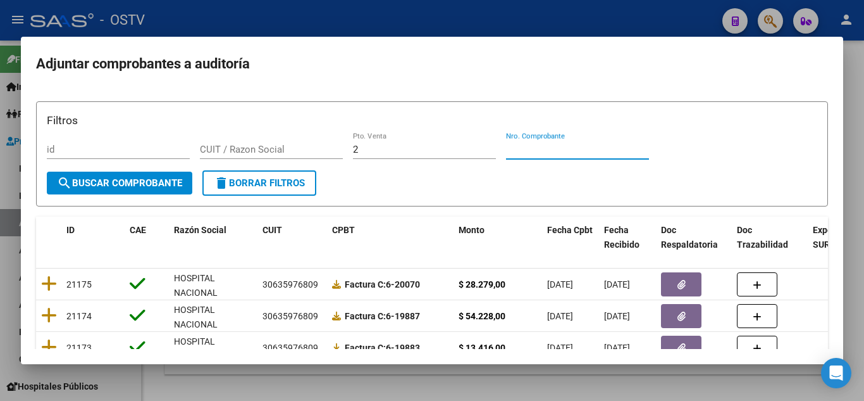
paste input "104704"
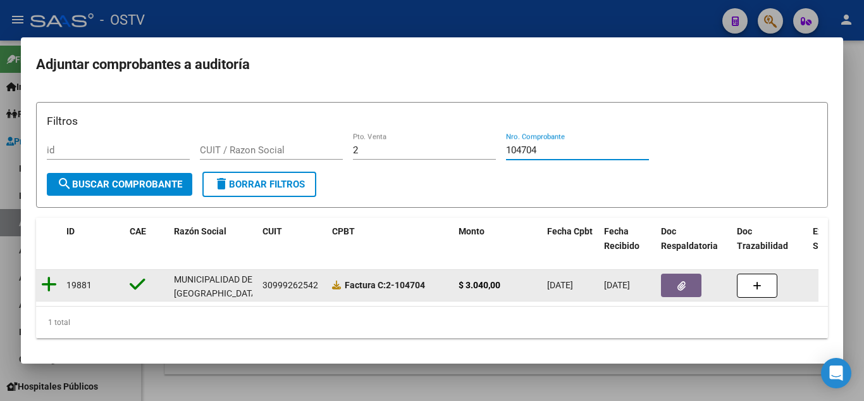
type input "104704"
click at [53, 278] on icon at bounding box center [49, 284] width 16 height 18
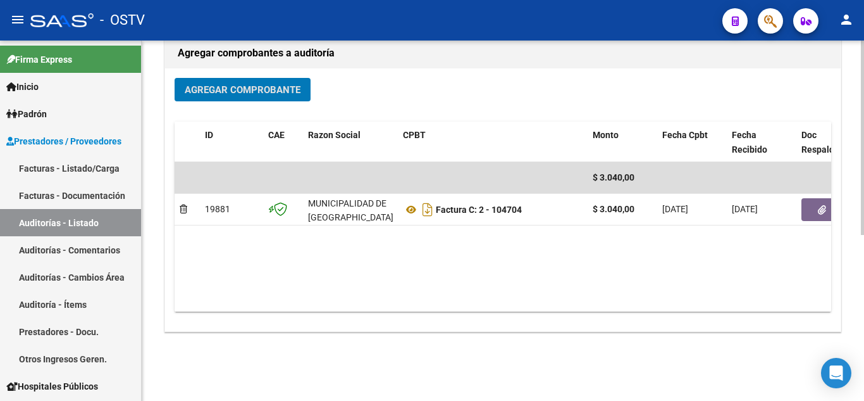
scroll to position [308, 0]
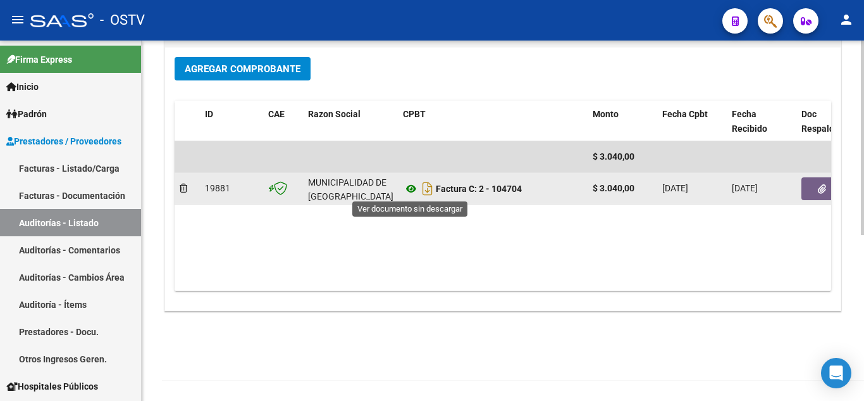
click at [413, 195] on icon at bounding box center [411, 188] width 16 height 15
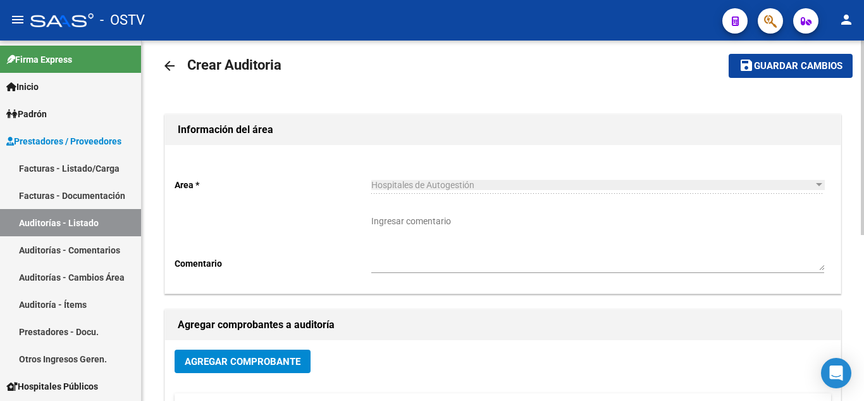
scroll to position [0, 0]
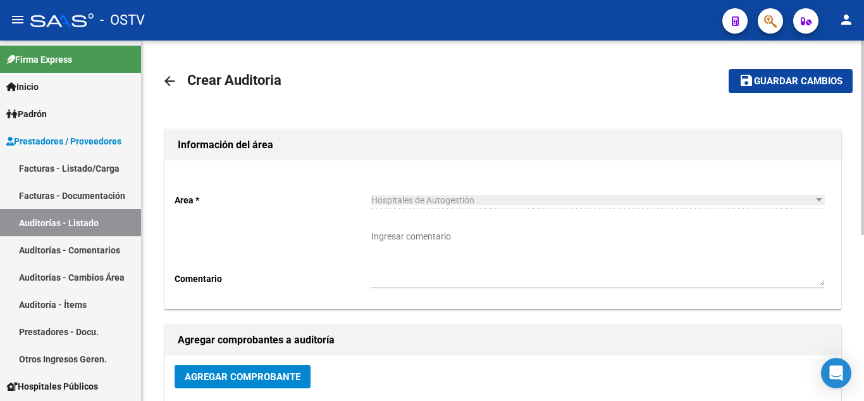
click at [754, 77] on span "save Guardar cambios" at bounding box center [791, 80] width 104 height 11
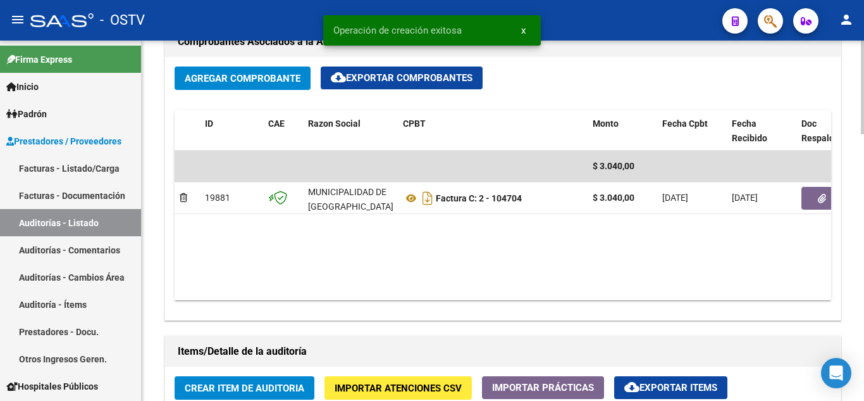
scroll to position [633, 0]
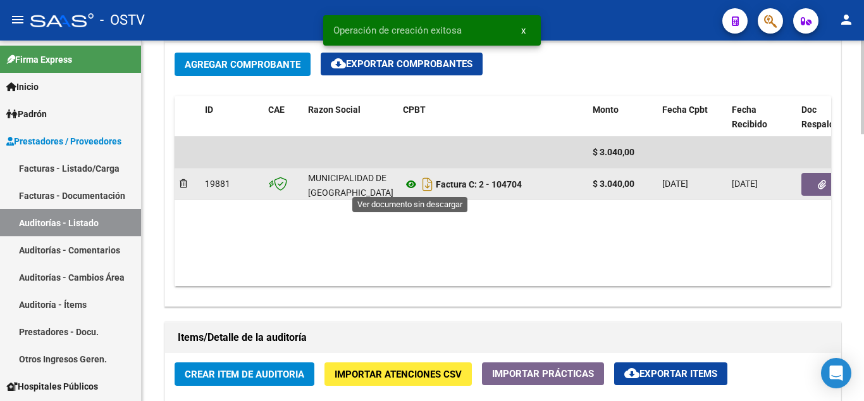
click at [413, 182] on icon at bounding box center [411, 184] width 16 height 15
click at [819, 187] on icon "button" at bounding box center [822, 184] width 8 height 9
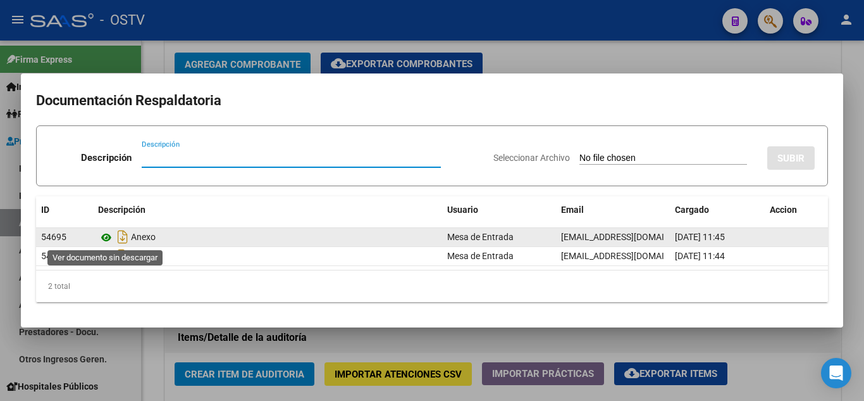
click at [104, 237] on icon at bounding box center [106, 237] width 16 height 15
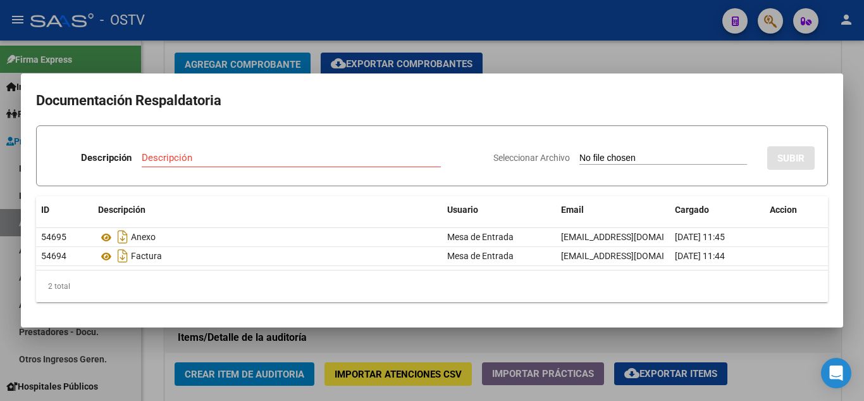
click at [259, 28] on div at bounding box center [432, 200] width 864 height 401
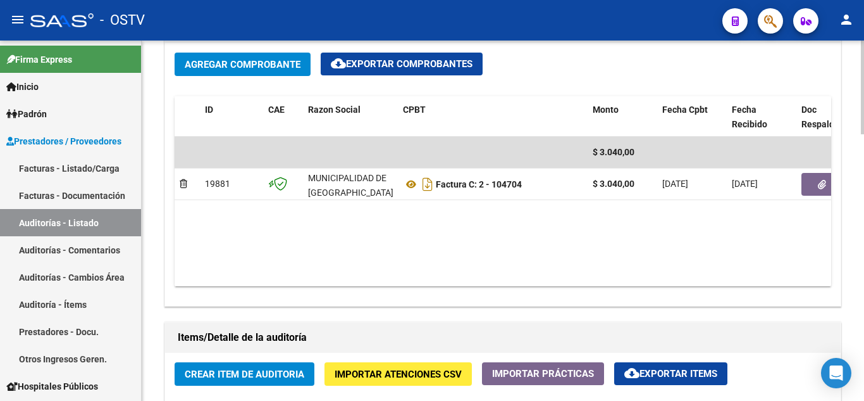
click at [258, 376] on span "Crear Item de Auditoria" at bounding box center [245, 373] width 120 height 11
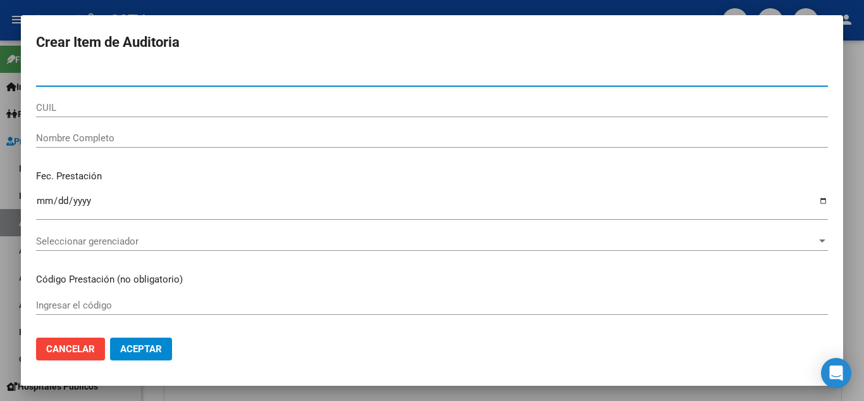
paste input "59031307"
type input "59031307"
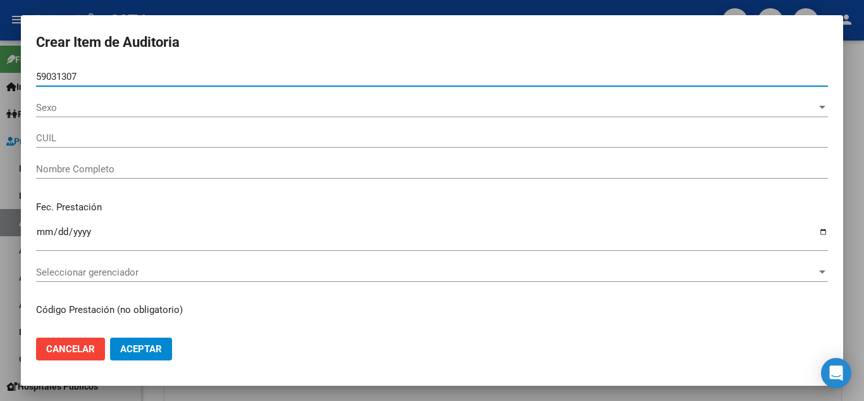
type input "20590313077"
type input "[PERSON_NAME]"
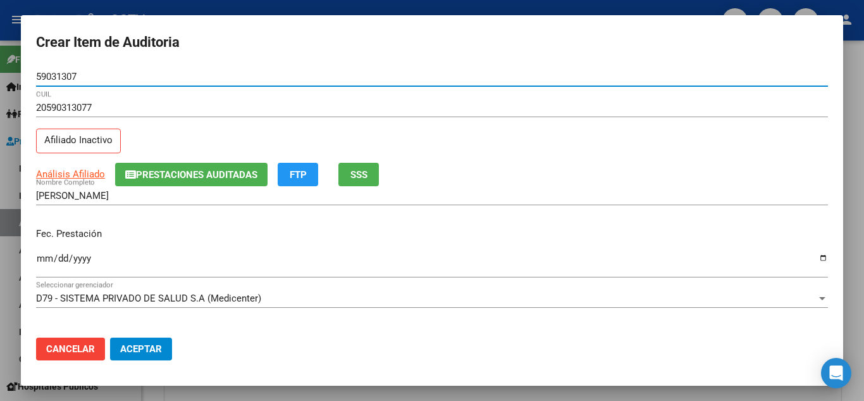
type input "59031307"
click at [44, 258] on input "Ingresar la fecha" at bounding box center [432, 263] width 792 height 20
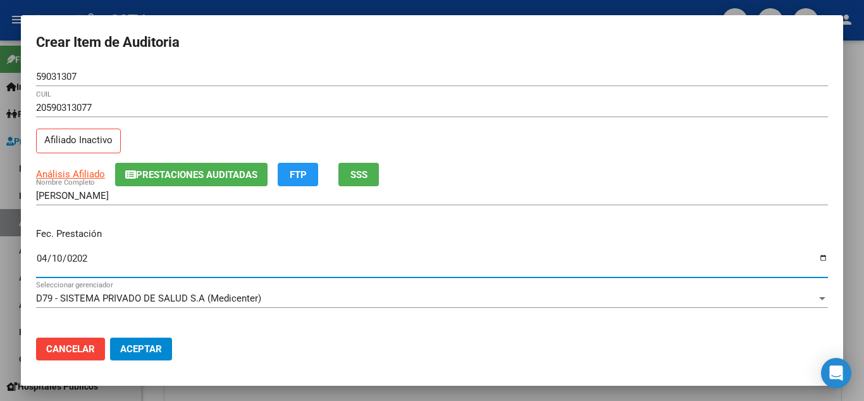
type input "[DATE]"
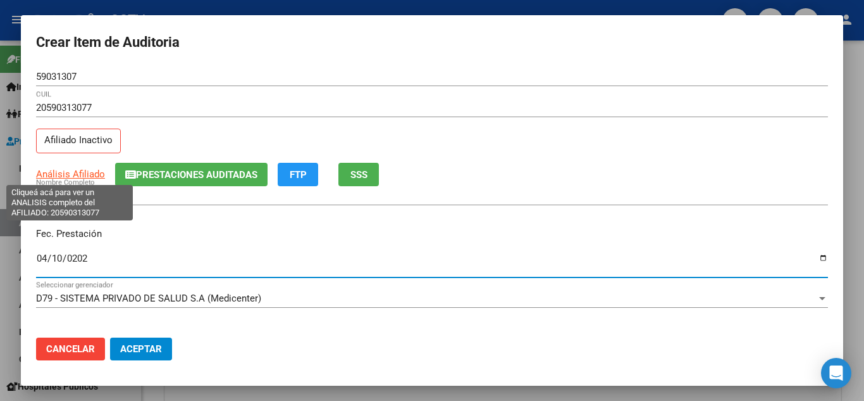
click at [70, 171] on span "Análisis Afiliado" at bounding box center [70, 173] width 69 height 11
type textarea "20590313077"
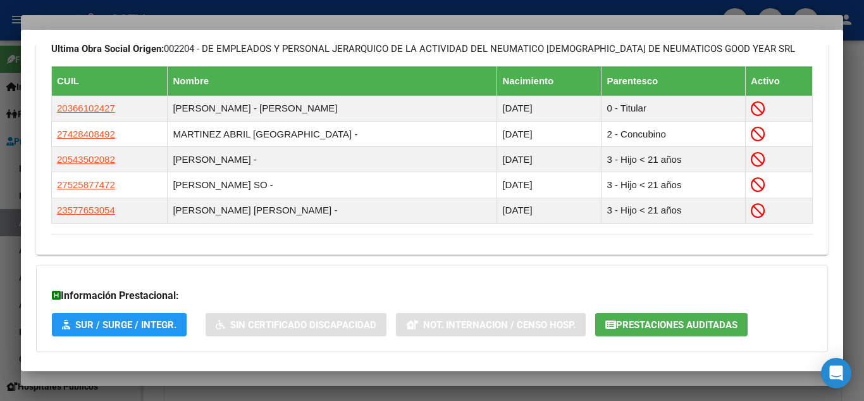
scroll to position [825, 0]
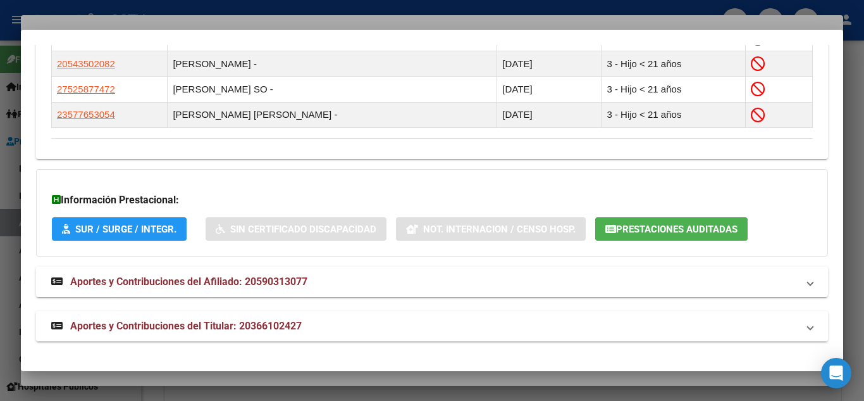
click at [104, 322] on span "Aportes y Contribuciones del Titular: 20366102427" at bounding box center [186, 326] width 232 height 12
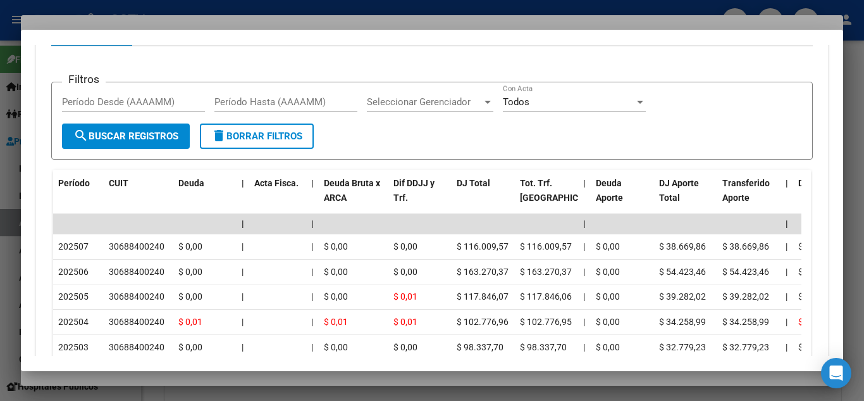
scroll to position [1268, 0]
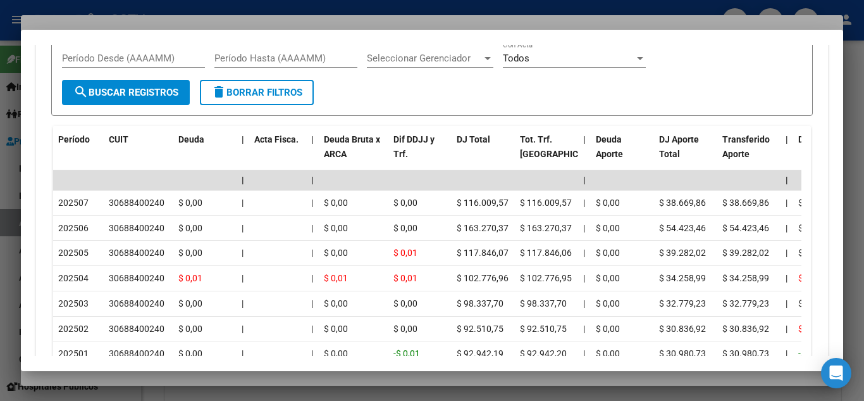
click at [301, 8] on div at bounding box center [432, 200] width 864 height 401
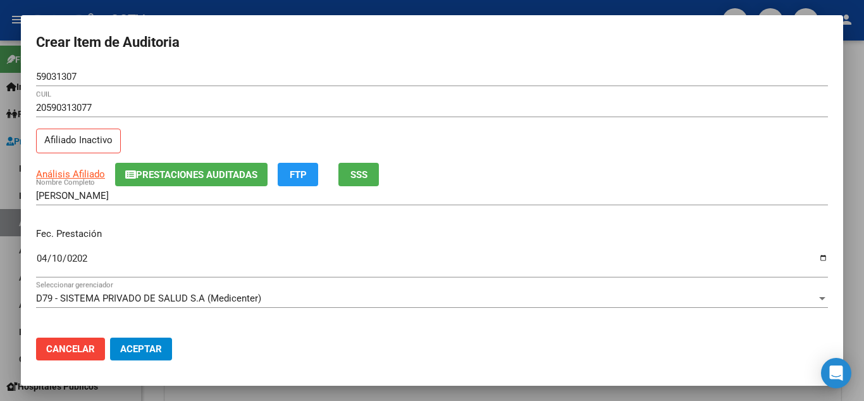
click at [147, 261] on input "[DATE]" at bounding box center [432, 263] width 792 height 20
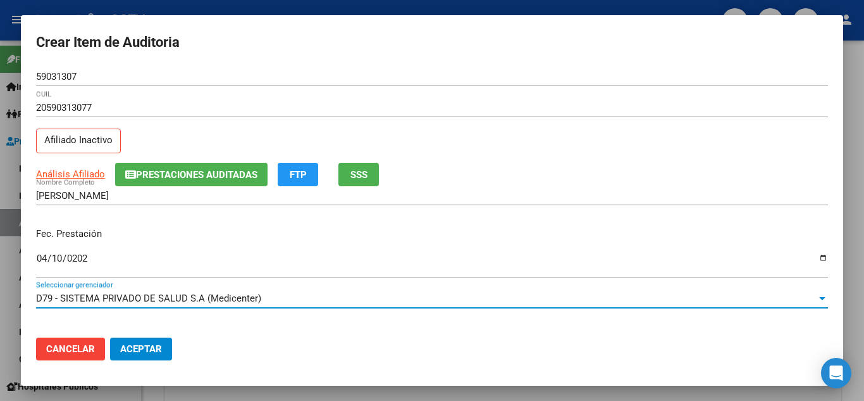
scroll to position [165, 0]
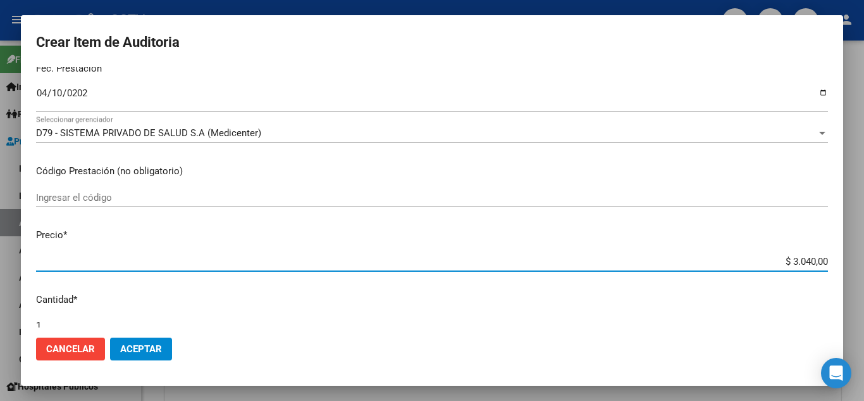
paste input "1.52"
type input "$ 1.520,00"
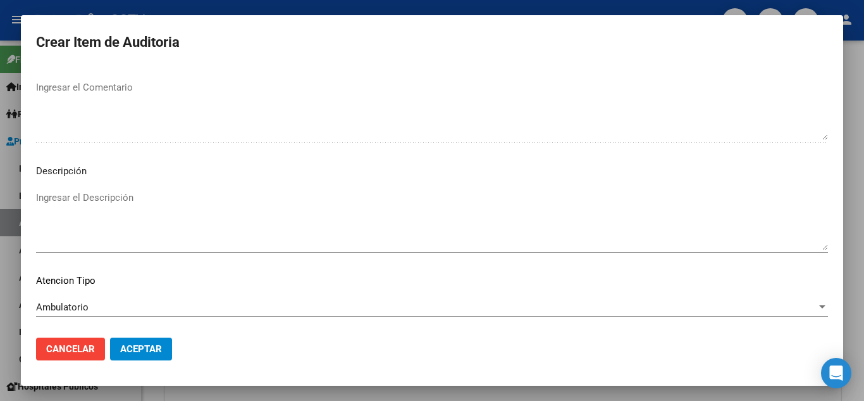
scroll to position [880, 0]
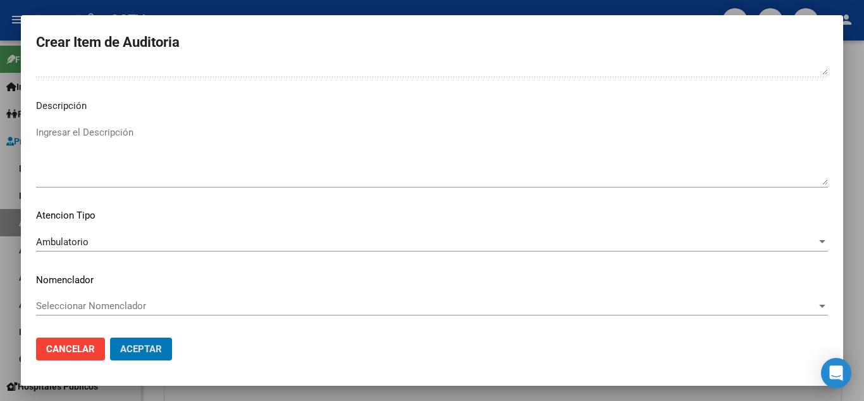
click at [110, 337] on button "Aceptar" at bounding box center [141, 348] width 62 height 23
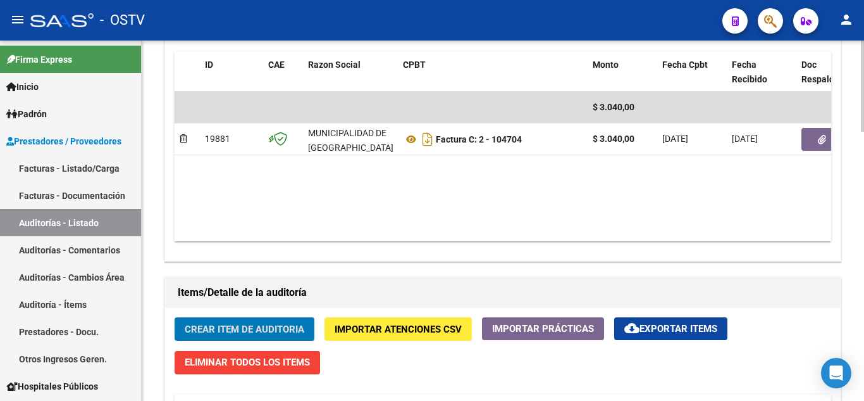
scroll to position [823, 0]
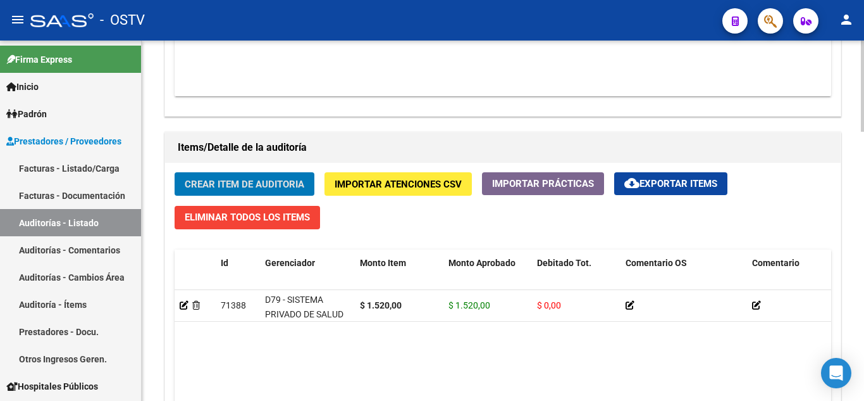
click at [244, 187] on span "Crear Item de Auditoria" at bounding box center [245, 183] width 120 height 11
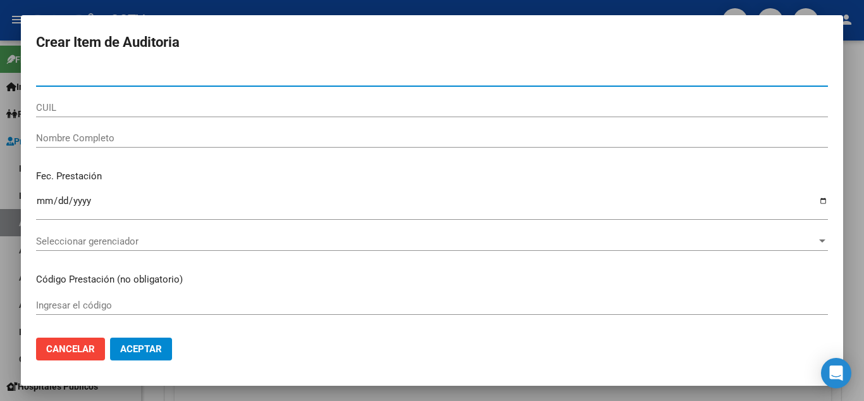
paste input "54350208"
type input "54350208"
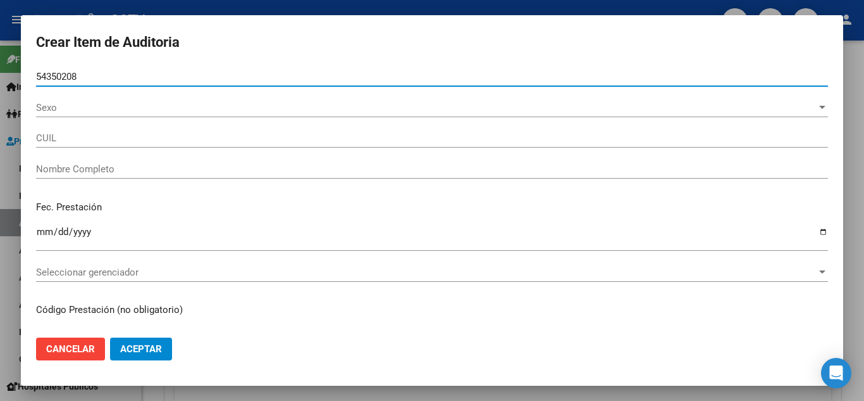
type input "20543502082"
type input "[PERSON_NAME]"
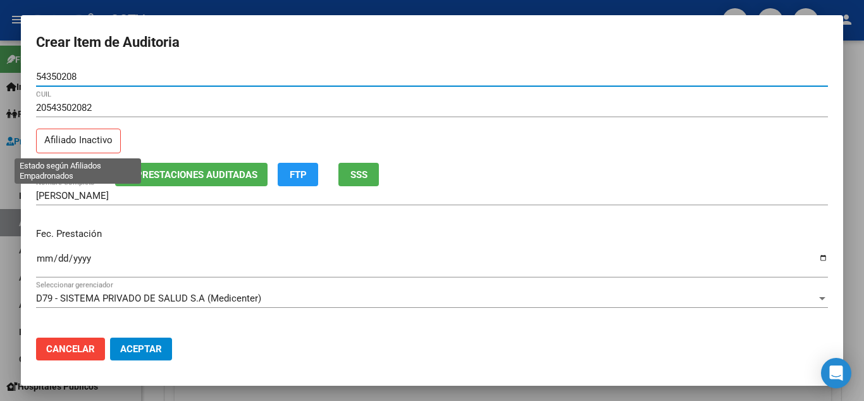
type input "54350208"
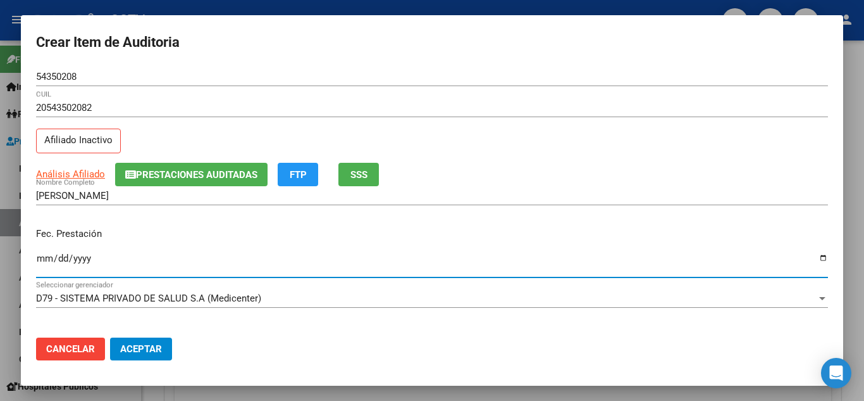
click at [45, 259] on input "Ingresar la fecha" at bounding box center [432, 263] width 792 height 20
type input "[DATE]"
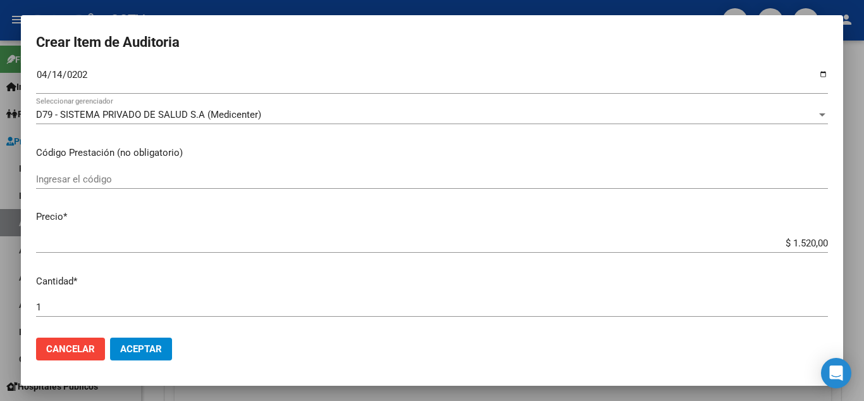
scroll to position [0, 0]
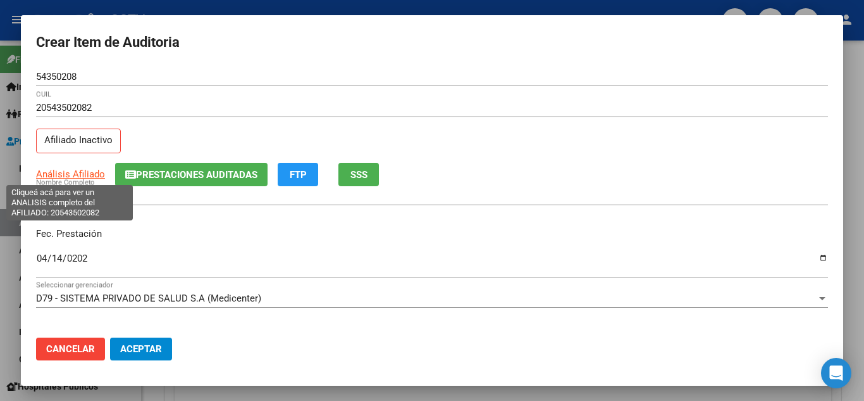
click at [70, 175] on span "Análisis Afiliado" at bounding box center [70, 173] width 69 height 11
type textarea "20543502082"
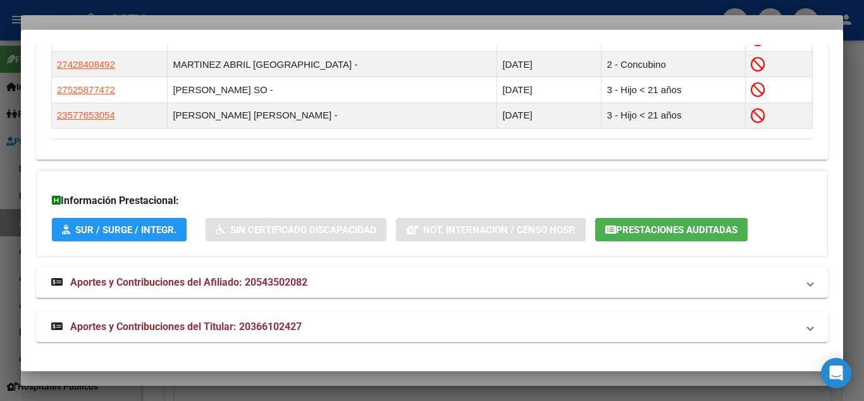
scroll to position [825, 0]
click at [185, 319] on strong "Aportes y Contribuciones del Titular: 20366102427" at bounding box center [176, 325] width 251 height 15
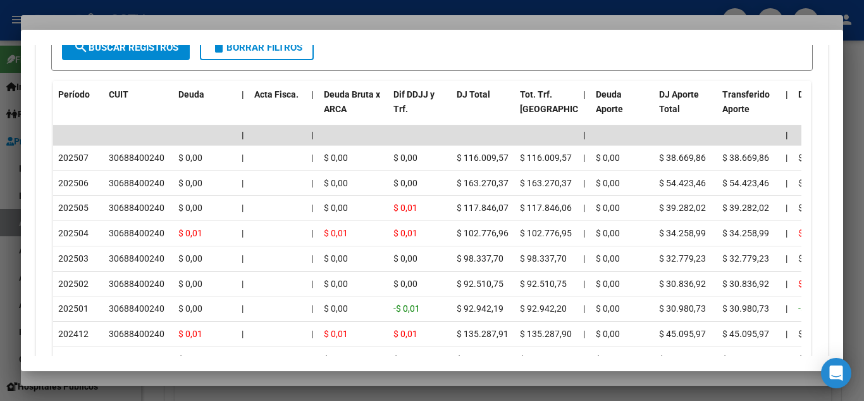
scroll to position [1331, 0]
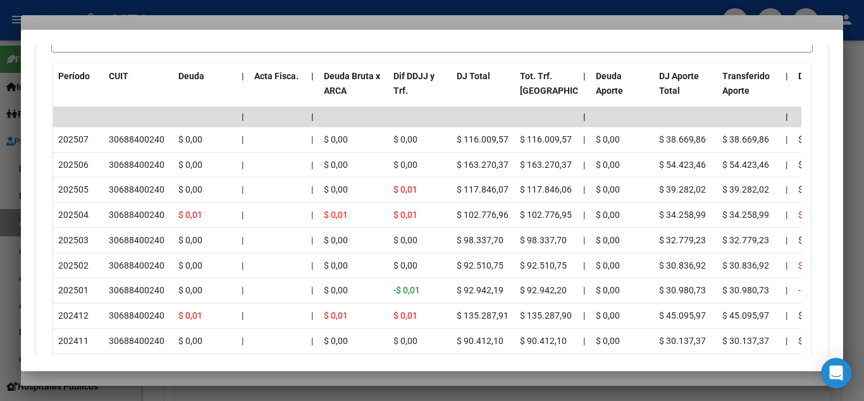
click at [171, 9] on div at bounding box center [432, 200] width 864 height 401
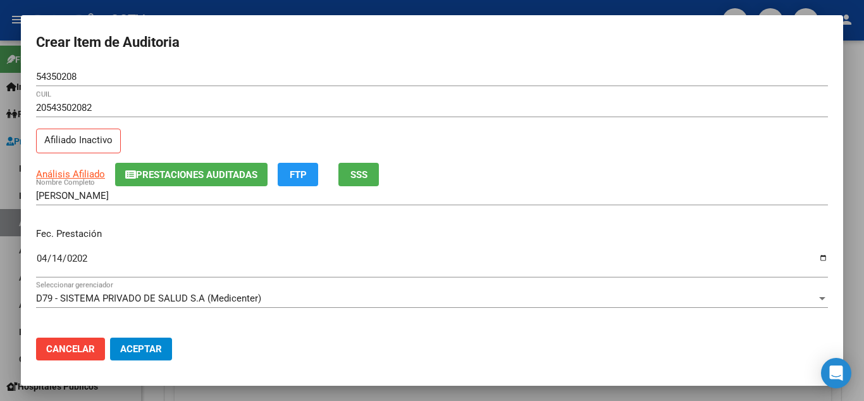
click at [196, 100] on div "20543502082 CUIL" at bounding box center [432, 107] width 792 height 19
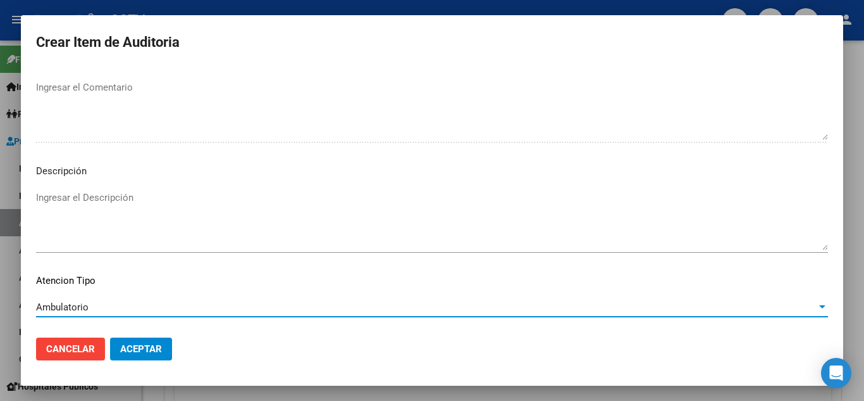
scroll to position [880, 0]
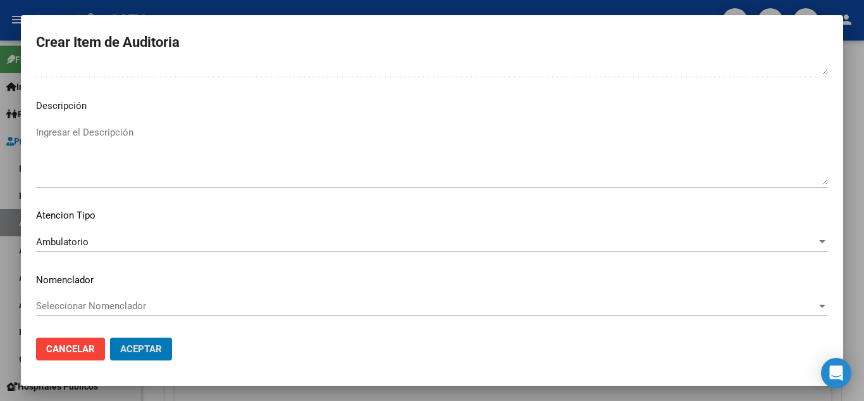
click at [110, 337] on button "Aceptar" at bounding box center [141, 348] width 62 height 23
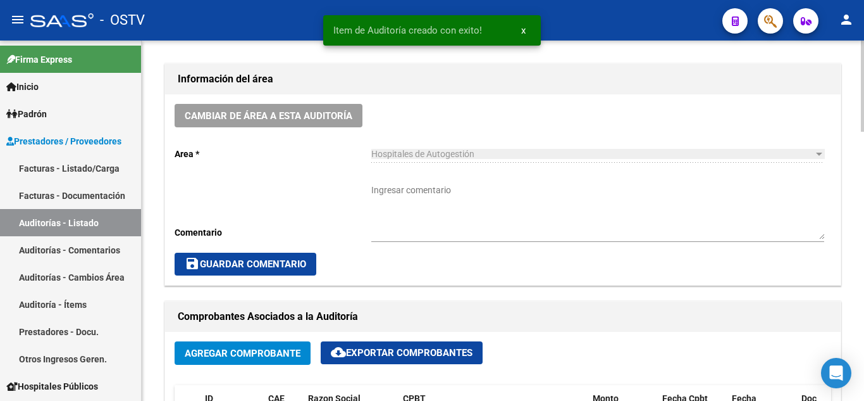
scroll to position [317, 0]
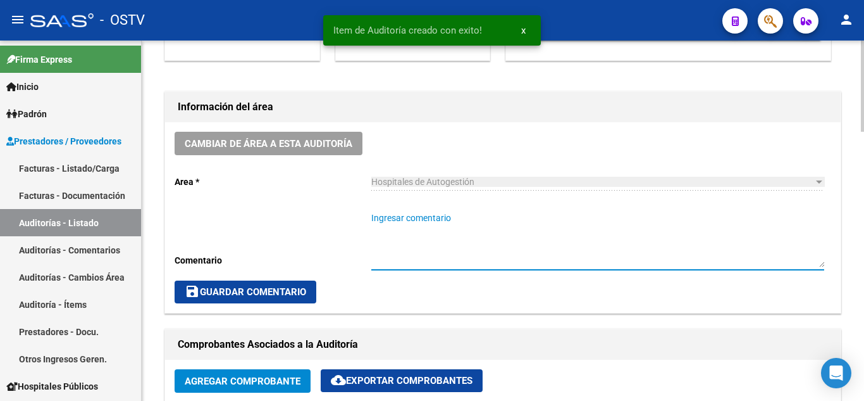
click at [402, 218] on textarea "Ingresar comentario" at bounding box center [597, 239] width 453 height 56
type textarea "CERRADA"
click at [300, 284] on button "save Guardar Comentario" at bounding box center [246, 291] width 142 height 23
